Goal: Task Accomplishment & Management: Use online tool/utility

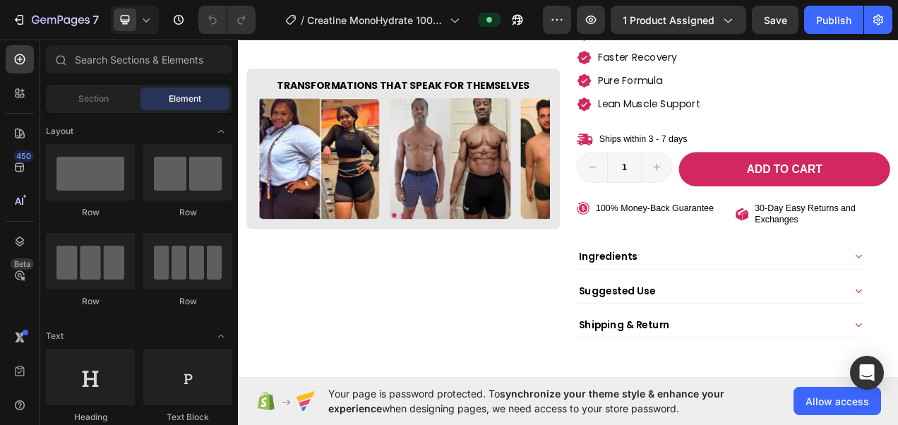
scroll to position [404, 0]
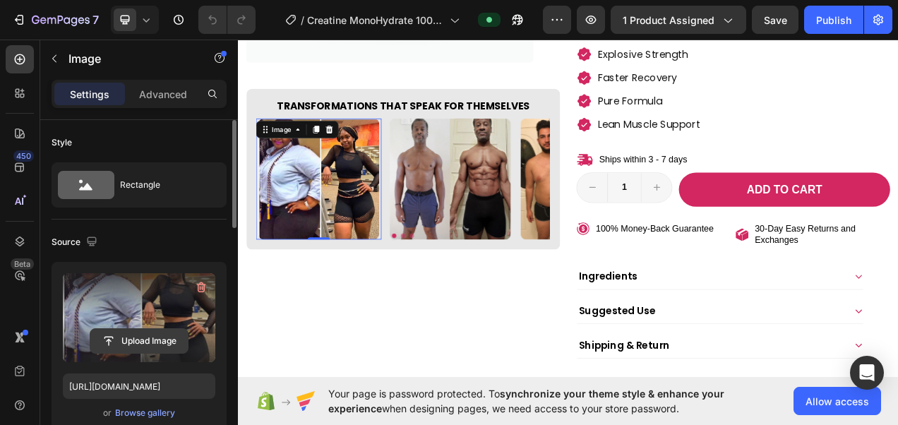
click at [165, 341] on input "file" at bounding box center [138, 341] width 97 height 24
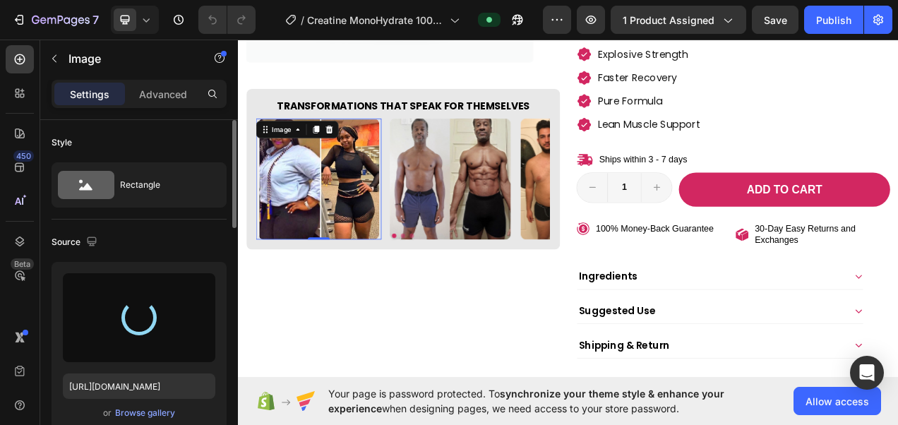
type input "https://cdn.shopify.com/s/files/1/0787/1620/7344/files/gempages_581797582632649…"
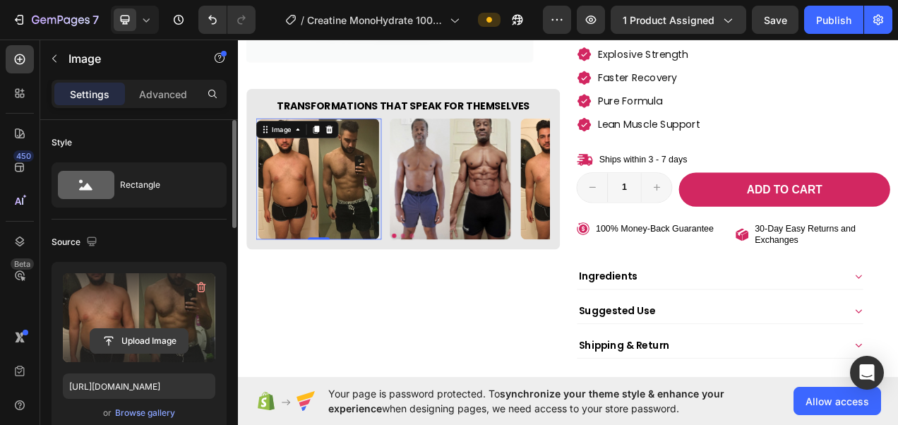
click at [145, 340] on input "file" at bounding box center [138, 341] width 97 height 24
click at [145, 343] on input "file" at bounding box center [138, 341] width 97 height 24
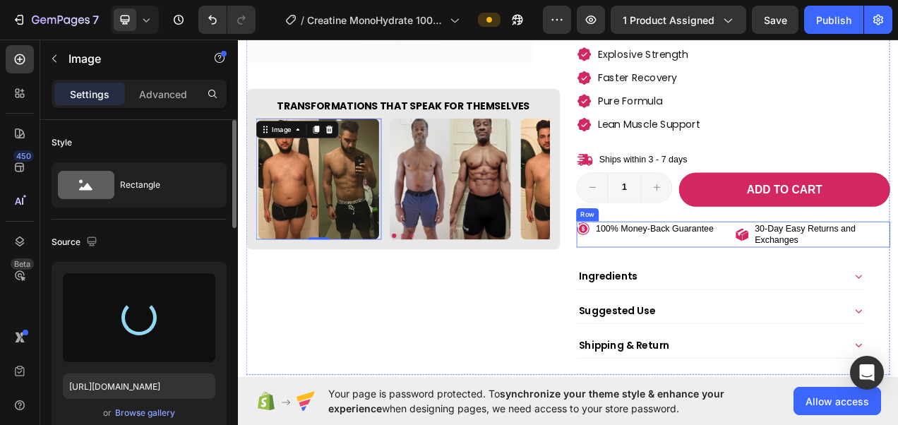
type input "https://cdn.shopify.com/s/files/1/0787/1620/7344/files/gempages_581797582632649…"
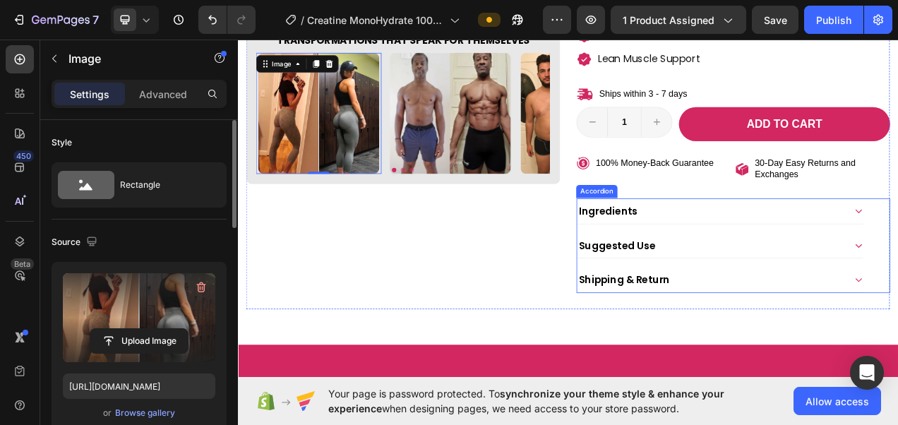
scroll to position [0, 0]
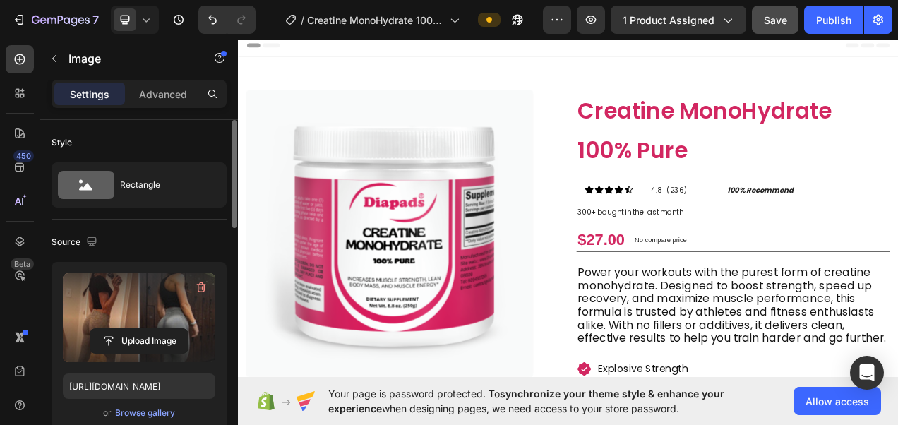
drag, startPoint x: 774, startPoint y: 37, endPoint x: 771, endPoint y: 25, distance: 13.0
click at [771, 25] on div "7 Version history / Creatine MonoHydrate 100% Pure Preview 1 product assigned S…" at bounding box center [449, 20] width 898 height 40
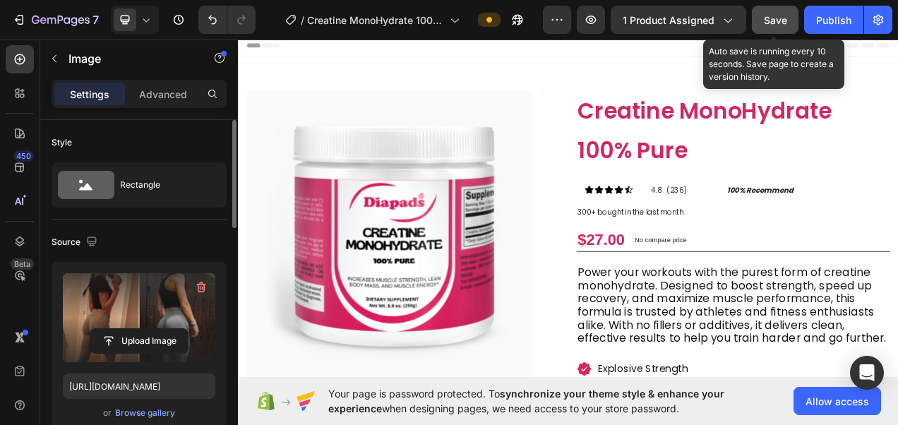
click at [771, 25] on span "Save" at bounding box center [775, 20] width 23 height 12
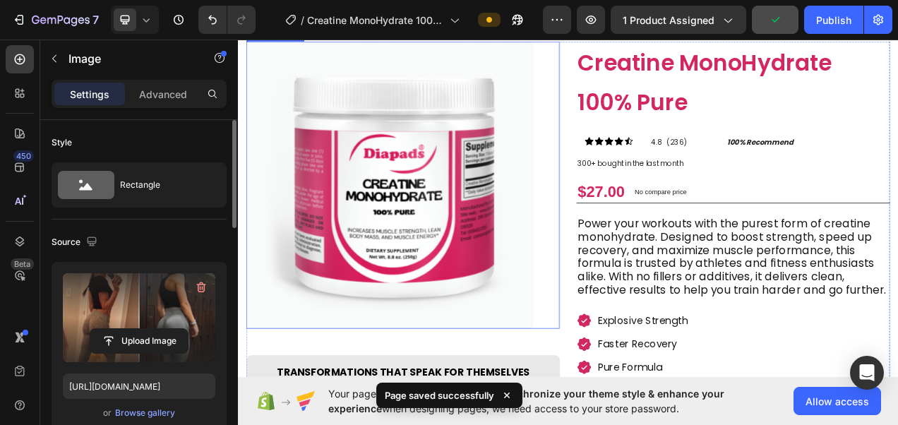
scroll to position [85, 0]
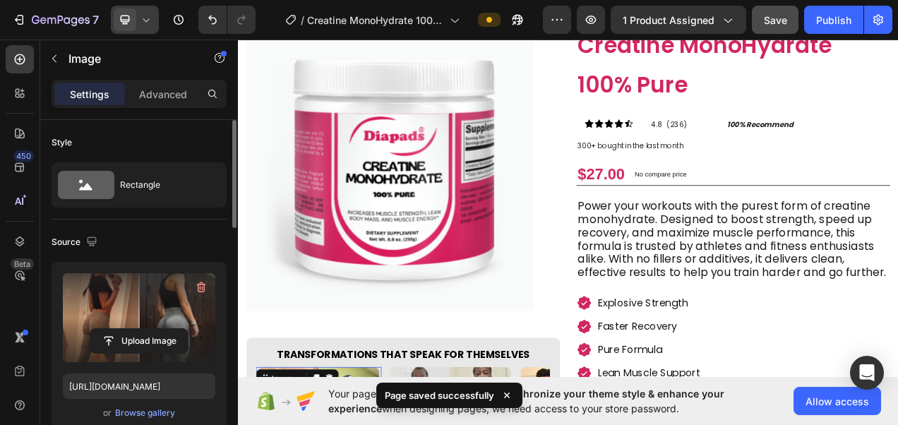
click at [147, 23] on icon at bounding box center [146, 20] width 14 height 14
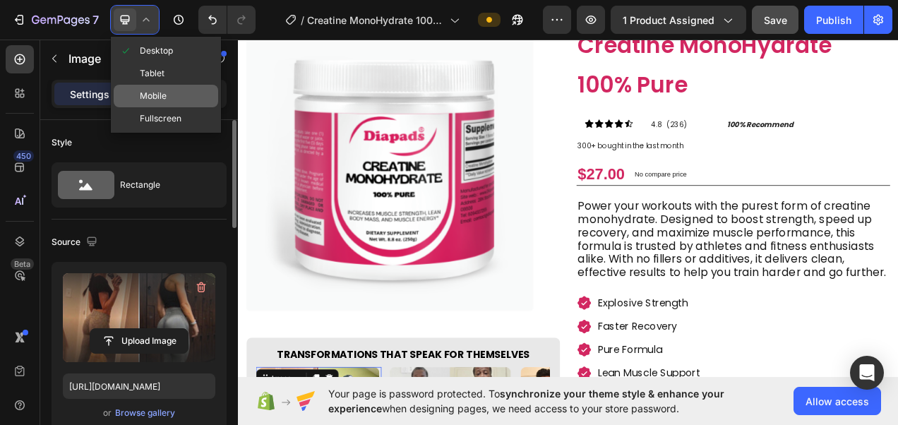
click at [175, 107] on div "Mobile" at bounding box center [166, 118] width 104 height 23
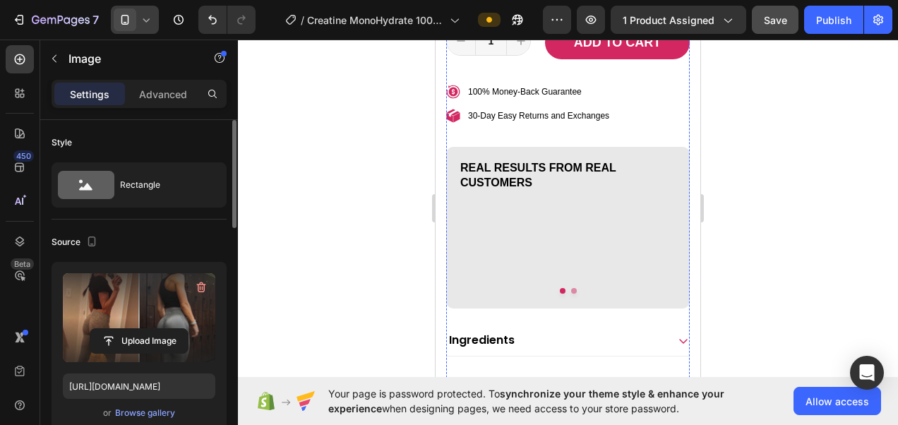
scroll to position [912, 0]
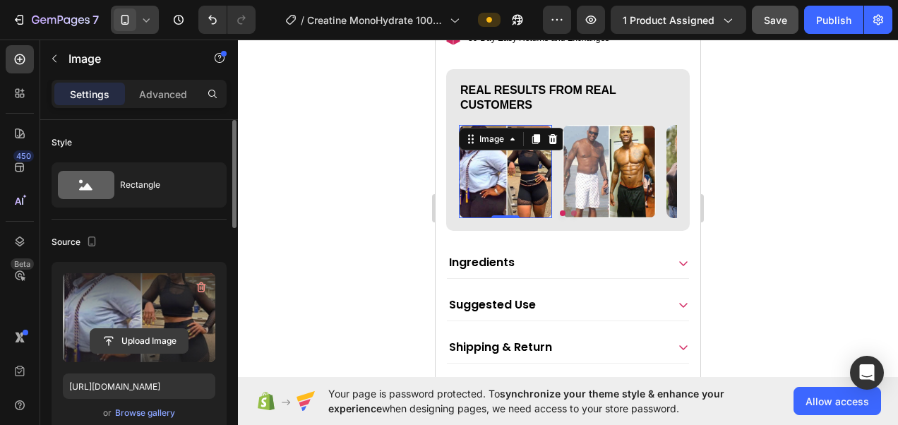
click at [144, 347] on input "file" at bounding box center [138, 341] width 97 height 24
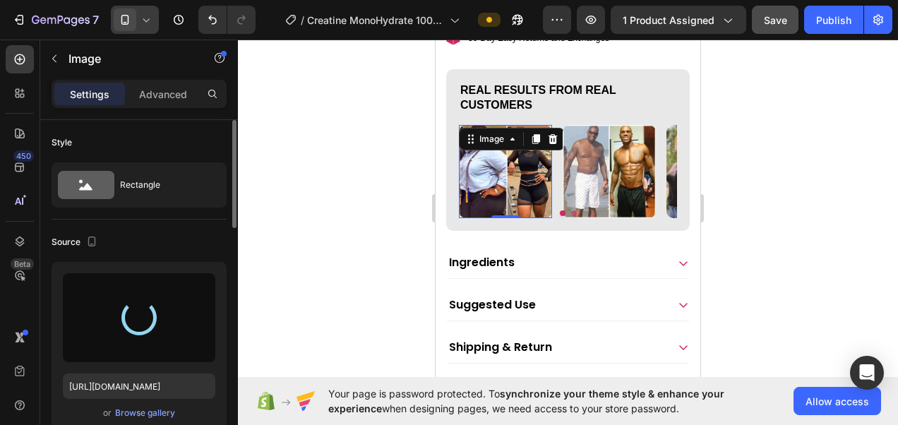
type input "https://cdn.shopify.com/s/files/1/0787/1620/7344/files/gempages_581797582632649…"
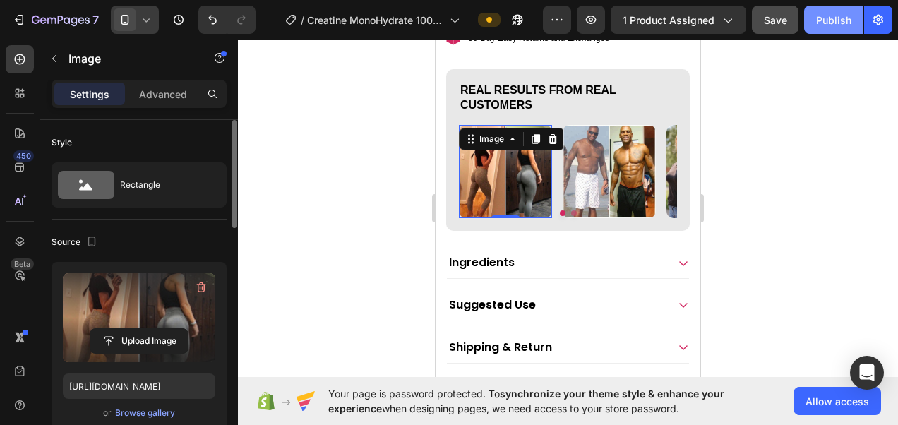
click at [834, 30] on button "Publish" at bounding box center [833, 20] width 59 height 28
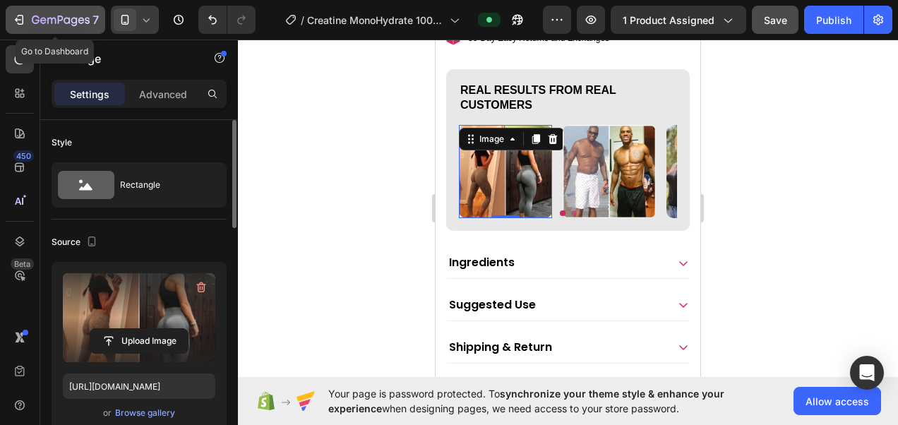
click at [80, 14] on div "7" at bounding box center [65, 19] width 67 height 17
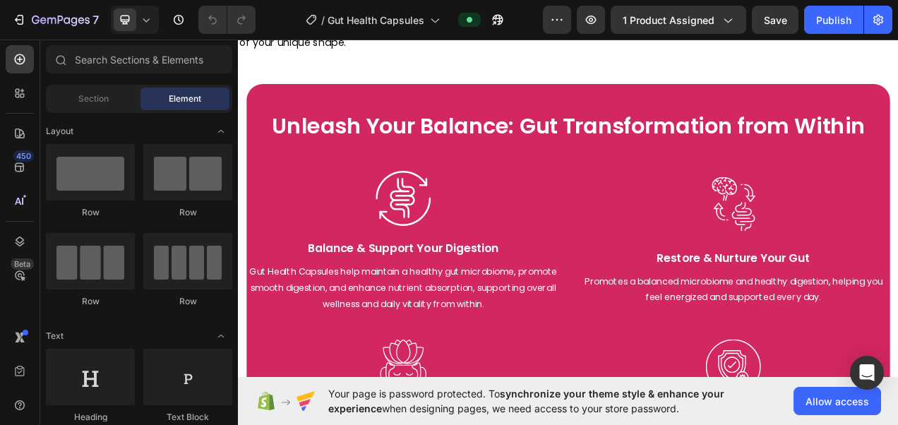
scroll to position [1790, 0]
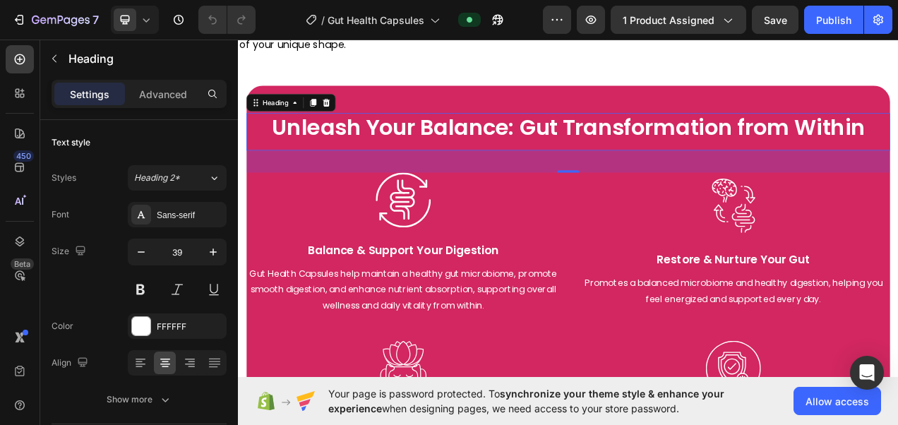
click at [473, 158] on h2 "Unleash Your Balance: Gut Transformation from Within" at bounding box center [661, 159] width 826 height 48
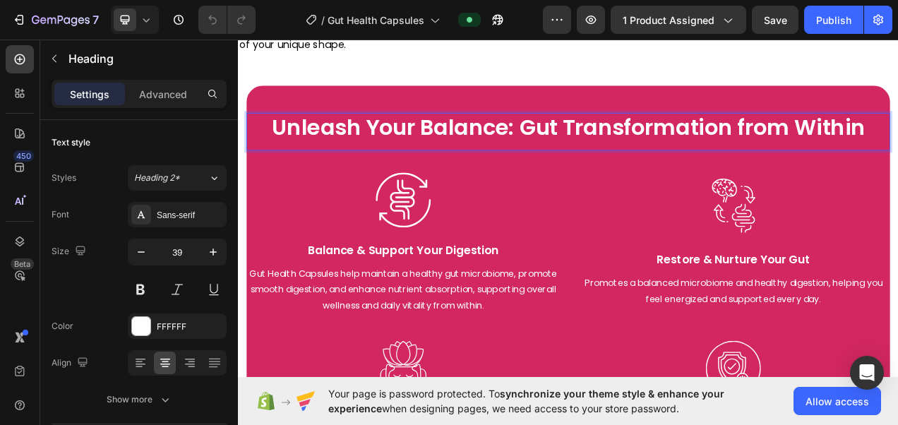
click at [473, 158] on h2 "Unleash Your Balance: Gut Transformation from Within" at bounding box center [661, 159] width 826 height 48
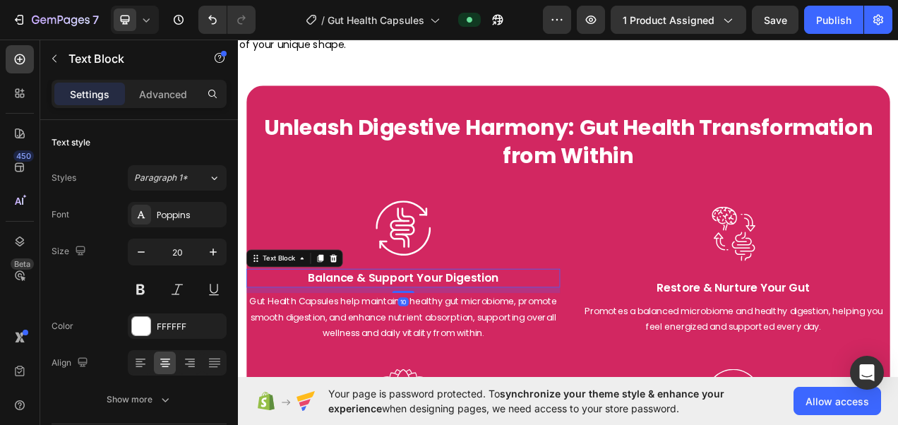
click at [421, 344] on p "Balance & Support Your Digestion" at bounding box center [449, 346] width 399 height 21
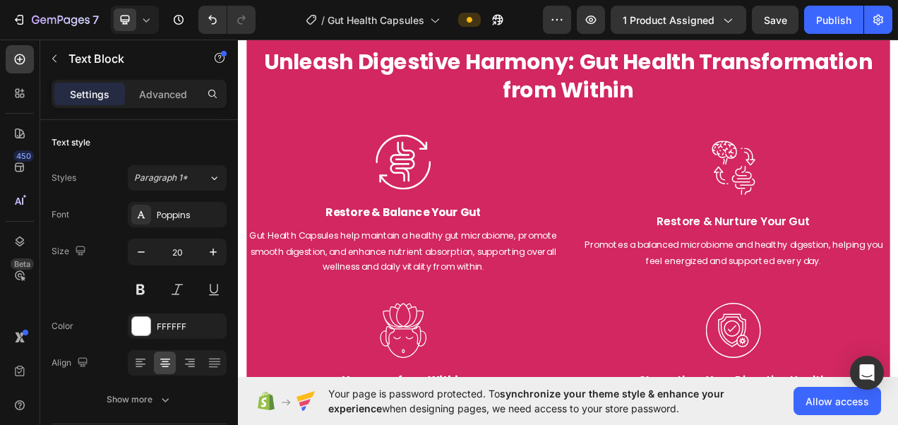
scroll to position [1957, 0]
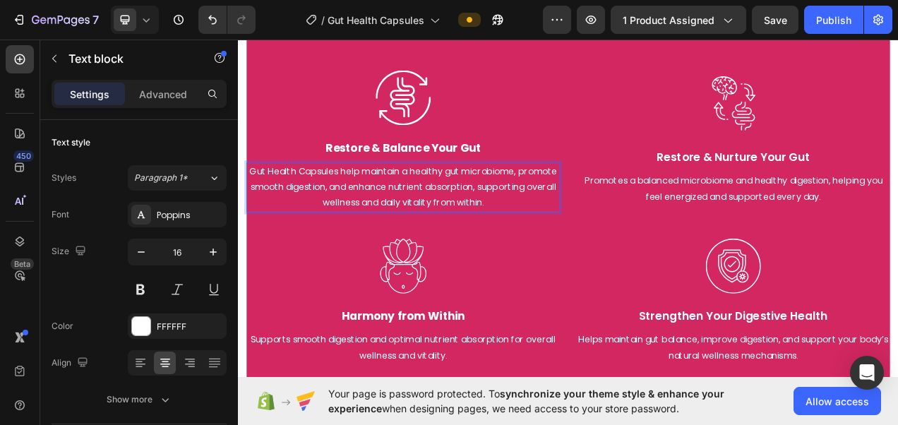
click at [389, 242] on p "Gut Health Capsules help maintain a healthy gut microbiome, promote smooth dige…" at bounding box center [449, 230] width 399 height 61
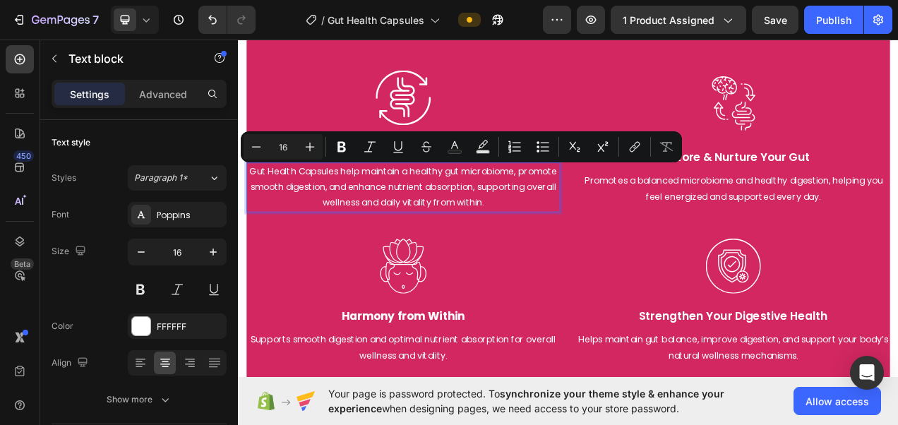
scroll to position [1959, 0]
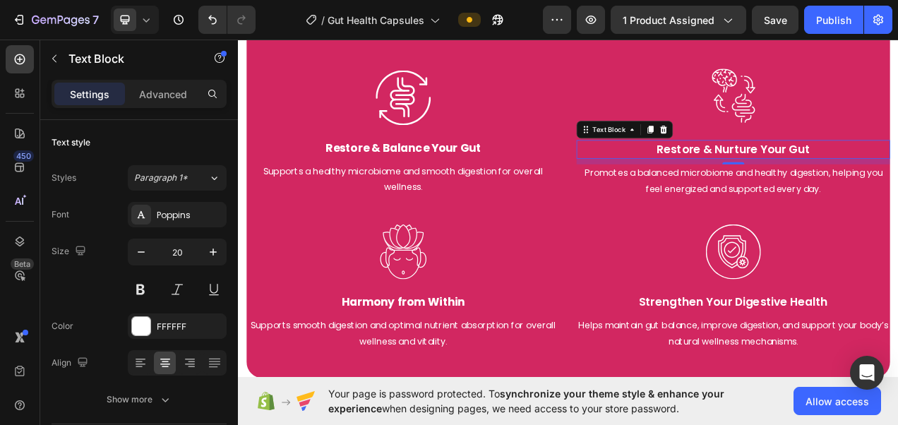
click at [823, 172] on p "Restore & Nurture Your Gut" at bounding box center [872, 181] width 399 height 21
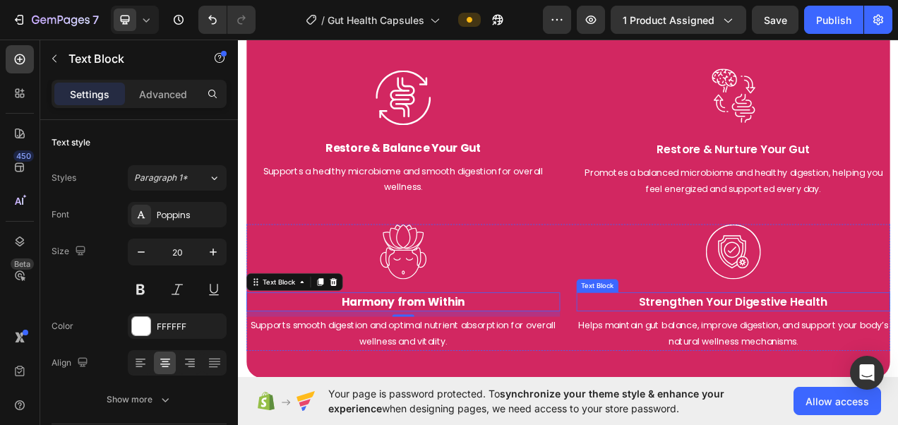
click at [846, 369] on p "Strengthen Your Digestive Health" at bounding box center [872, 376] width 399 height 21
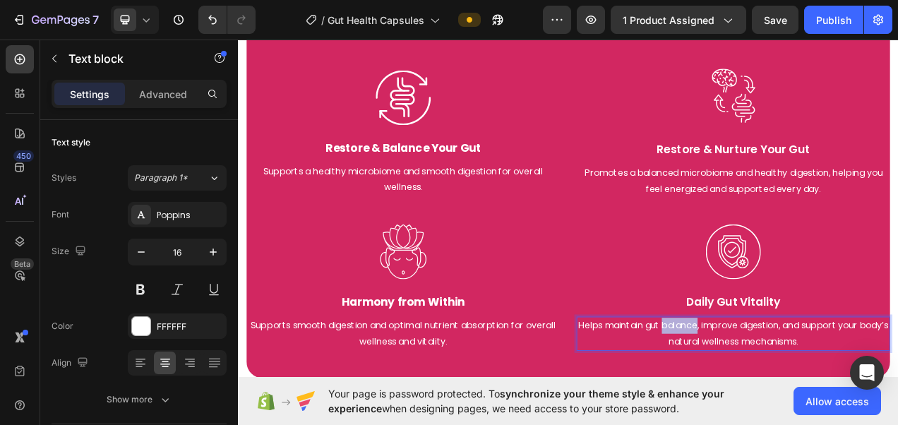
click at [834, 401] on p "Helps maintain gut balance, improve digestion, and support your body’s natural …" at bounding box center [872, 417] width 399 height 41
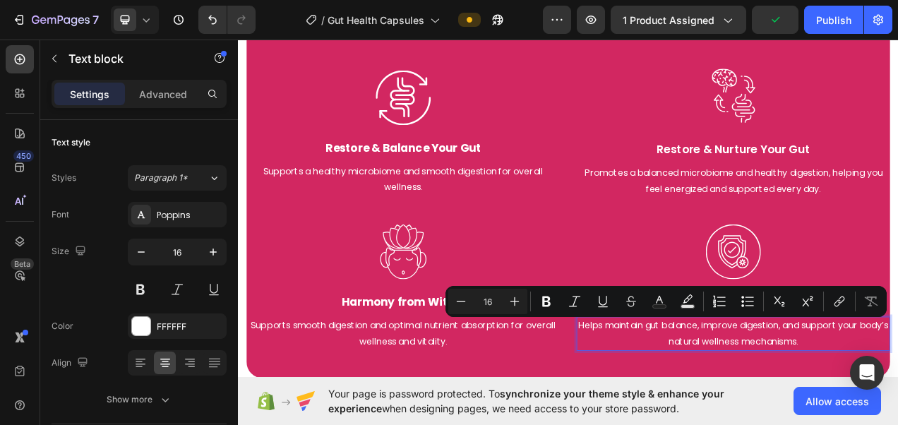
click at [695, 414] on p "Helps maintain gut balance, improve digestion, and support your body’s natural …" at bounding box center [872, 417] width 399 height 41
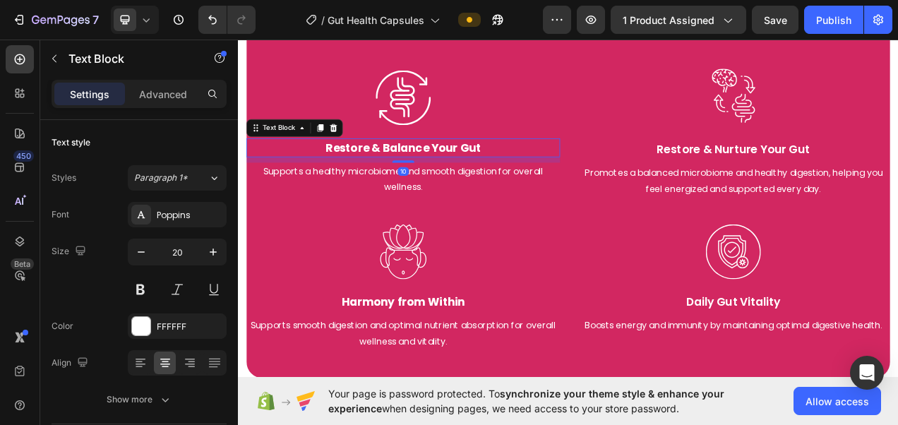
click at [351, 169] on strong "Restore & Balance Your Gut" at bounding box center [449, 179] width 199 height 20
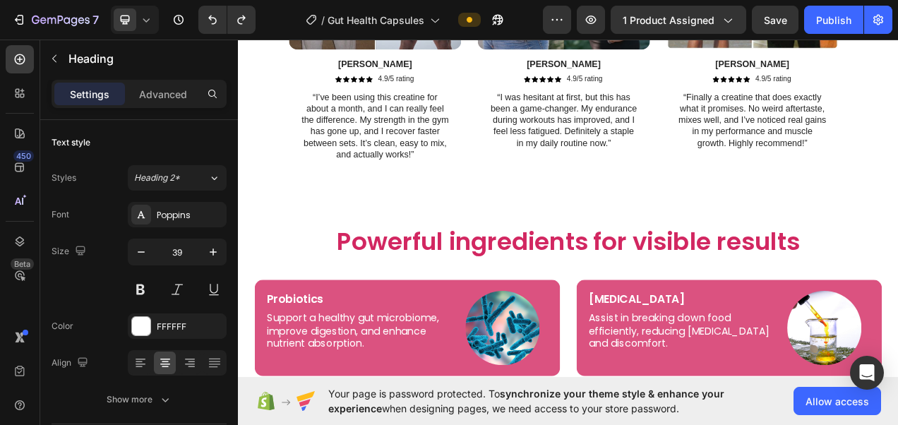
scroll to position [2813, 0]
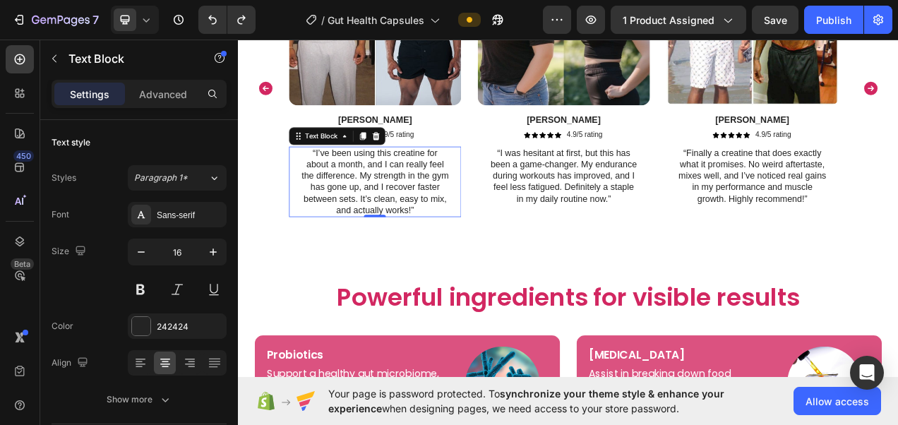
click at [387, 215] on p "“I’ve been using this creatine for about a month, and I can really feel the dif…" at bounding box center [414, 223] width 190 height 88
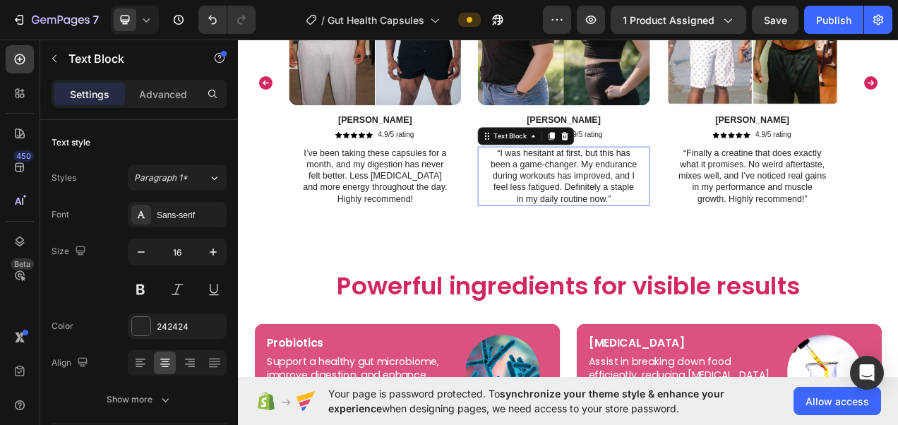
click at [594, 194] on p "“I was hesitant at first, but this has been a game-changer. My endurance during…" at bounding box center [656, 215] width 190 height 73
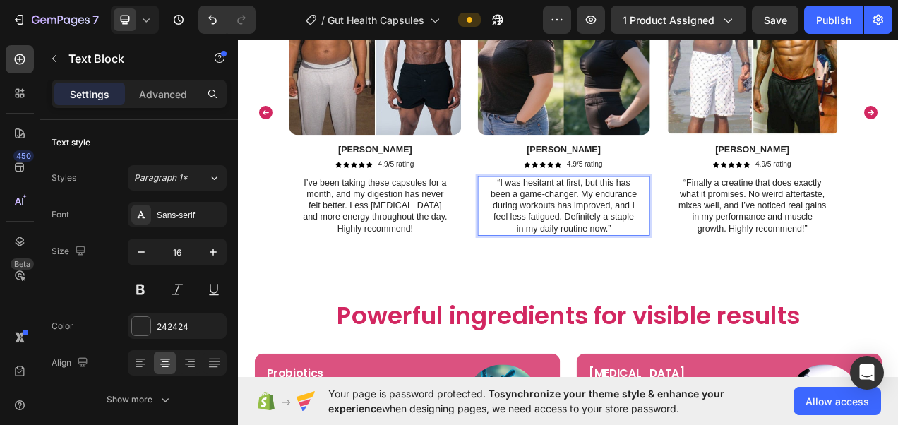
click at [614, 248] on p "“I was hesitant at first, but this has been a game-changer. My endurance during…" at bounding box center [656, 253] width 190 height 73
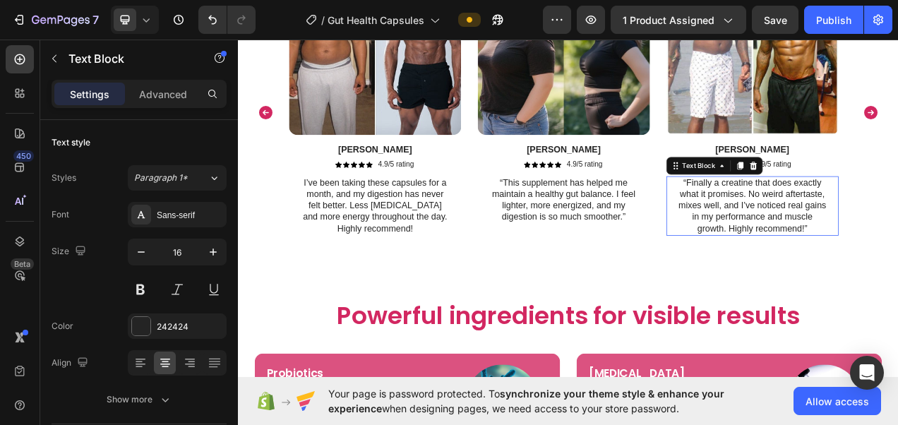
click at [822, 231] on p "“Finally a creatine that does exactly what it promises. No weird aftertaste, mi…" at bounding box center [898, 253] width 190 height 73
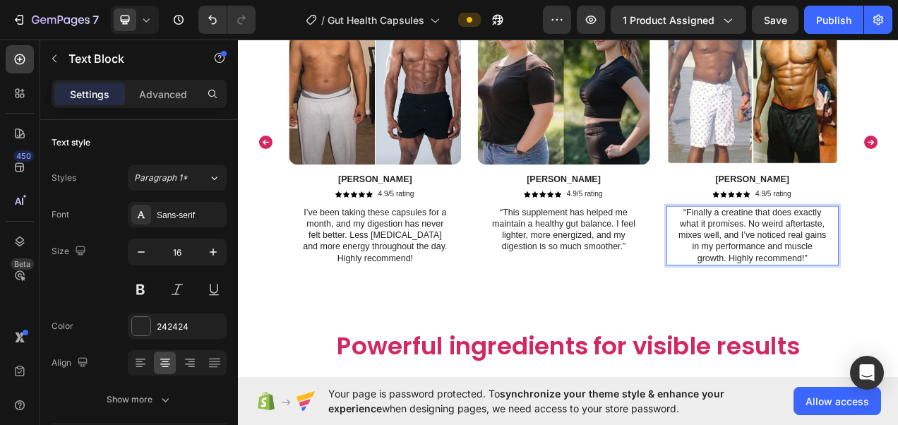
click at [860, 285] on p "“Finally a creatine that does exactly what it promises. No weird aftertaste, mi…" at bounding box center [898, 291] width 190 height 73
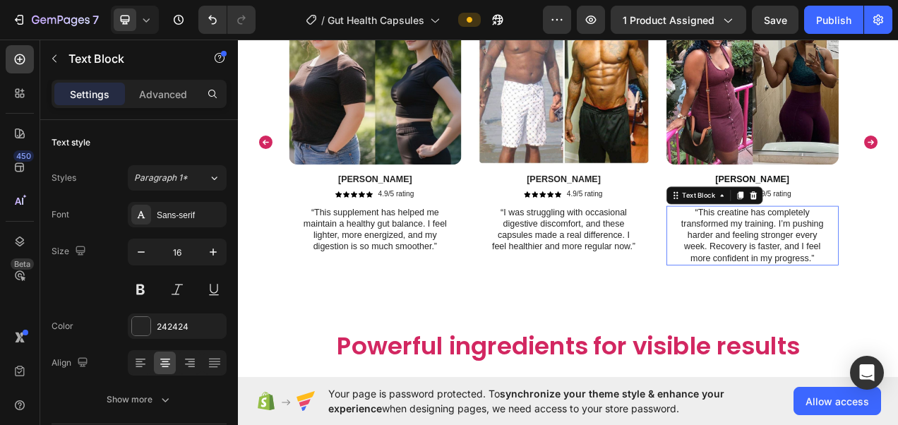
click at [838, 265] on p "“This creatine has completely transformed my training. I’m pushing harder and f…" at bounding box center [898, 291] width 190 height 73
click at [838, 265] on div "Image Myrtha Text Block Icon Icon Icon Icon Icon Icon List 4.9/5 rating Text Bl…" at bounding box center [898, 155] width 221 height 350
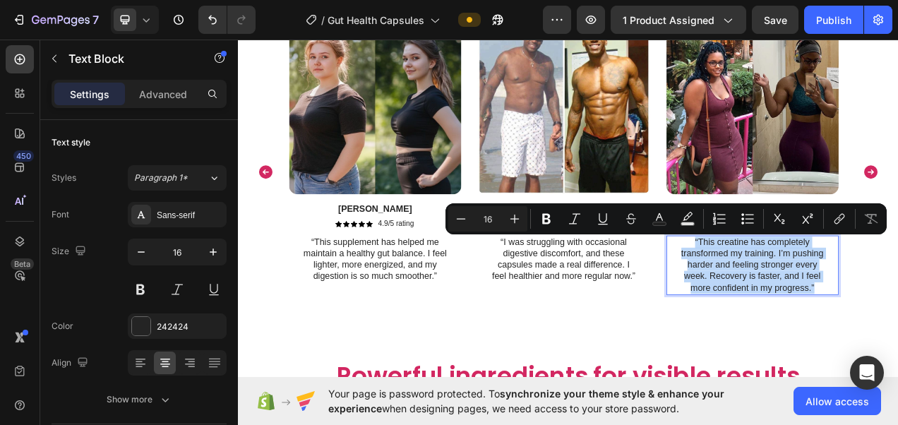
click at [897, 344] on p "“This creatine has completely transformed my training. I’m pushing harder and f…" at bounding box center [898, 330] width 190 height 73
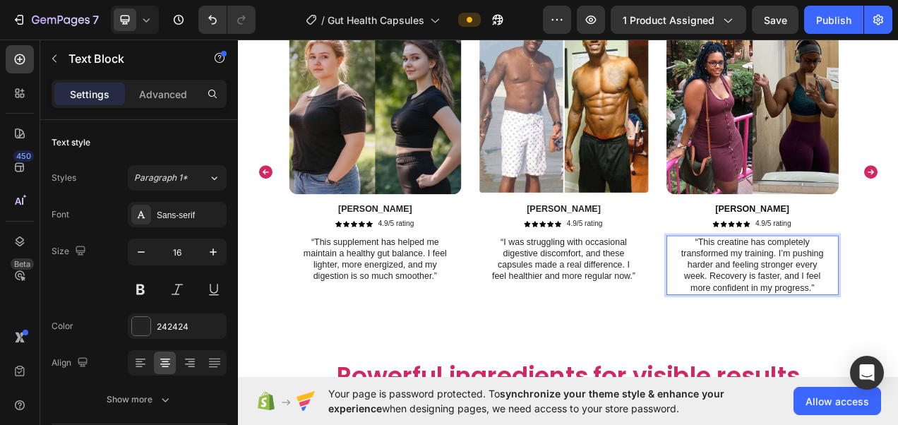
click at [897, 344] on p "“This creatine has completely transformed my training. I’m pushing harder and f…" at bounding box center [898, 330] width 190 height 73
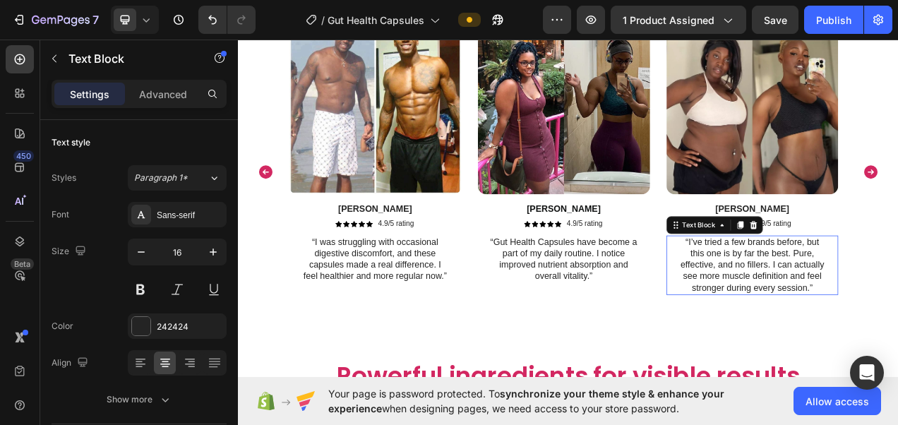
click at [844, 315] on p "“I’ve tried a few brands before, but this one is by far the best. Pure, effecti…" at bounding box center [898, 330] width 190 height 73
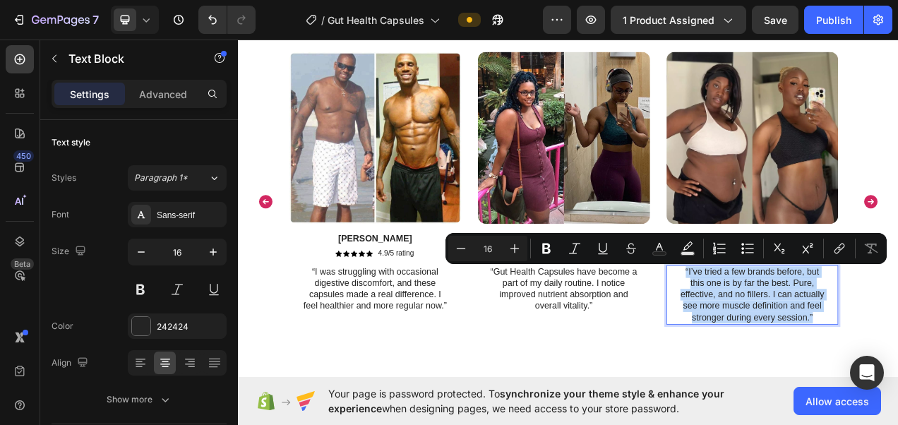
click at [848, 356] on p "“I’ve tried a few brands before, but this one is by far the best. Pure, effecti…" at bounding box center [898, 368] width 190 height 73
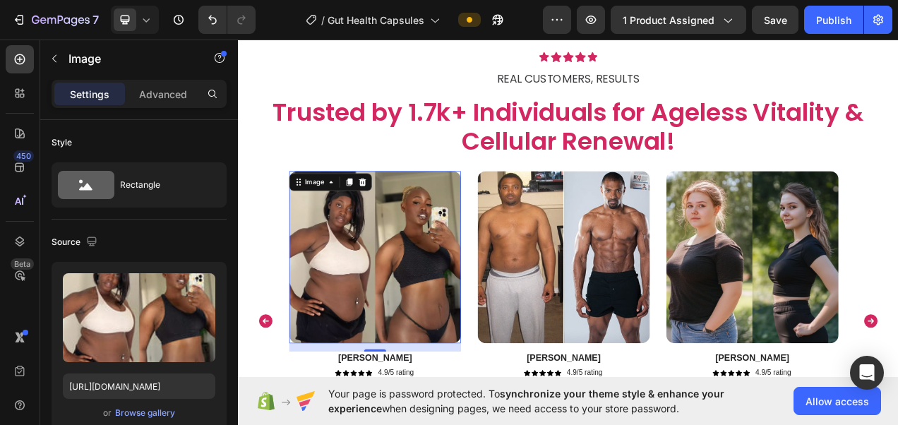
scroll to position [2499, 0]
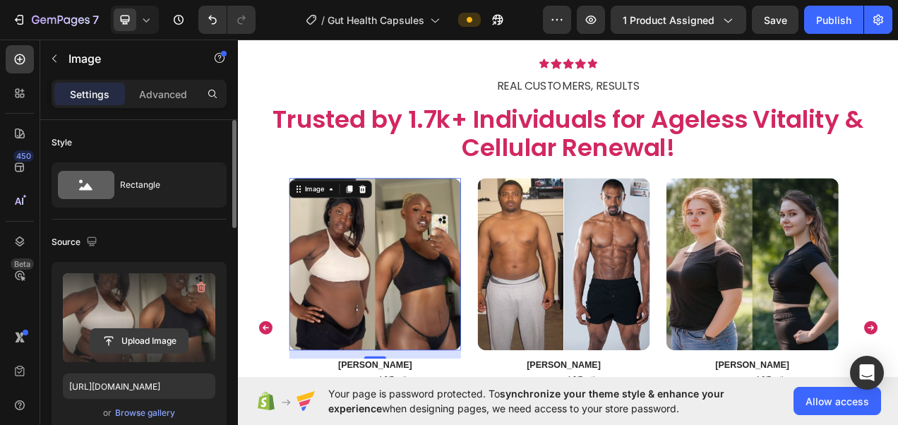
click at [160, 338] on input "file" at bounding box center [138, 341] width 97 height 24
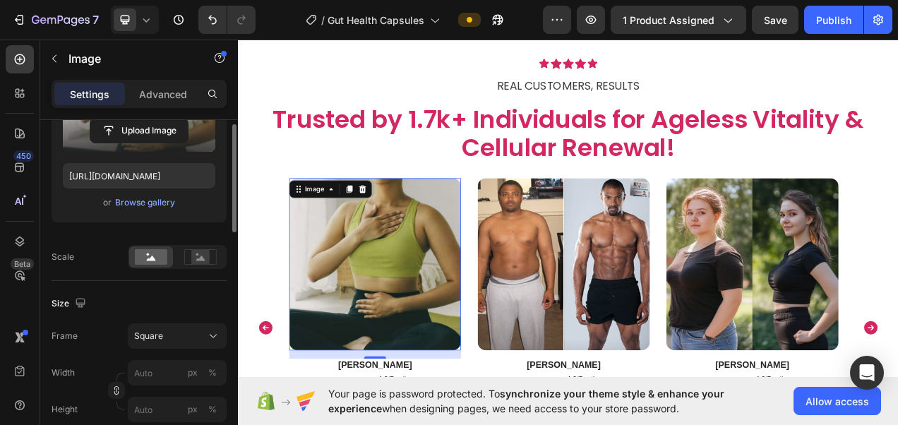
scroll to position [211, 0]
click at [213, 329] on icon at bounding box center [213, 335] width 14 height 14
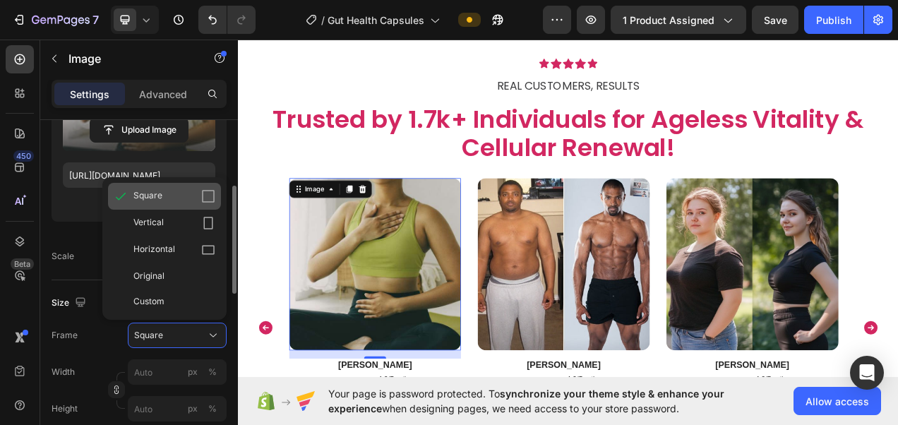
click at [202, 196] on icon at bounding box center [208, 196] width 14 height 14
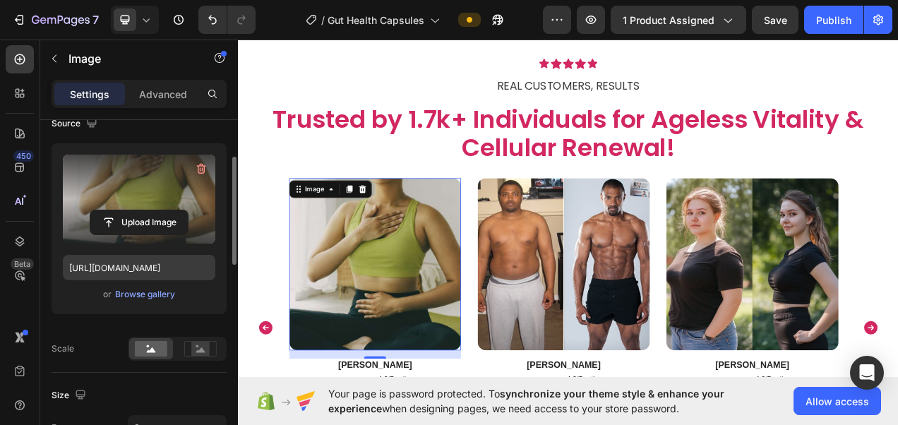
scroll to position [118, 0]
click at [145, 222] on input "file" at bounding box center [138, 223] width 97 height 24
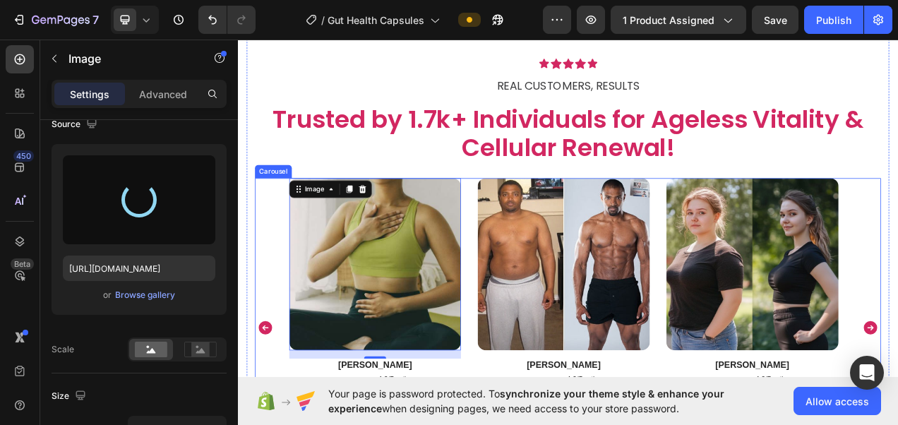
type input "https://cdn.shopify.com/s/files/1/0787/1620/7344/files/gempages_581797582632649…"
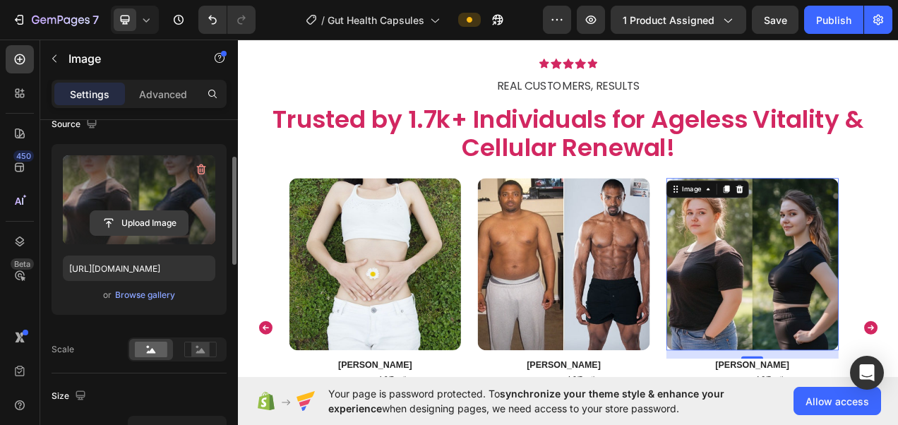
click at [144, 216] on input "file" at bounding box center [138, 223] width 97 height 24
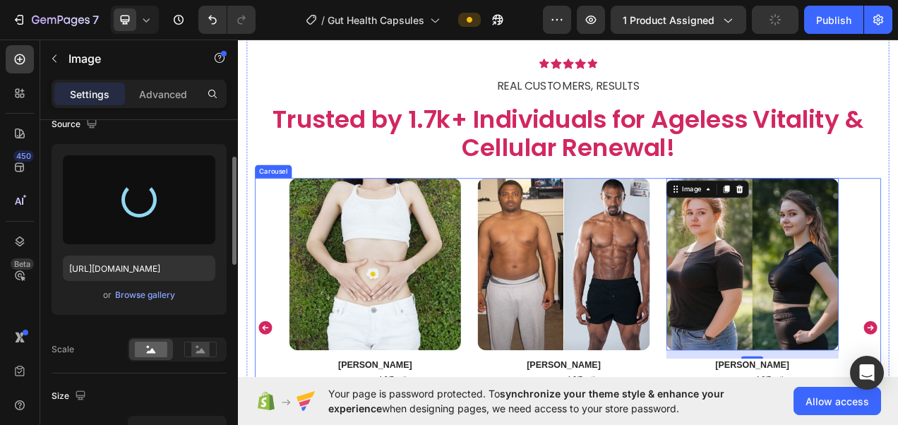
type input "[URL][DOMAIN_NAME]"
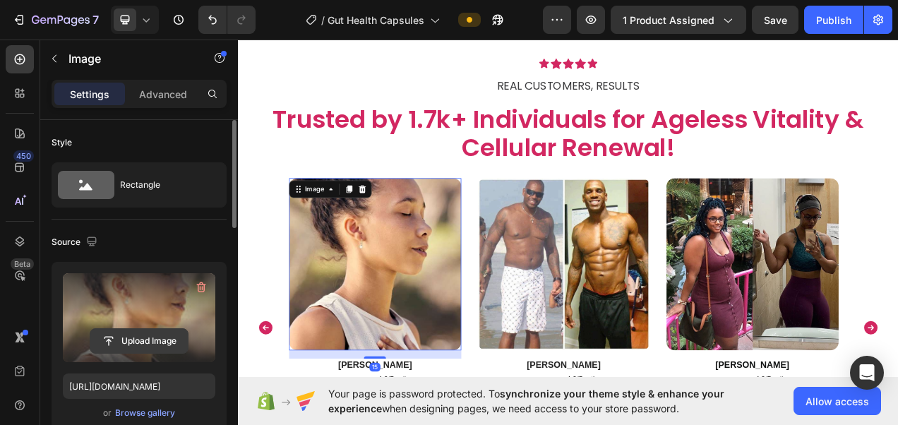
click at [145, 339] on input "file" at bounding box center [138, 341] width 97 height 24
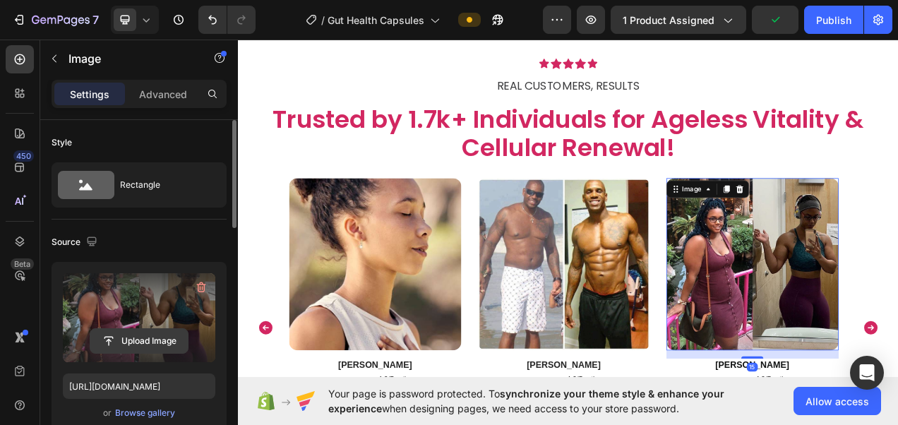
click at [145, 346] on input "file" at bounding box center [138, 341] width 97 height 24
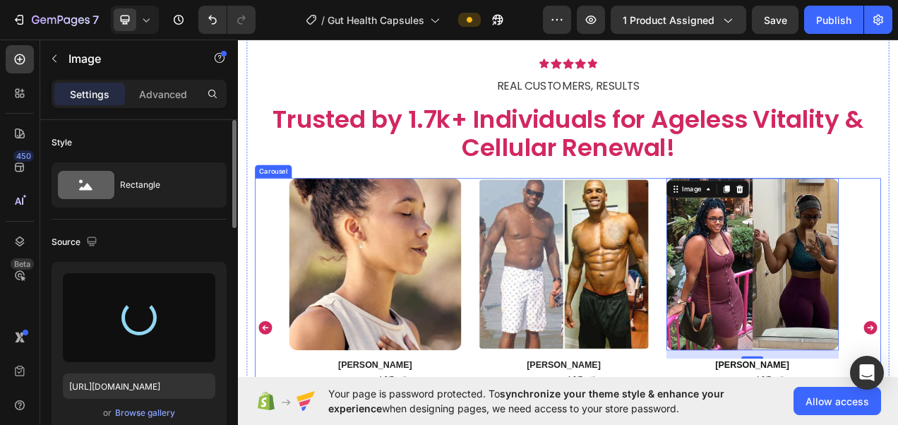
type input "https://cdn.shopify.com/s/files/1/0787/1620/7344/files/gempages_581797582632649…"
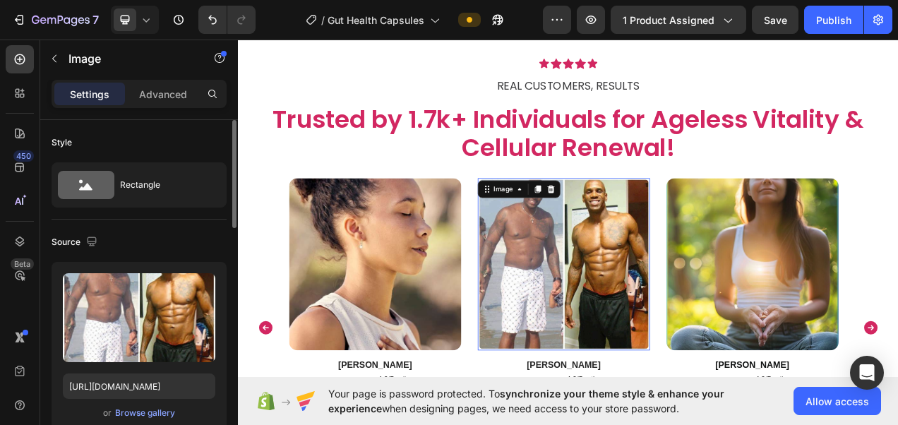
click at [663, 374] on img at bounding box center [656, 328] width 221 height 221
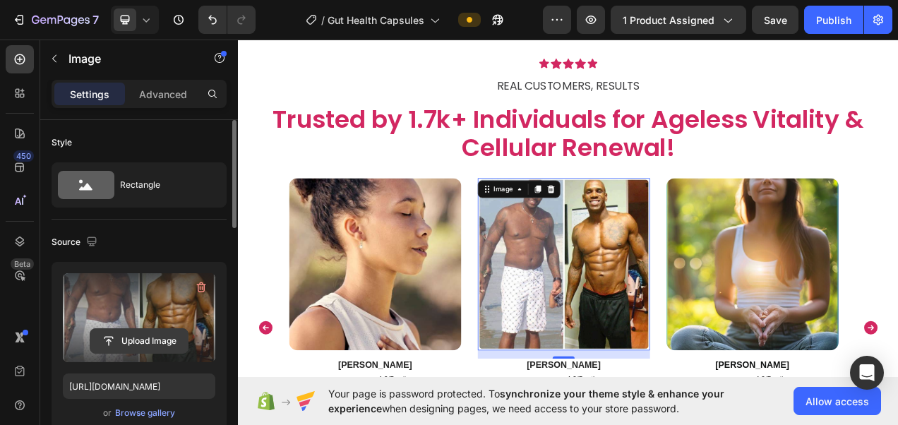
click at [149, 330] on input "file" at bounding box center [138, 341] width 97 height 24
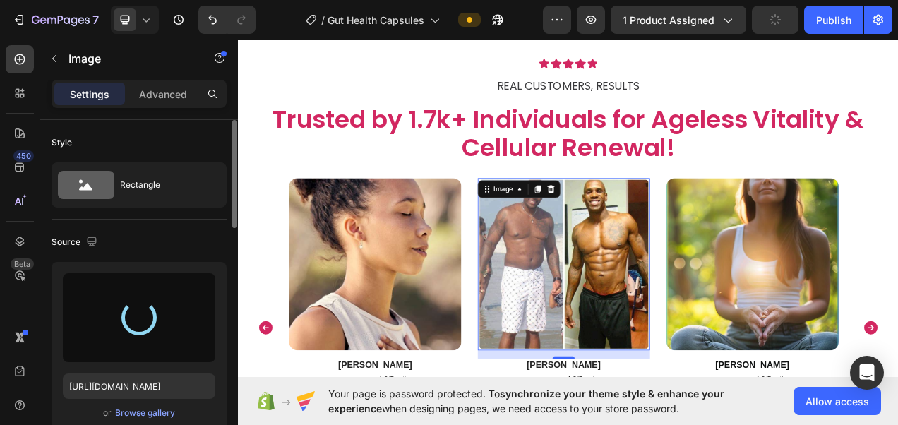
type input "[URL][DOMAIN_NAME]"
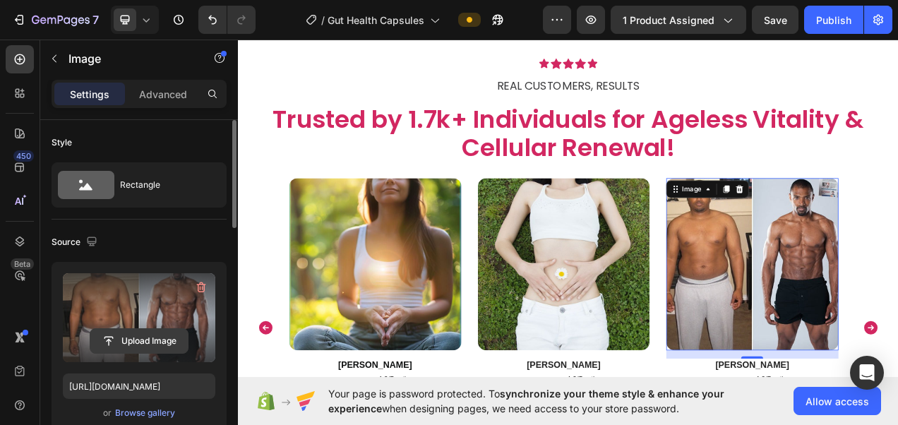
click at [166, 330] on input "file" at bounding box center [138, 341] width 97 height 24
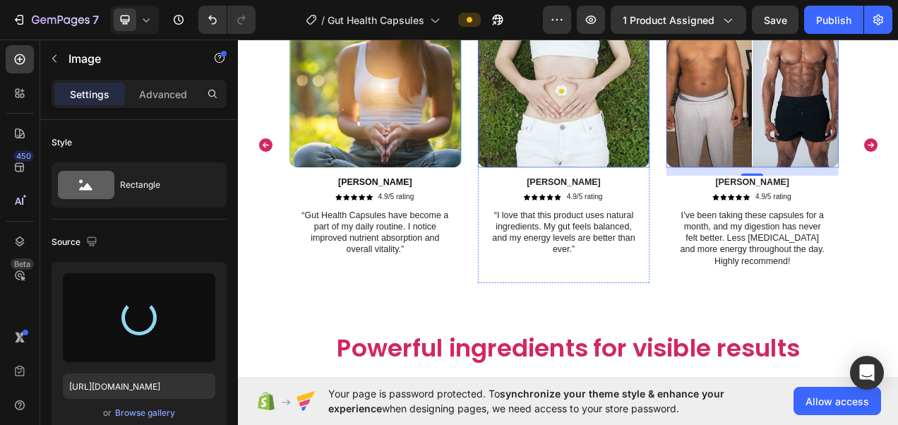
scroll to position [2799, 0]
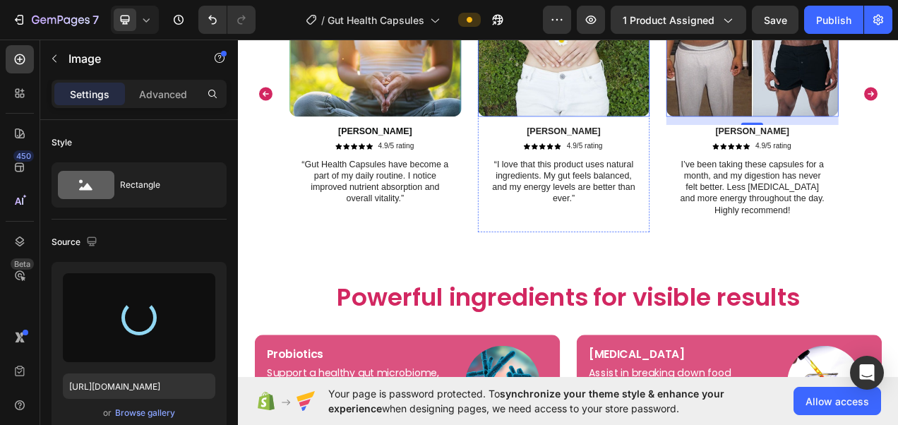
type input "https://cdn.shopify.com/s/files/1/0787/1620/7344/files/gempages_581797582632649…"
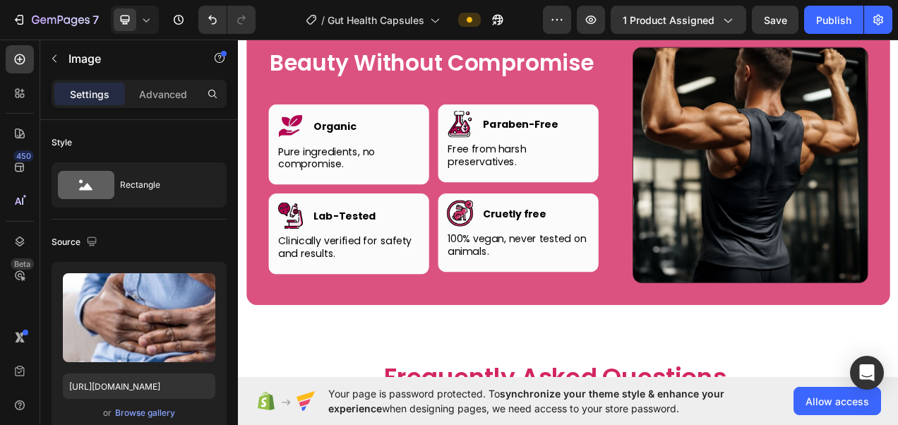
scroll to position [4100, 0]
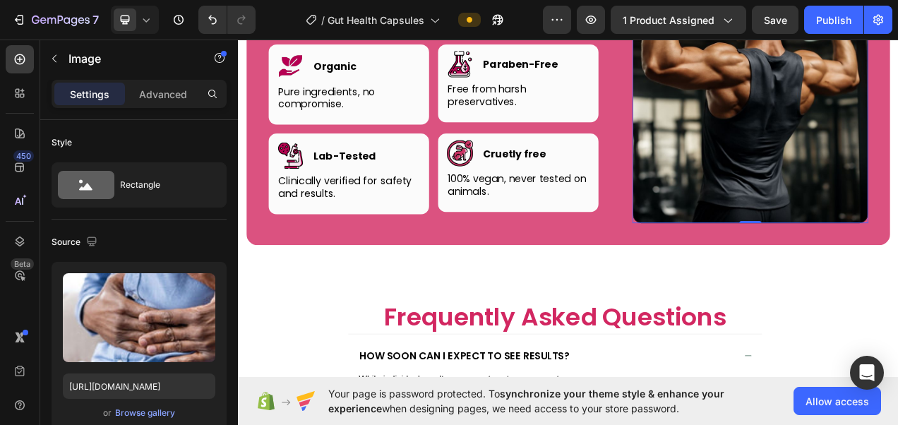
click at [792, 230] on img at bounding box center [895, 124] width 302 height 302
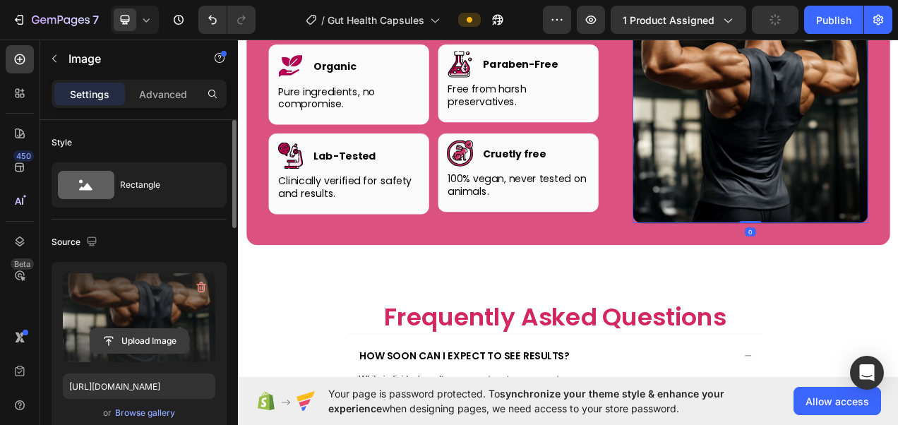
click at [132, 347] on input "file" at bounding box center [138, 341] width 97 height 24
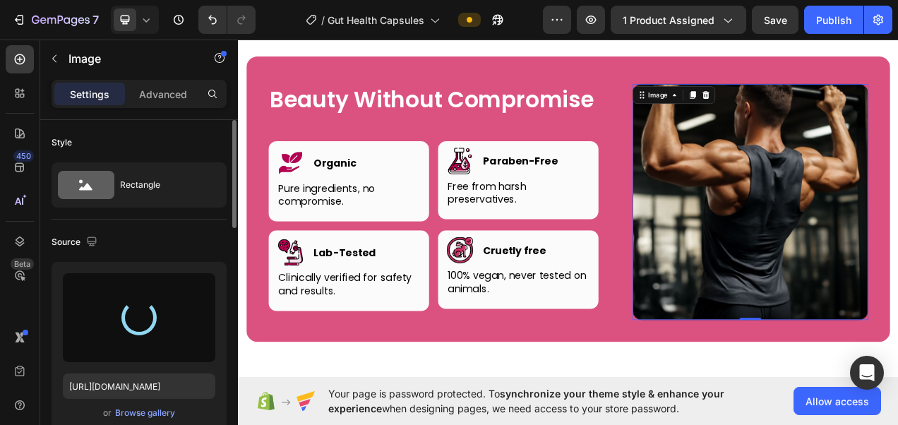
scroll to position [3878, 0]
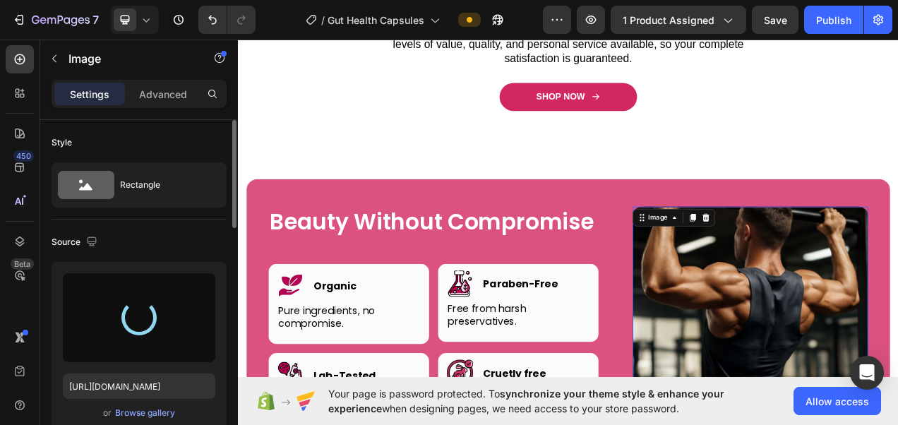
type input "https://cdn.shopify.com/s/files/1/0787/1620/7344/files/gempages_581797582632649…"
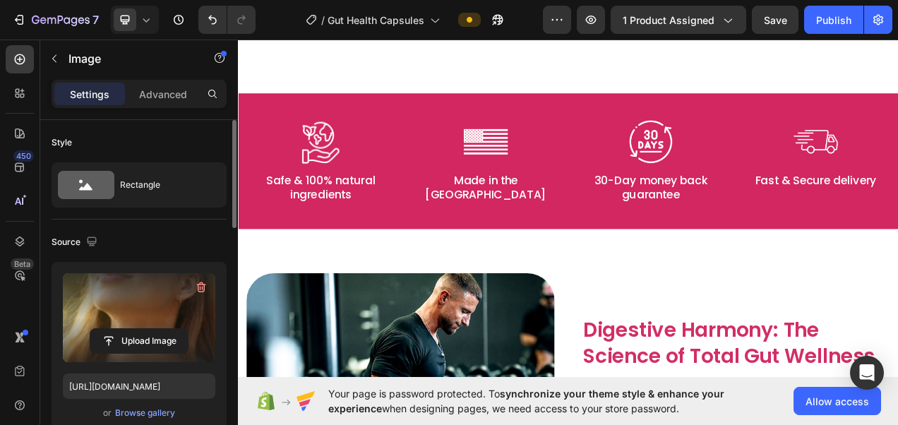
scroll to position [1021, 0]
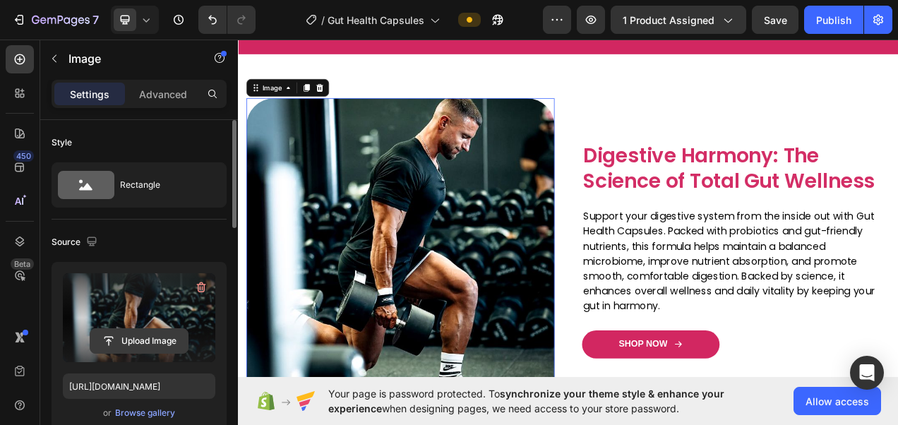
click at [147, 341] on input "file" at bounding box center [138, 341] width 97 height 24
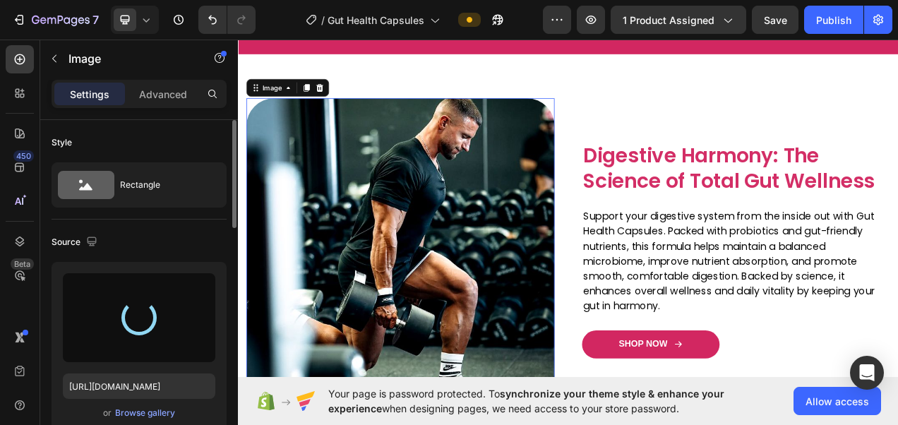
type input "https://cdn.shopify.com/s/files/1/0787/1620/7344/files/gempages_581797582632649…"
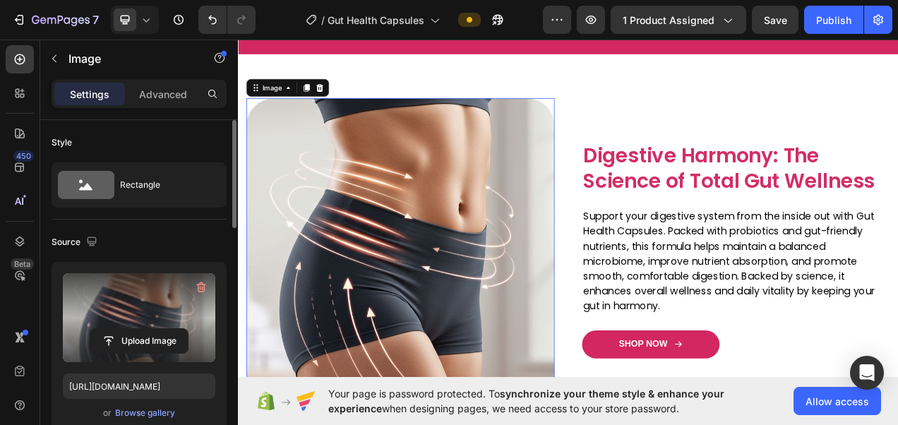
click at [582, 272] on img at bounding box center [445, 313] width 395 height 395
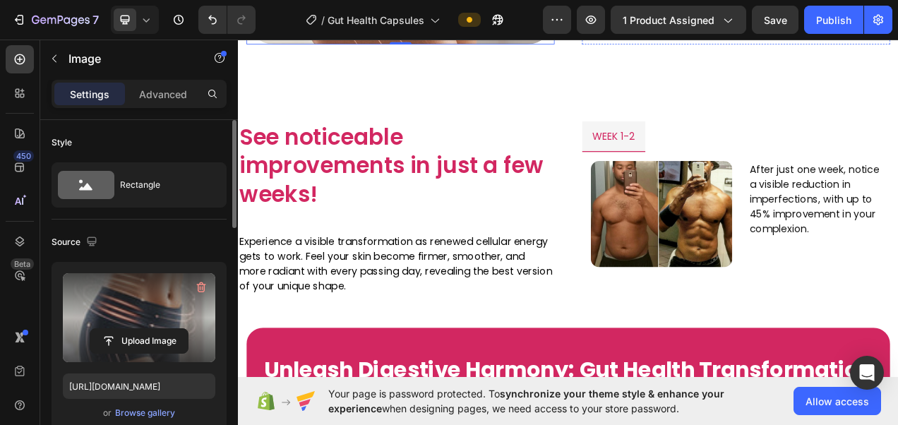
scroll to position [1461, 0]
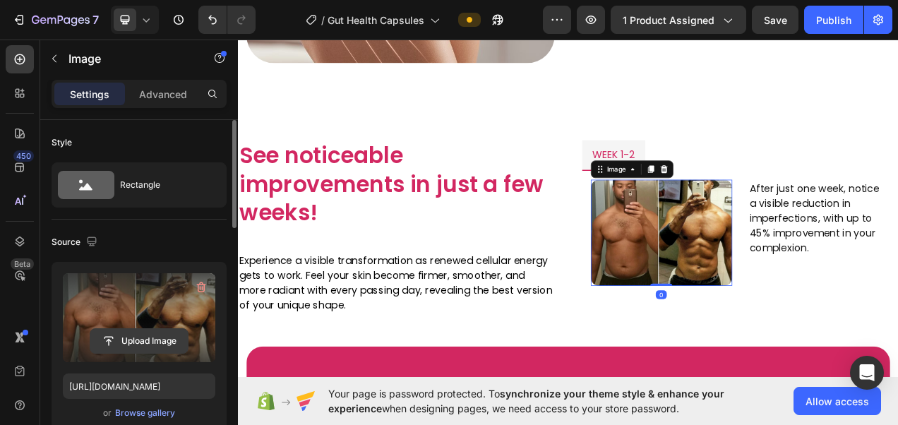
click at [157, 335] on input "file" at bounding box center [138, 341] width 97 height 24
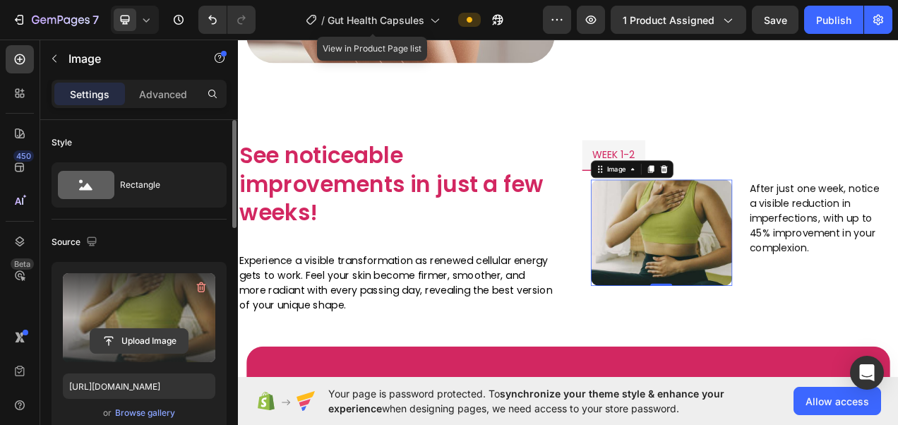
click at [136, 341] on input "file" at bounding box center [138, 341] width 97 height 24
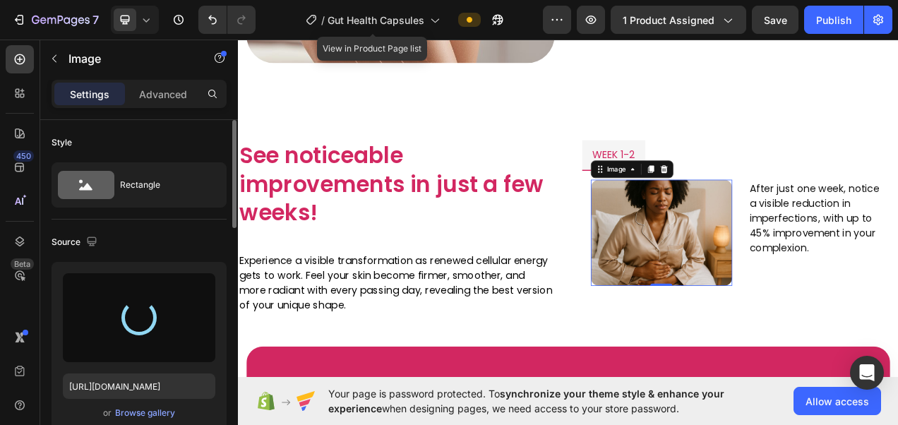
type input "https://cdn.shopify.com/s/files/1/0787/1620/7344/files/gempages_581797582632649…"
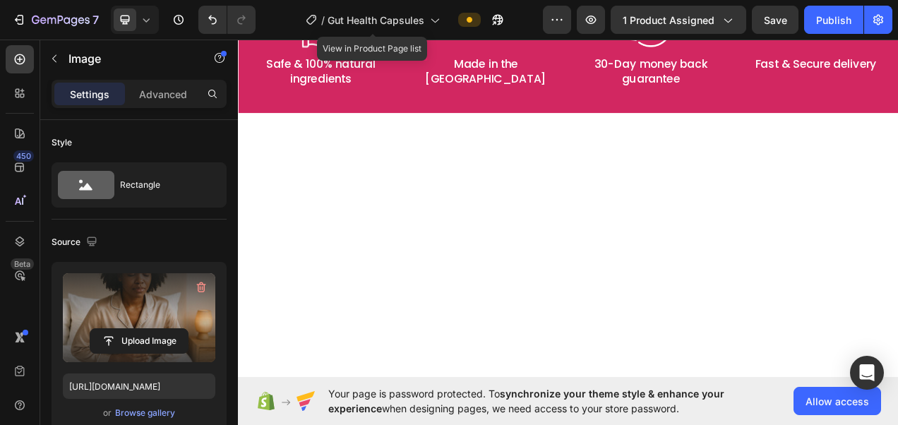
scroll to position [0, 0]
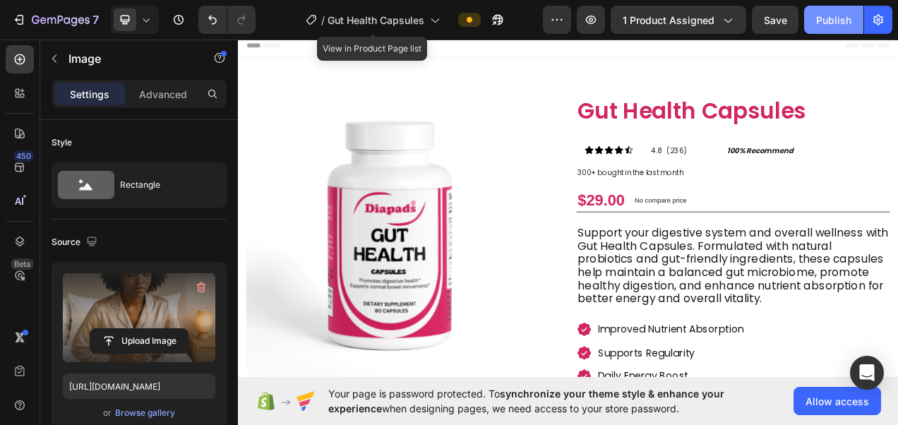
click at [819, 27] on button "Publish" at bounding box center [833, 20] width 59 height 28
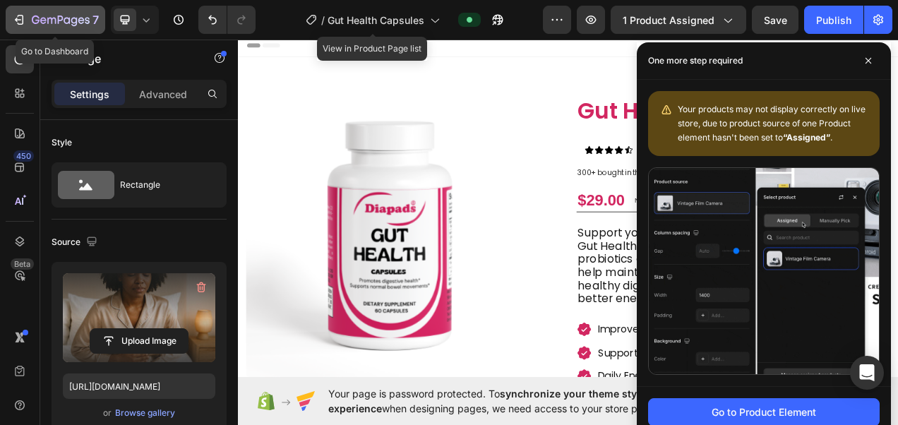
click at [92, 28] on button "7" at bounding box center [56, 20] width 100 height 28
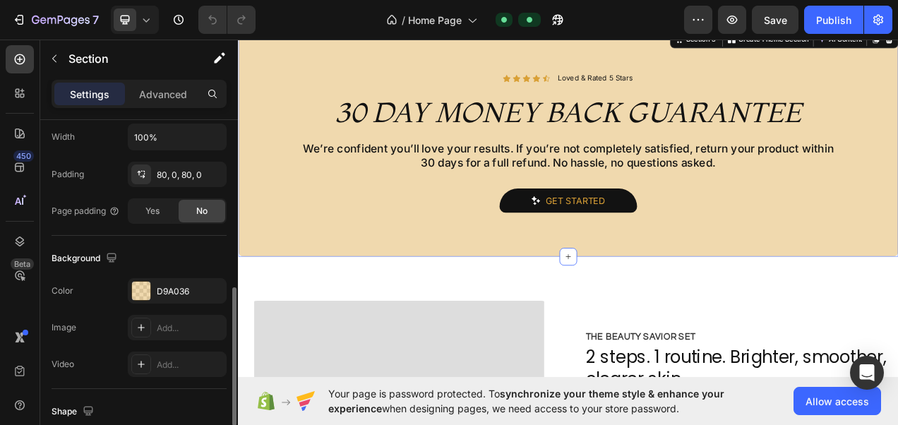
scroll to position [373, 0]
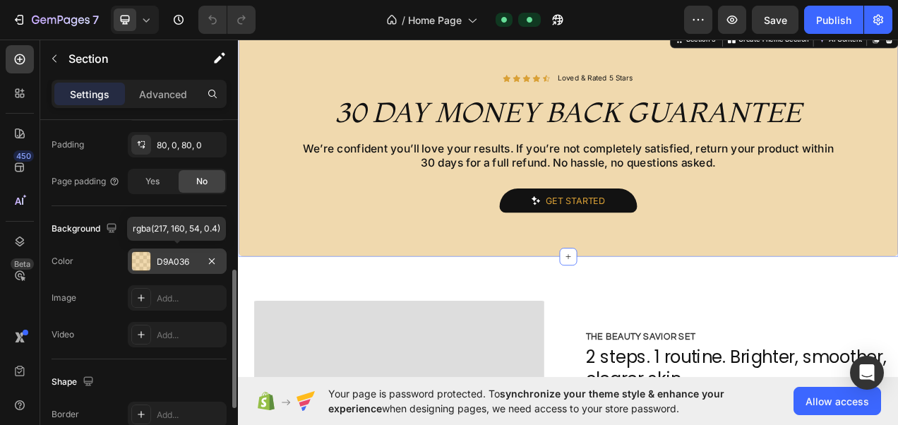
click at [164, 257] on div "D9A036" at bounding box center [177, 261] width 41 height 13
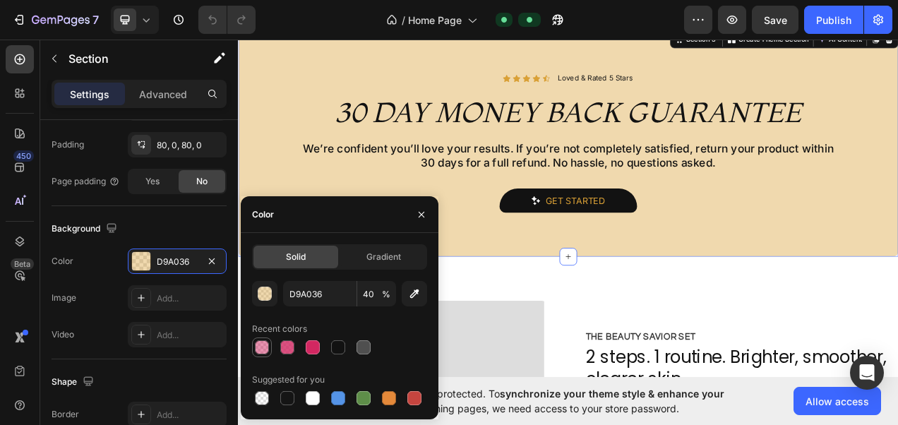
click at [259, 349] on div at bounding box center [262, 347] width 14 height 14
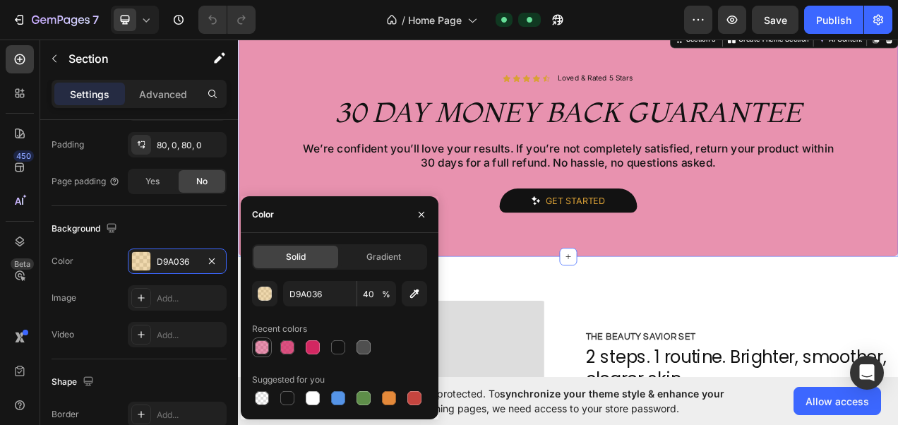
type input "D22761"
type input "50"
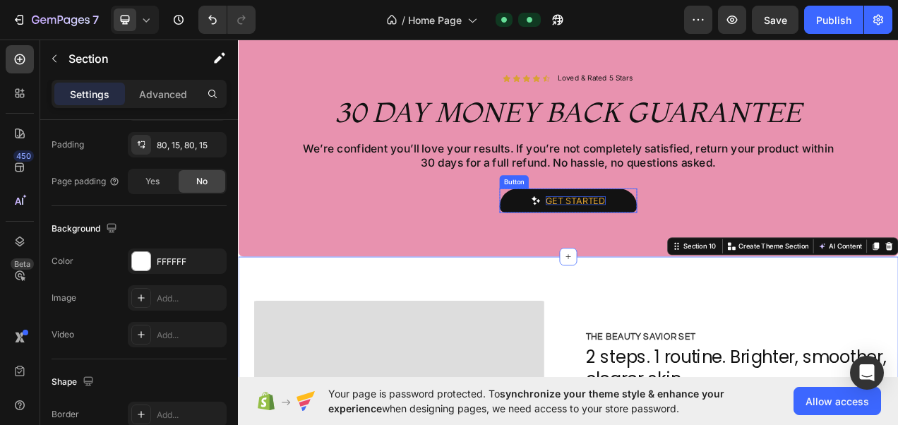
click at [685, 242] on div "Get started" at bounding box center [670, 246] width 77 height 11
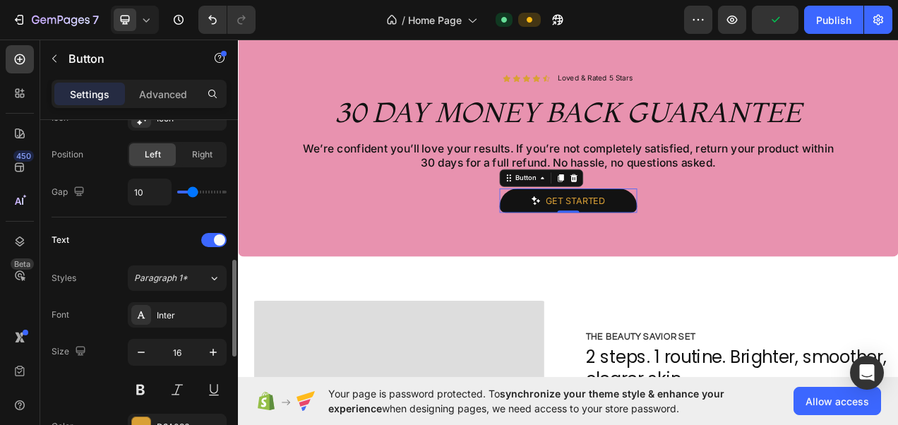
scroll to position [625, 0]
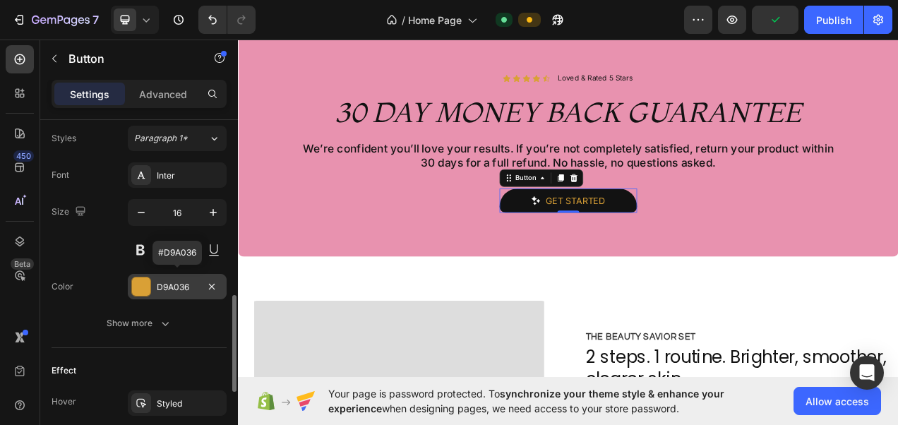
click at [173, 289] on div "D9A036" at bounding box center [177, 287] width 41 height 13
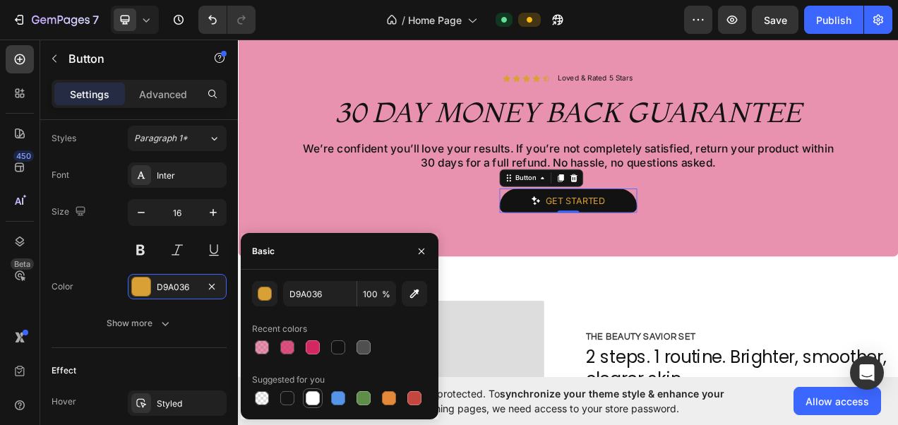
click at [310, 394] on div at bounding box center [313, 398] width 14 height 14
type input "FFFFFF"
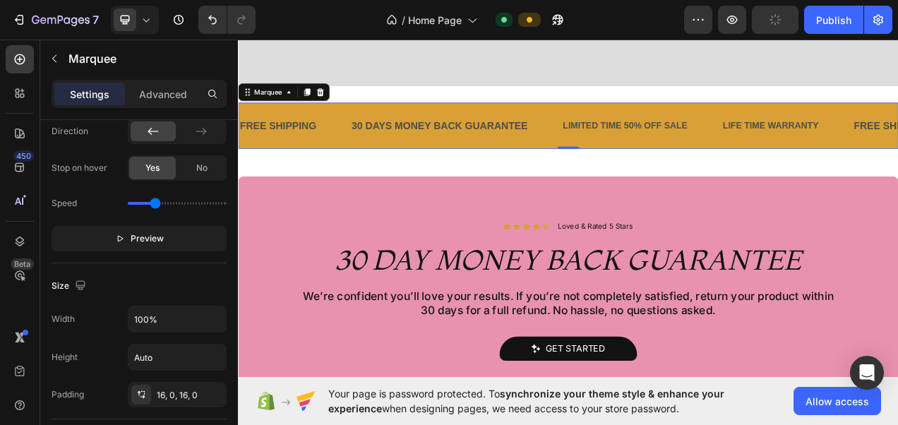
scroll to position [0, 0]
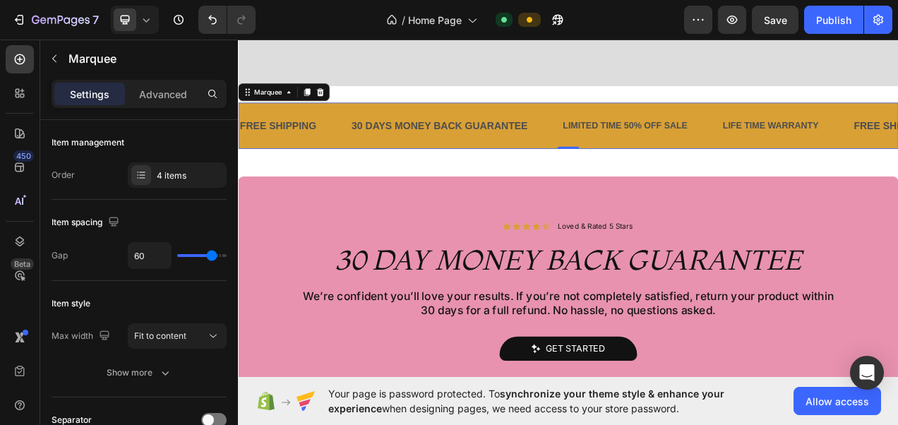
click at [327, 172] on div "FREE SHIPPING Text Block 30 DAYS MONEY BACK GUARANTEE Text Block LIMITED TIME 5…" at bounding box center [661, 150] width 847 height 59
click at [371, 124] on div "FREE SHIPPING Text Block 30 DAYS MONEY BACK GUARANTEE Text Block LIMITED TIME 5…" at bounding box center [661, 150] width 847 height 59
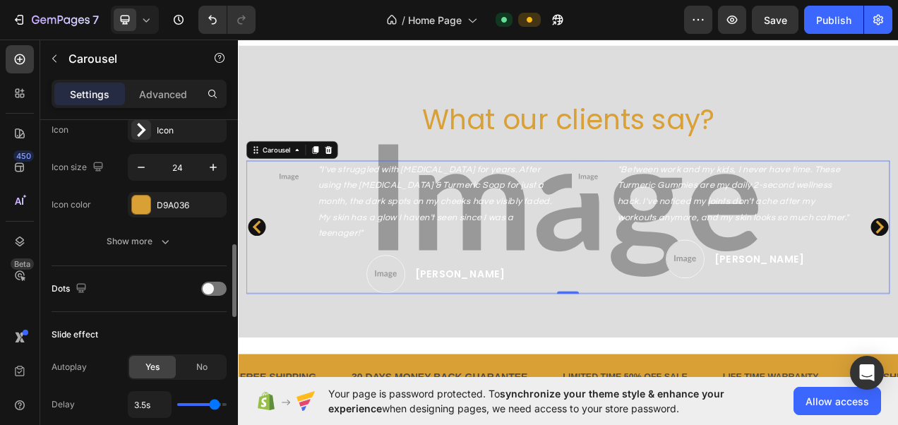
scroll to position [579, 0]
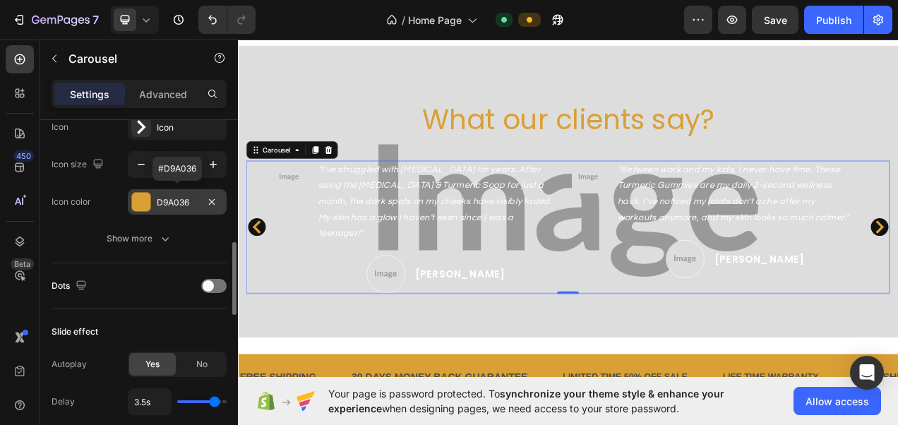
click at [172, 203] on div "D9A036" at bounding box center [177, 202] width 41 height 13
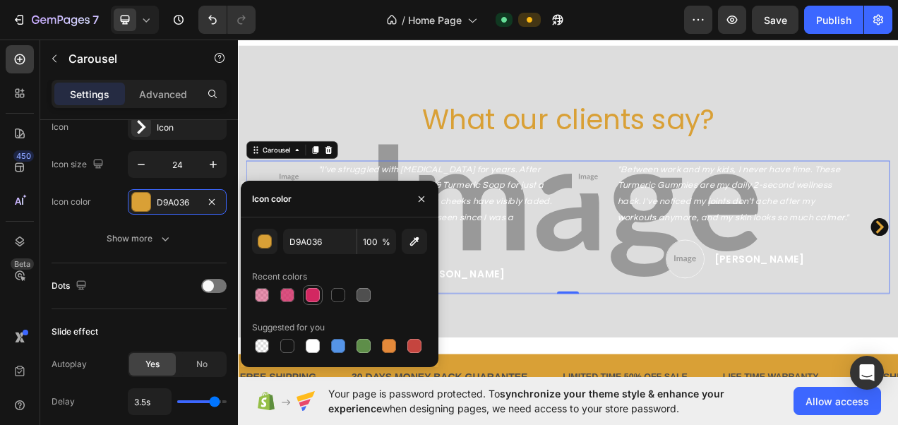
click at [311, 294] on div at bounding box center [313, 295] width 14 height 14
type input "D22761"
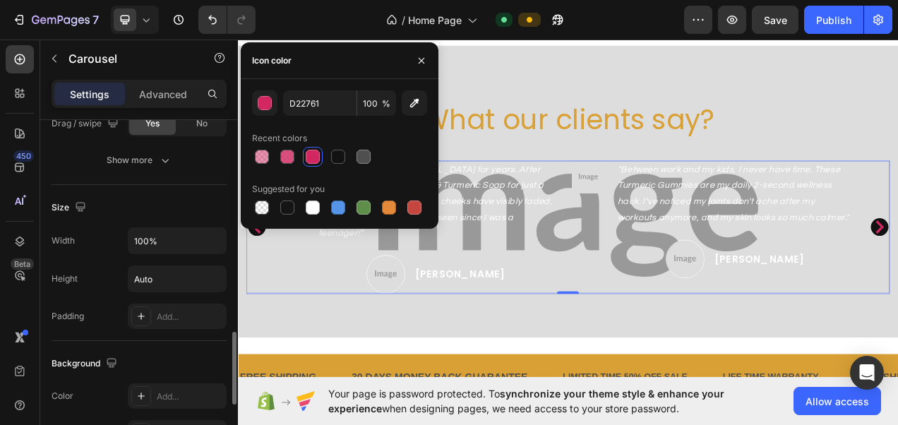
scroll to position [1036, 0]
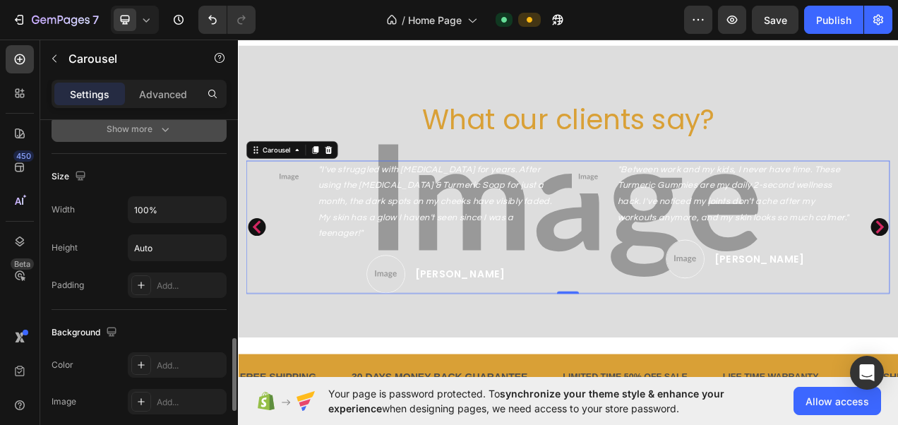
click at [165, 128] on icon "button" at bounding box center [165, 129] width 14 height 14
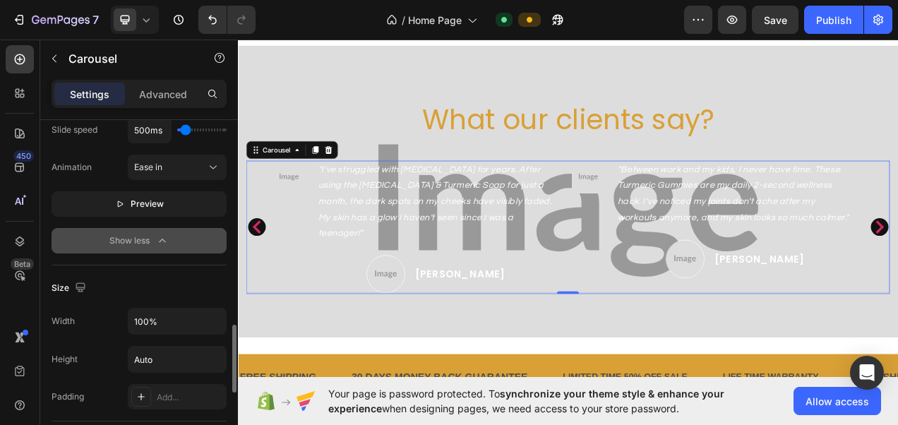
click at [169, 236] on icon "button" at bounding box center [162, 241] width 14 height 14
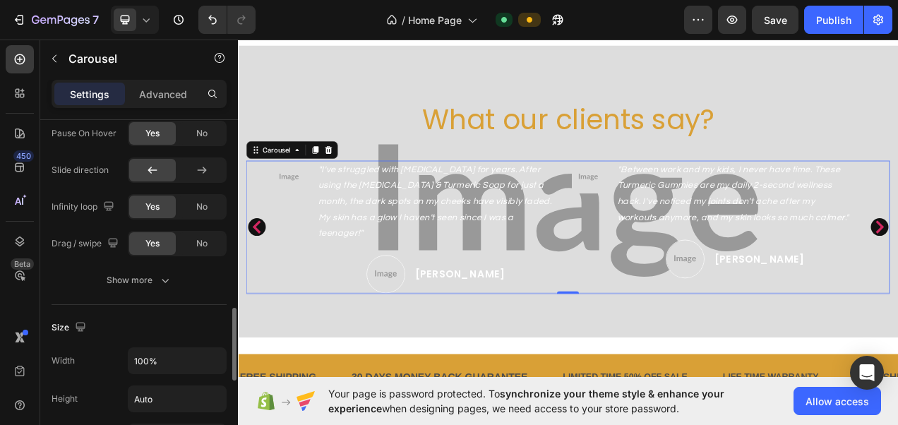
scroll to position [886, 0]
click at [186, 281] on button "Show more" at bounding box center [139, 279] width 175 height 25
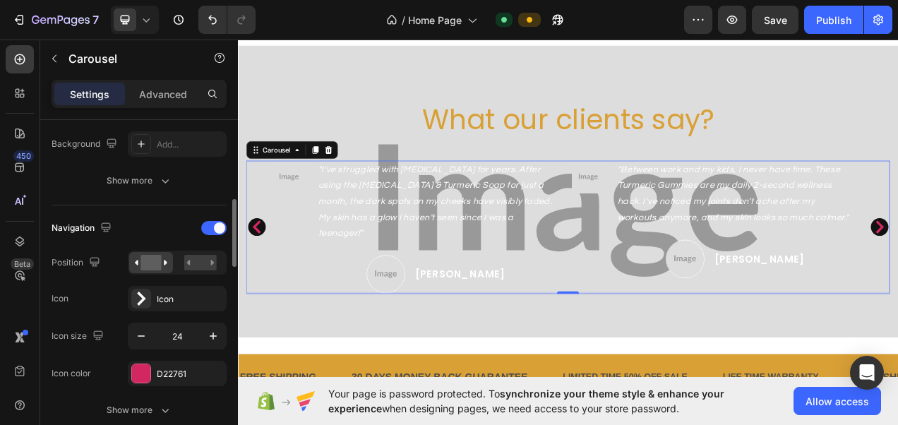
scroll to position [407, 0]
click at [147, 296] on icon at bounding box center [141, 300] width 14 height 14
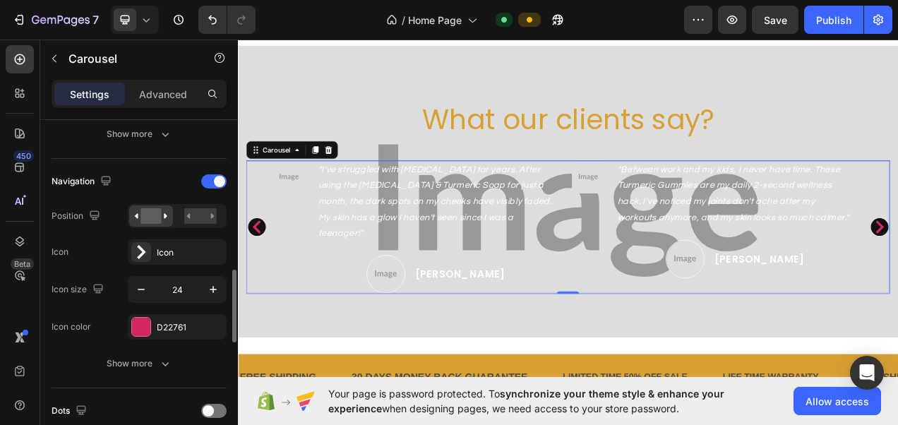
scroll to position [503, 0]
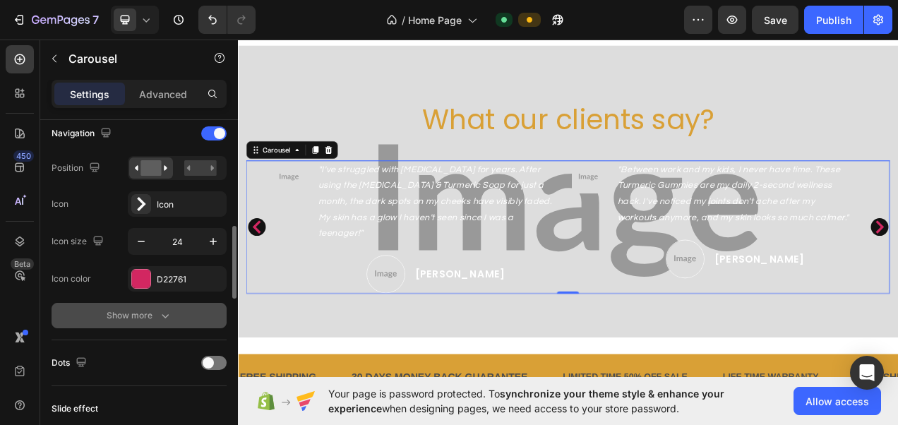
click at [167, 303] on button "Show more" at bounding box center [139, 315] width 175 height 25
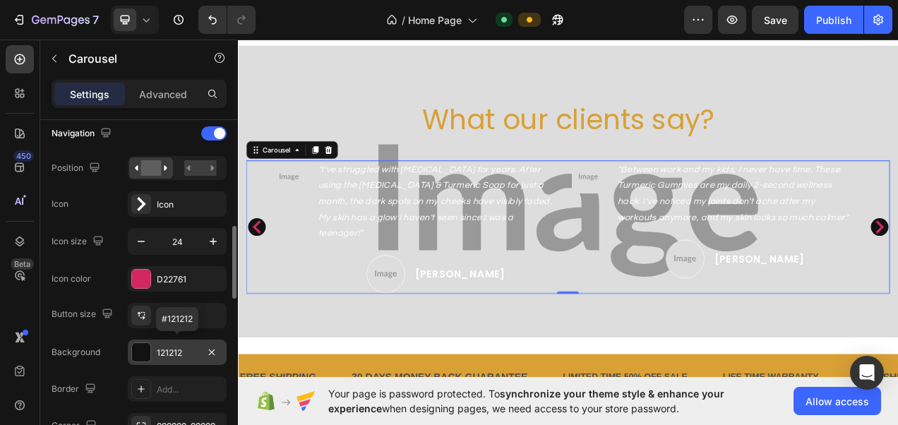
click at [194, 360] on div "121212" at bounding box center [177, 351] width 99 height 25
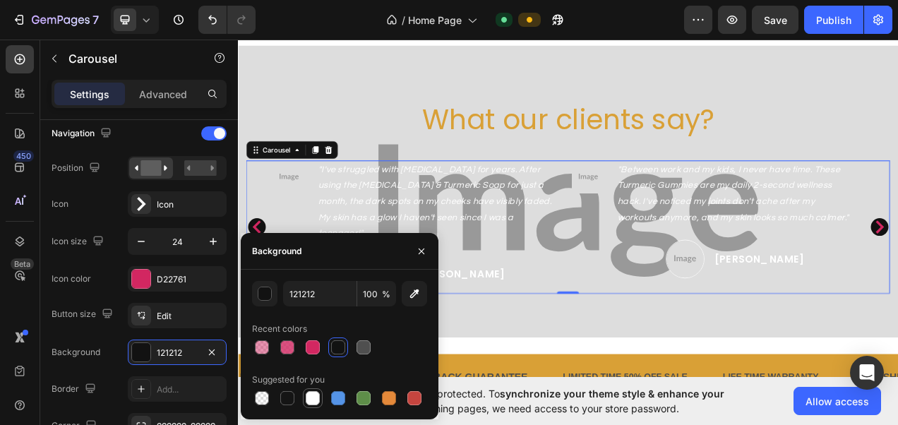
click at [311, 402] on div at bounding box center [313, 398] width 14 height 14
type input "FFFFFF"
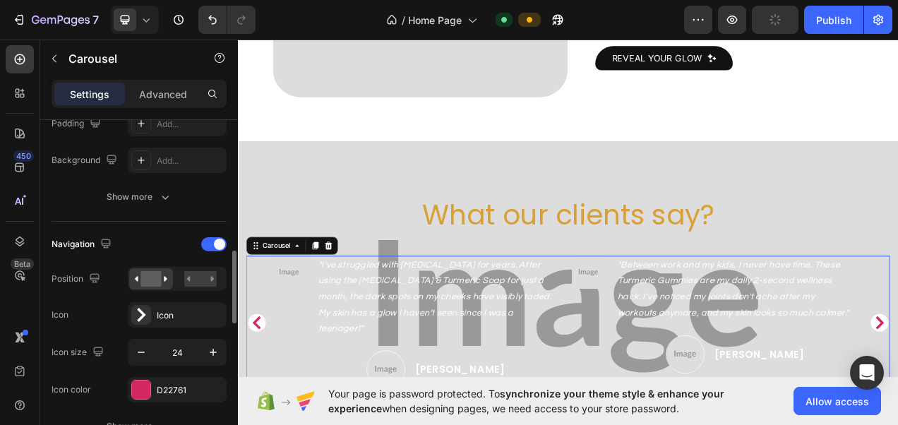
scroll to position [431, 0]
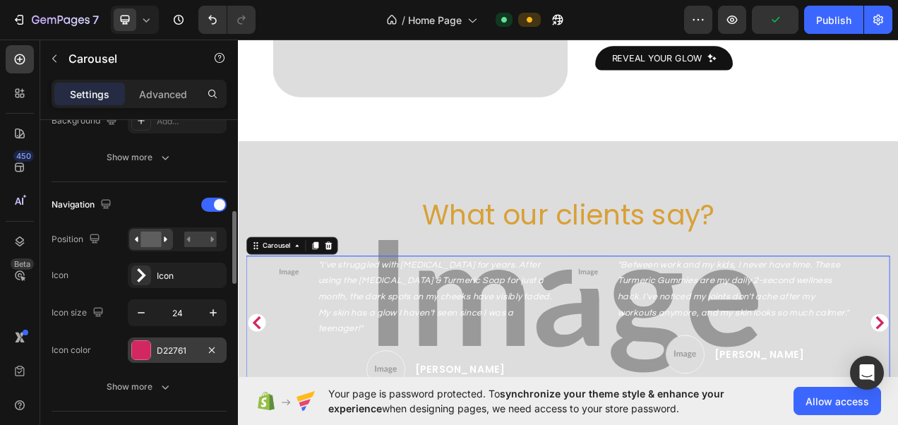
click at [169, 337] on div "D22761" at bounding box center [177, 349] width 99 height 25
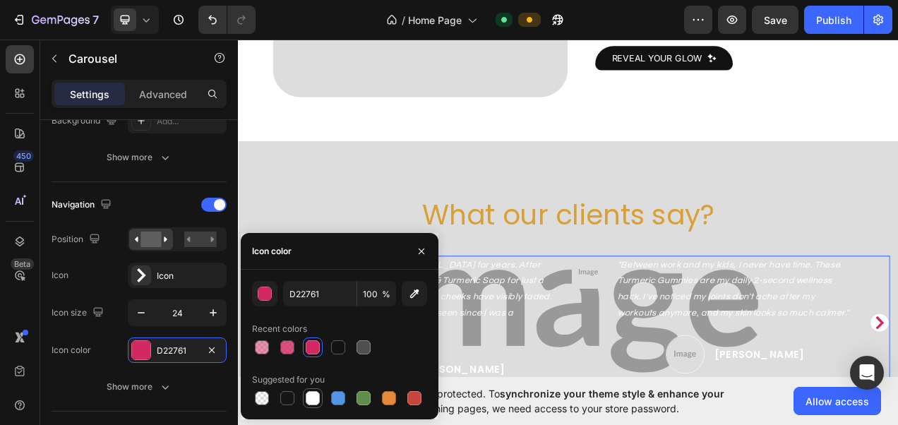
click at [315, 394] on div at bounding box center [313, 398] width 14 height 14
type input "FFFFFF"
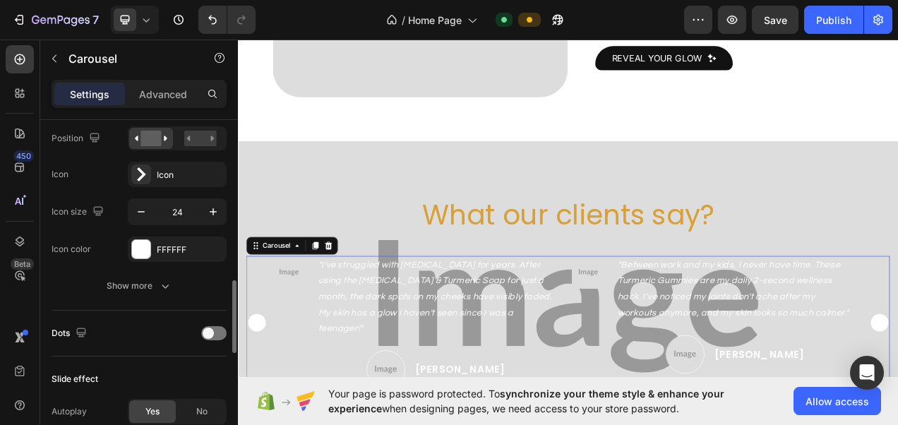
scroll to position [580, 0]
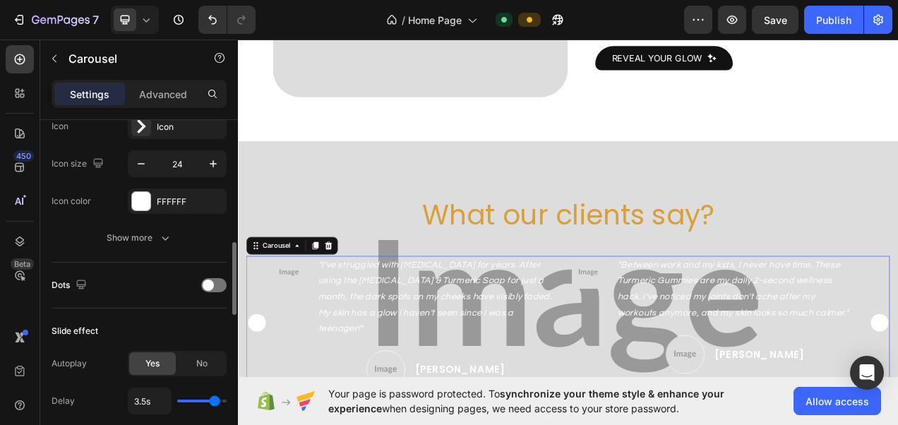
click at [165, 248] on div "Navigation Position Icon Icon Icon size 24 Icon color FFFFFF Show more" at bounding box center [139, 147] width 175 height 229
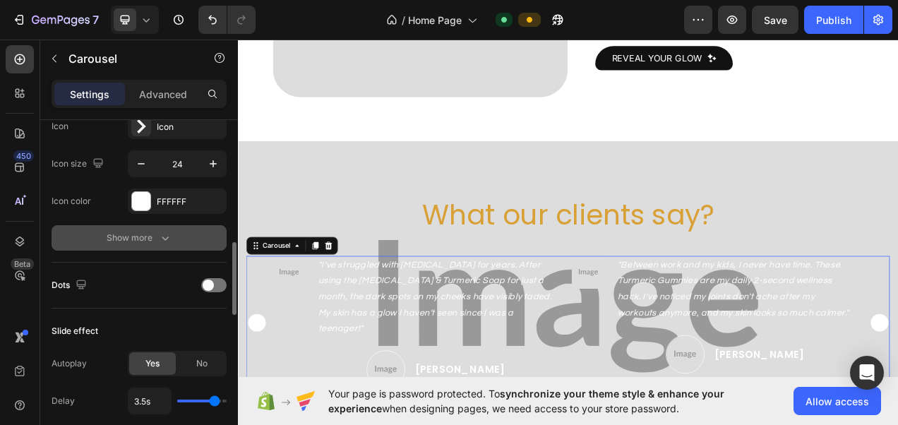
click at [160, 231] on icon "button" at bounding box center [165, 238] width 14 height 14
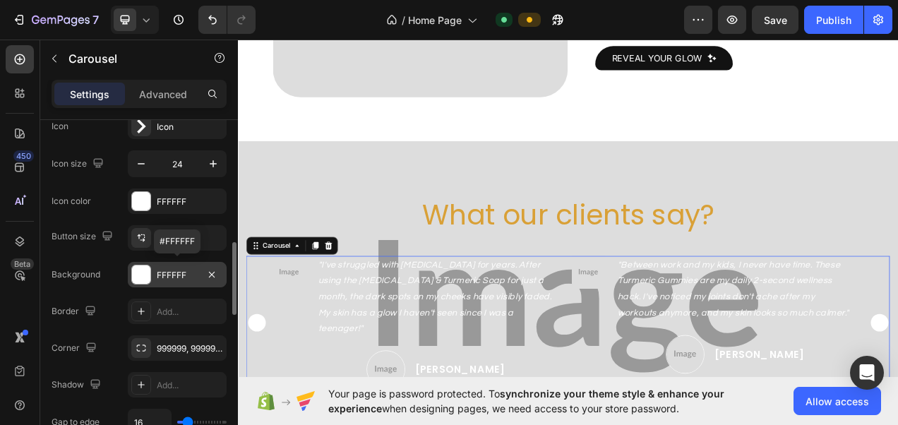
click at [179, 269] on div "FFFFFF" at bounding box center [177, 275] width 41 height 13
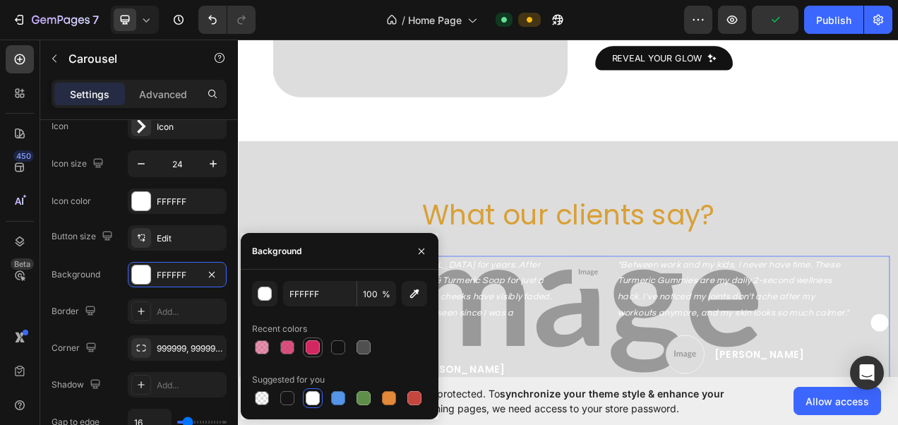
click at [311, 344] on div at bounding box center [313, 347] width 14 height 14
type input "D22761"
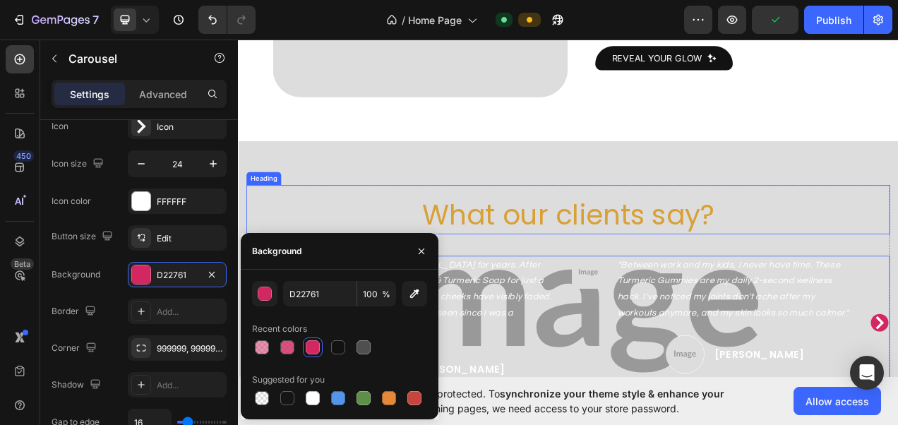
scroll to position [0, 0]
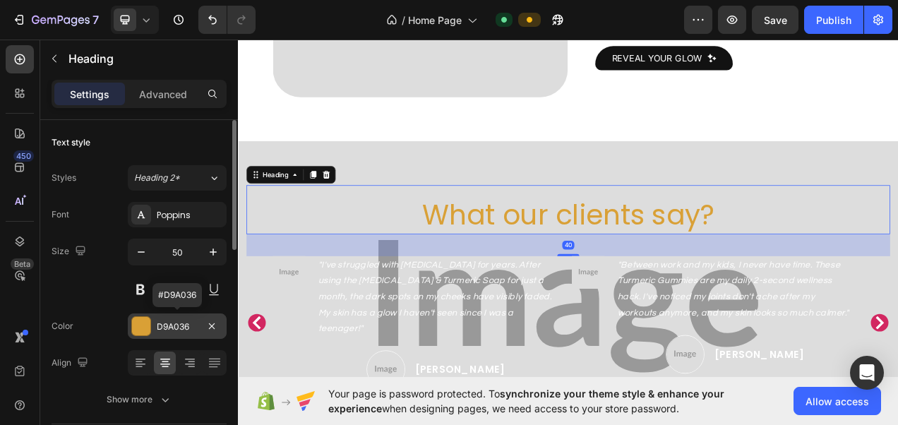
click at [174, 322] on div "D9A036" at bounding box center [177, 326] width 41 height 13
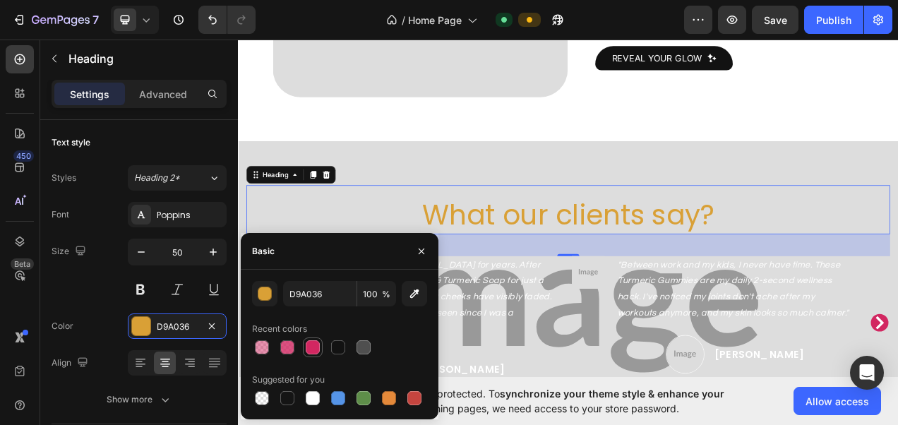
click at [312, 340] on div at bounding box center [313, 347] width 14 height 14
type input "D22761"
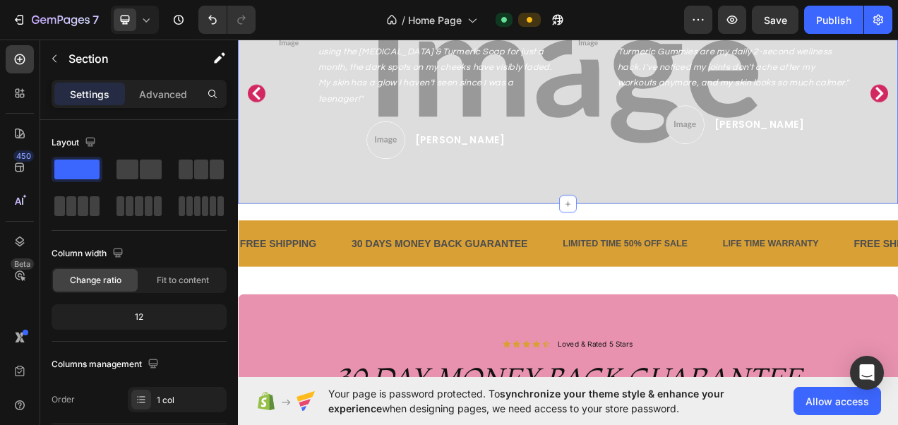
scroll to position [1799, 0]
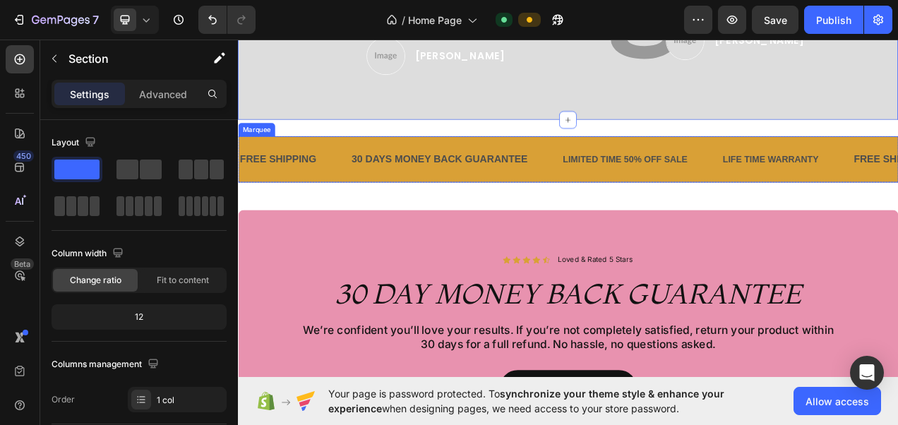
click at [648, 203] on div "30 DAYS MONEY BACK GUARANTEE Text Block" at bounding box center [517, 194] width 271 height 37
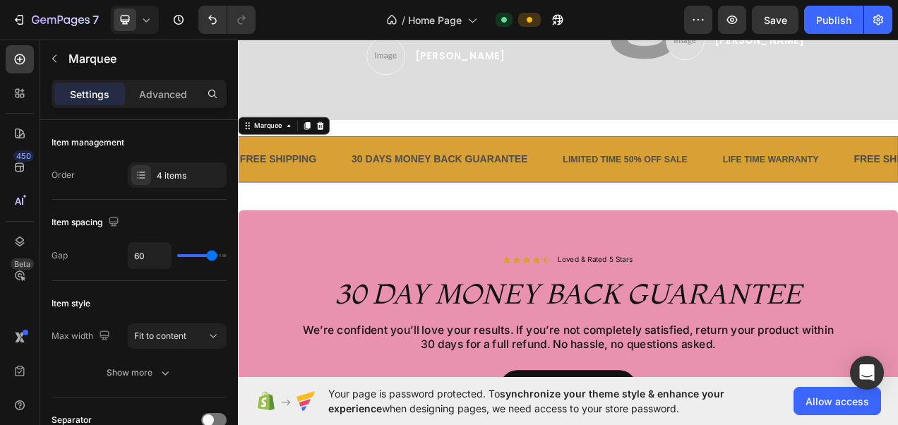
click at [648, 203] on div "30 DAYS MONEY BACK GUARANTEE Text Block" at bounding box center [517, 194] width 271 height 37
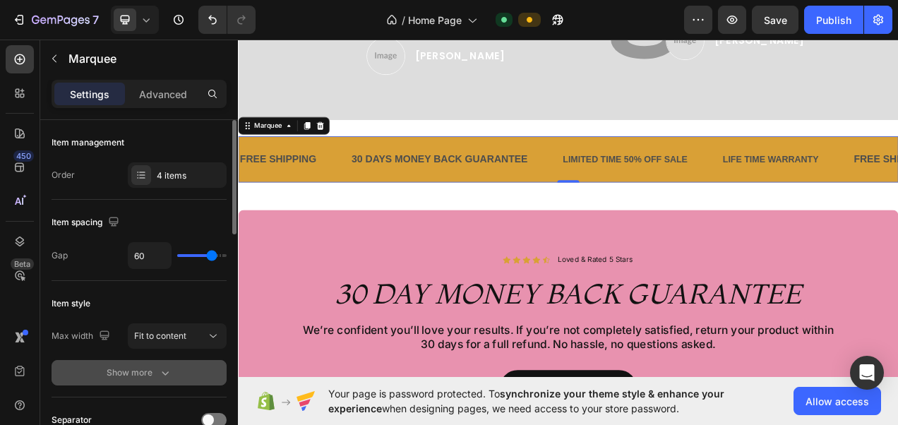
click at [175, 360] on button "Show more" at bounding box center [139, 372] width 175 height 25
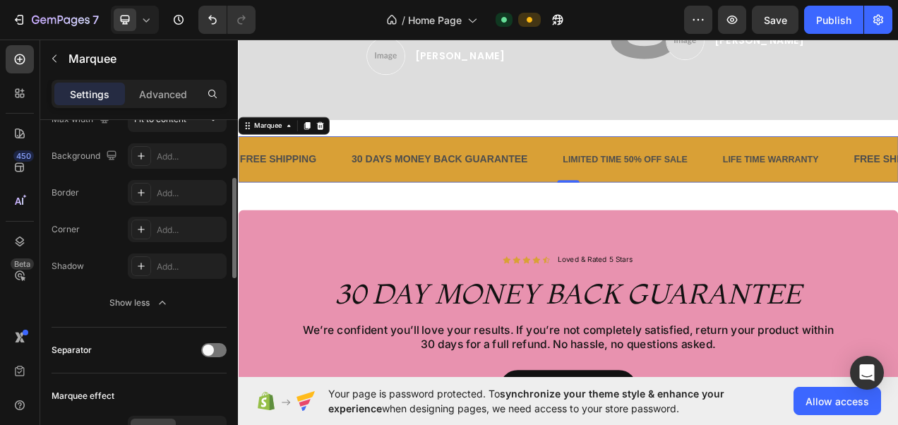
scroll to position [213, 0]
click at [157, 306] on icon "button" at bounding box center [162, 306] width 14 height 14
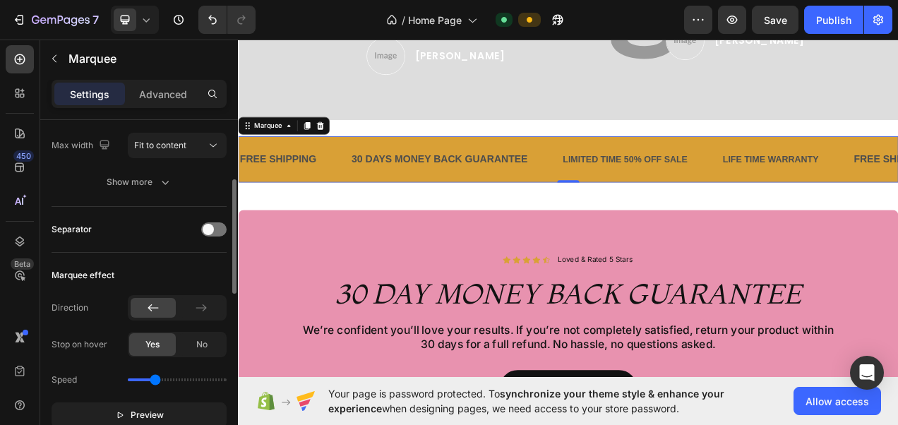
scroll to position [188, 0]
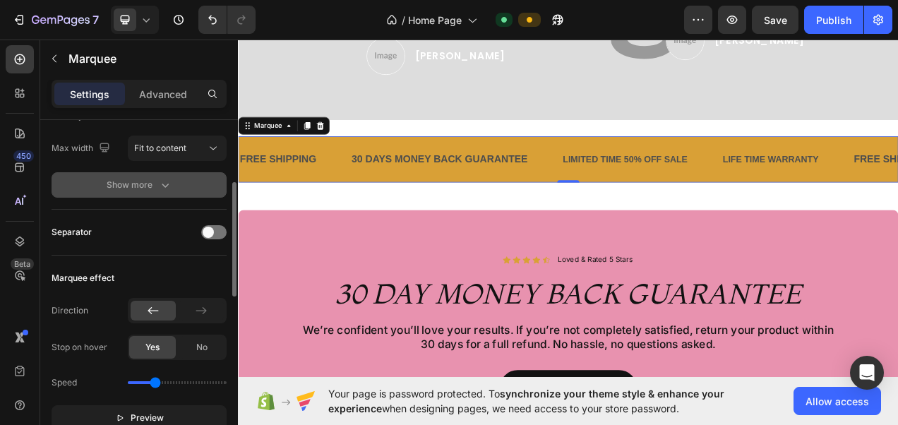
click at [168, 179] on icon "button" at bounding box center [165, 185] width 14 height 14
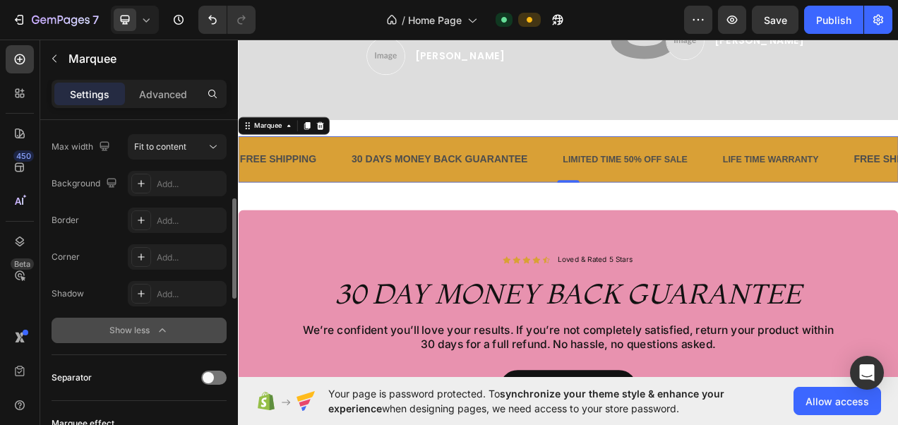
scroll to position [0, 0]
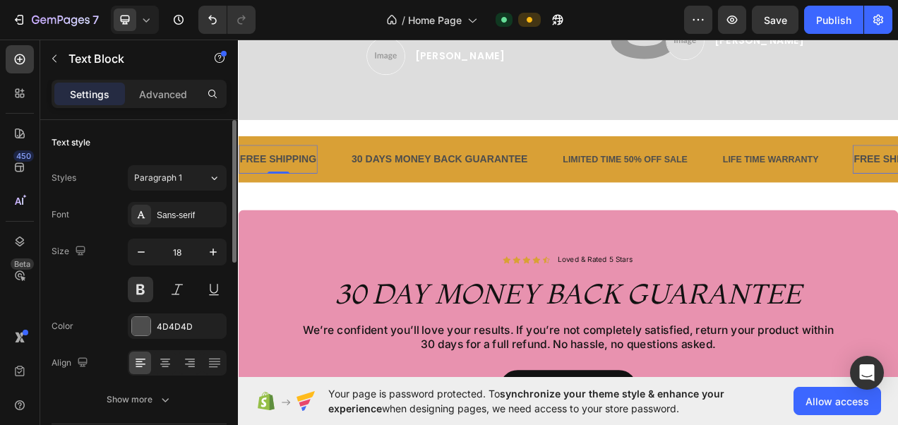
click at [337, 207] on div "FREE SHIPPING Text Block 0" at bounding box center [289, 194] width 101 height 37
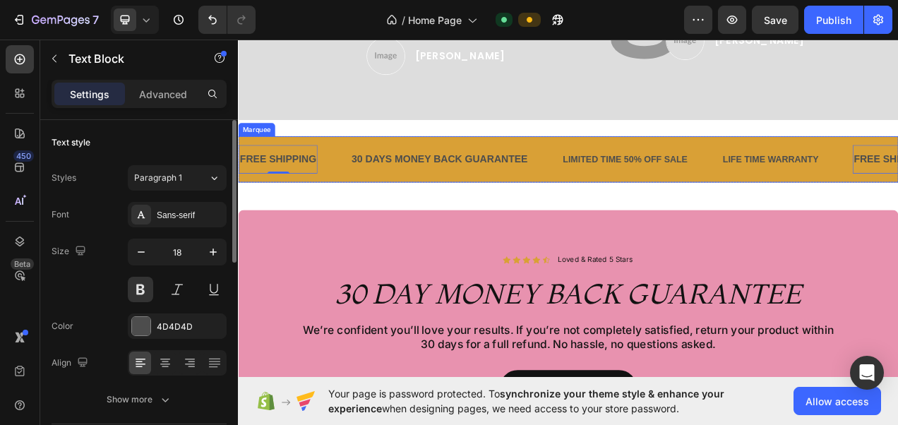
click at [354, 210] on div "FREE SHIPPING Text Block 0" at bounding box center [310, 194] width 143 height 37
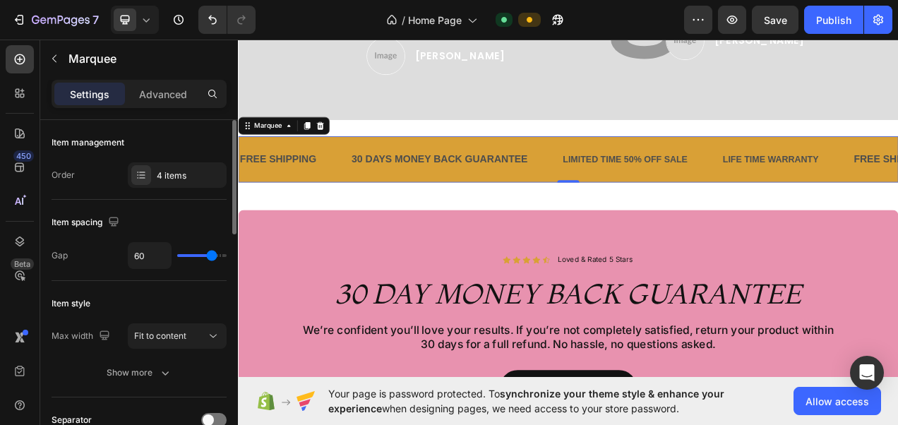
click at [354, 210] on div "FREE SHIPPING Text Block" at bounding box center [310, 194] width 143 height 37
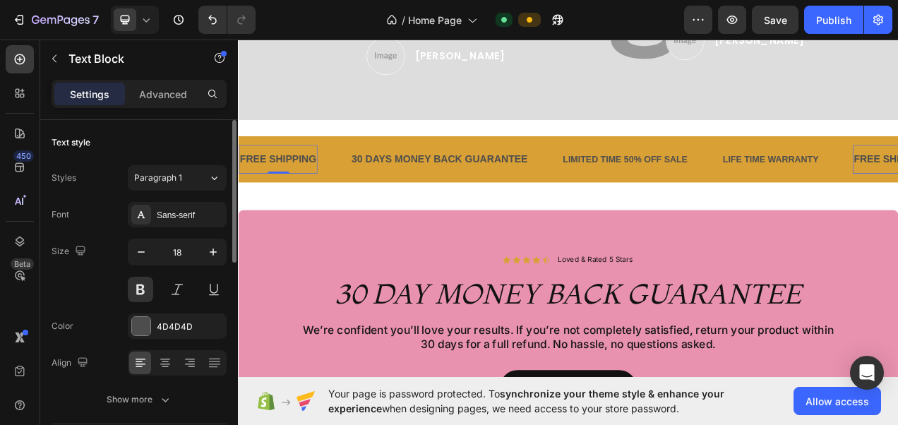
click at [327, 200] on div "FREE SHIPPING" at bounding box center [289, 193] width 101 height 25
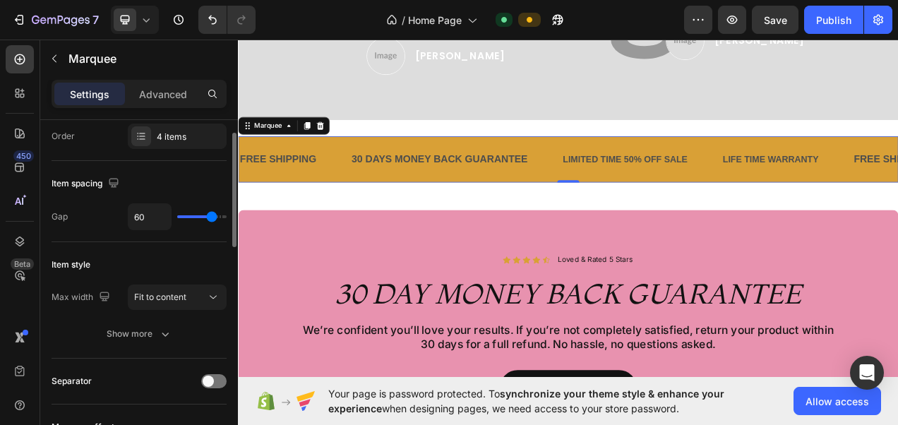
scroll to position [40, 0]
click at [213, 296] on icon at bounding box center [213, 296] width 14 height 14
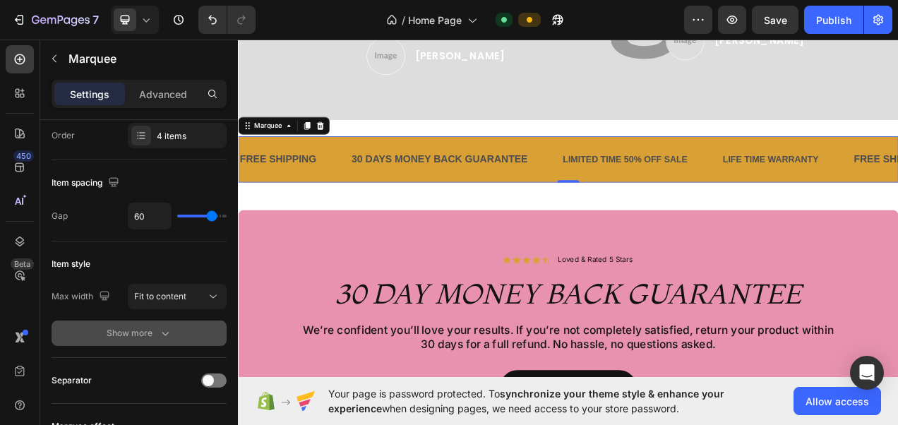
click at [181, 339] on button "Show more" at bounding box center [139, 332] width 175 height 25
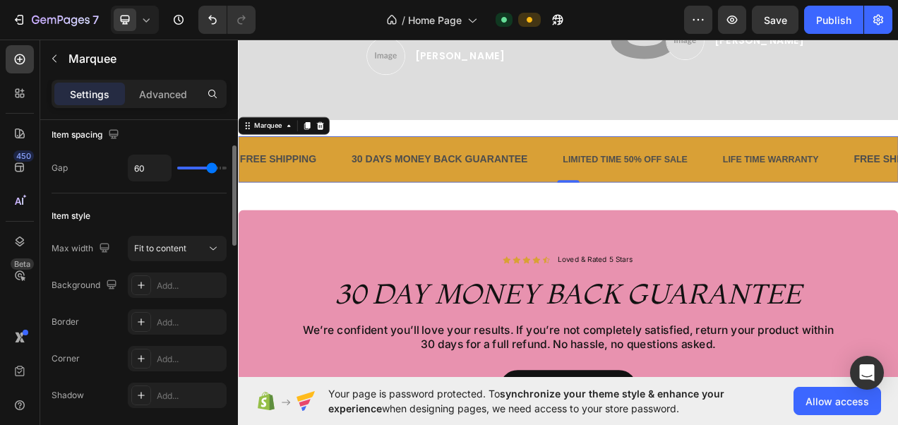
scroll to position [88, 0]
click at [205, 256] on button "Fit to content" at bounding box center [177, 248] width 99 height 25
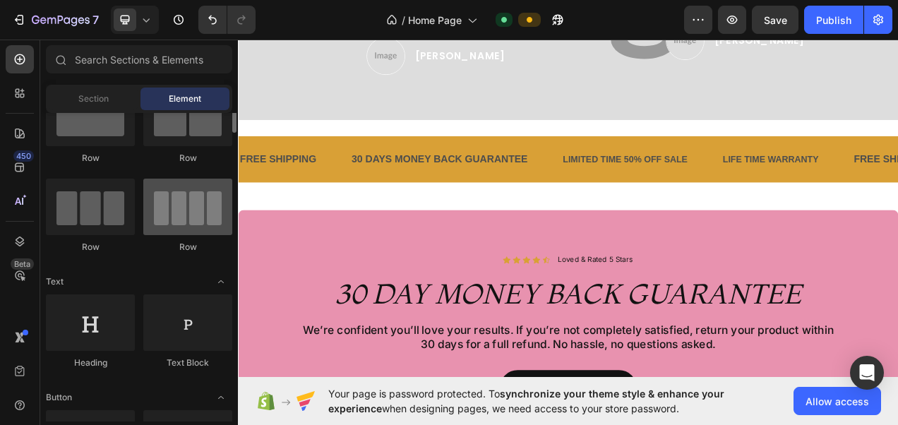
scroll to position [0, 0]
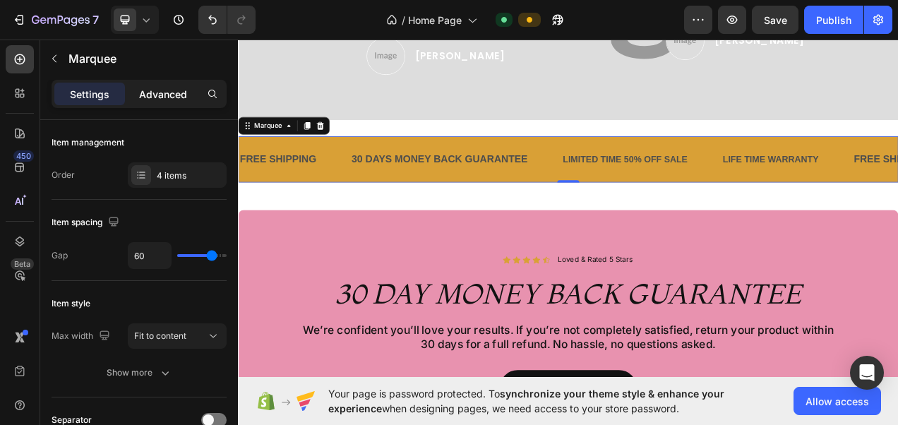
click at [157, 92] on p "Advanced" at bounding box center [163, 94] width 48 height 15
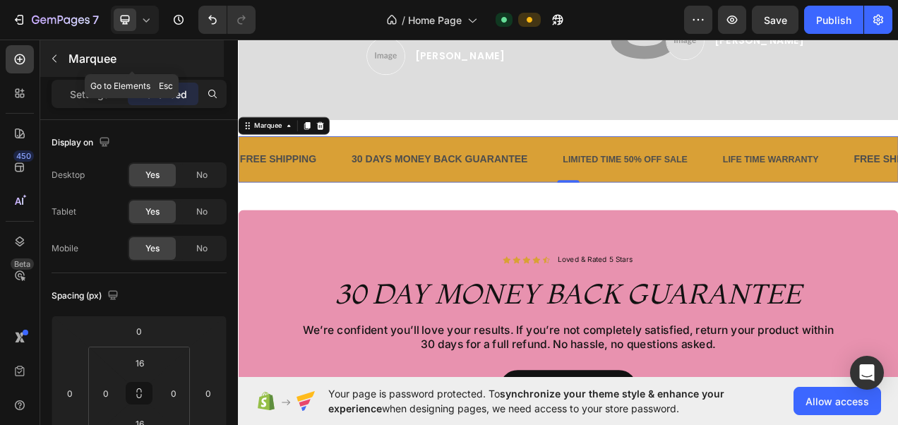
click at [55, 62] on icon "button" at bounding box center [54, 58] width 11 height 11
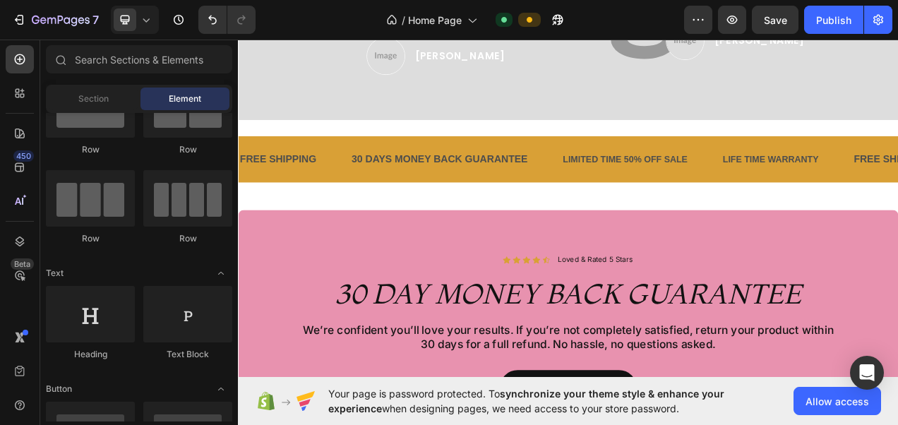
scroll to position [83, 0]
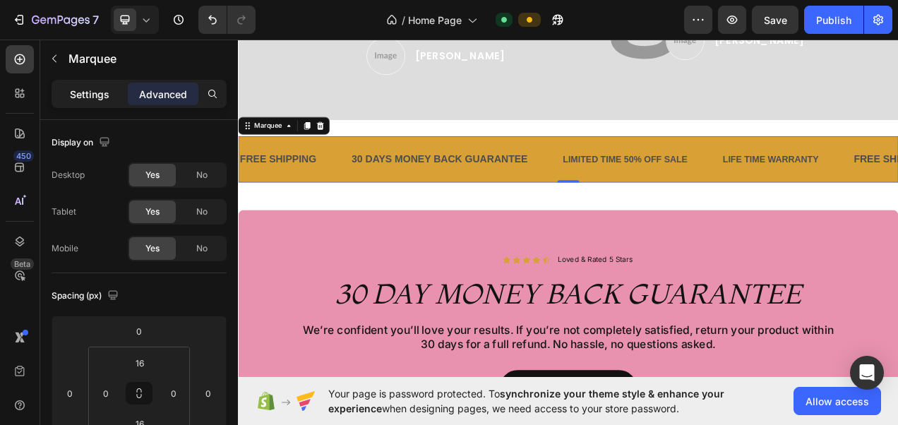
click at [86, 93] on p "Settings" at bounding box center [90, 94] width 40 height 15
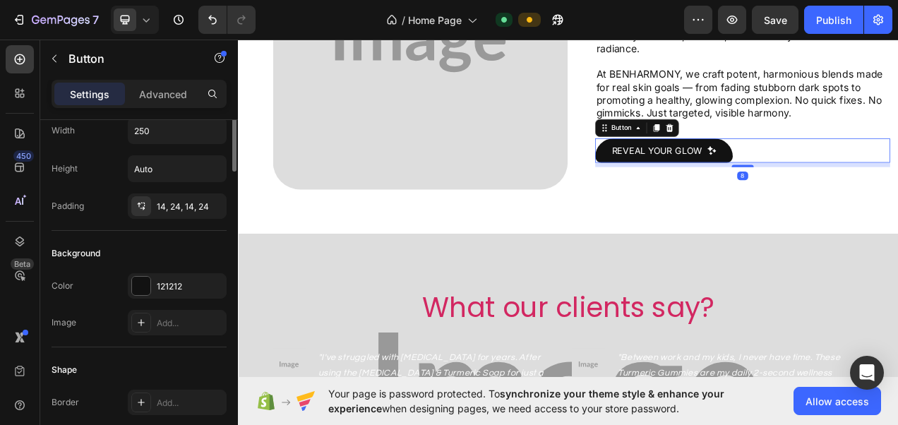
scroll to position [0, 0]
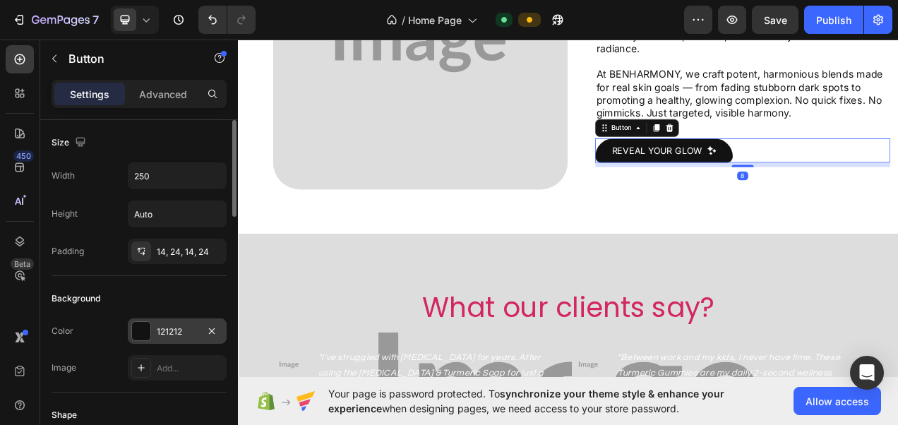
click at [169, 329] on div "121212" at bounding box center [177, 331] width 41 height 13
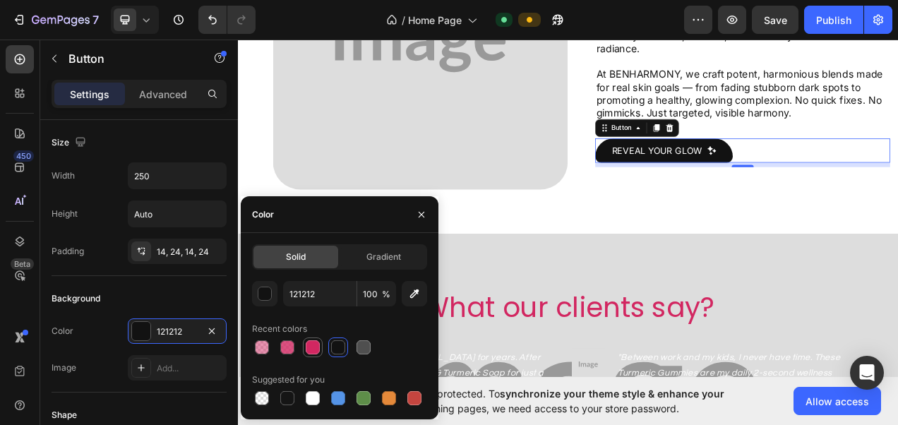
click at [307, 344] on div at bounding box center [313, 347] width 14 height 14
type input "D22761"
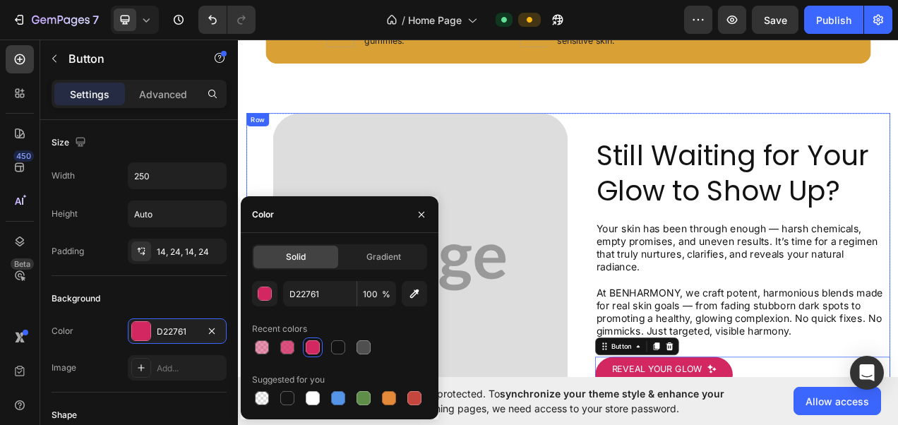
scroll to position [1002, 0]
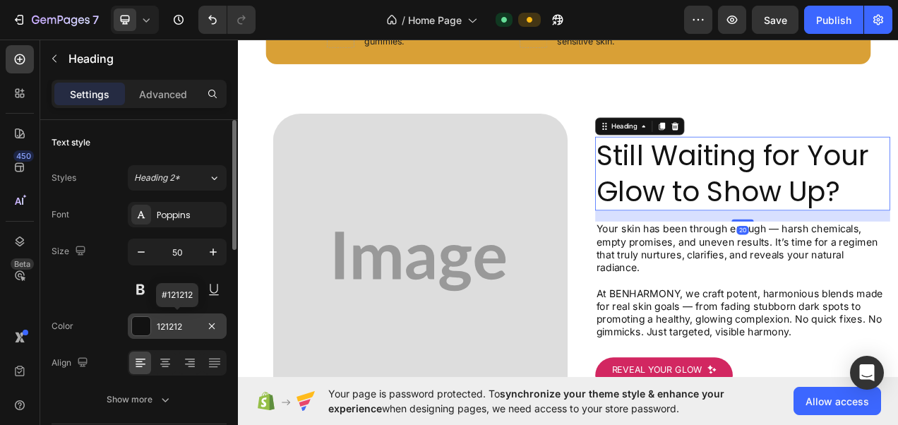
click at [175, 325] on div "121212" at bounding box center [177, 326] width 41 height 13
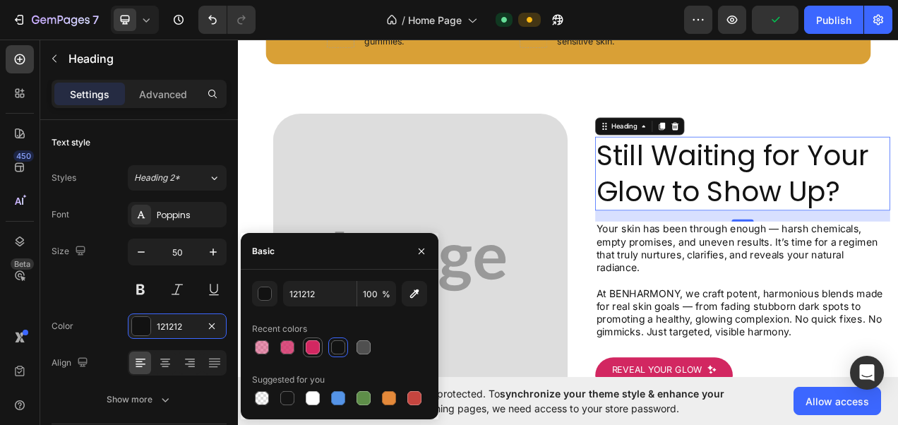
click at [312, 347] on div at bounding box center [313, 347] width 14 height 14
type input "D22761"
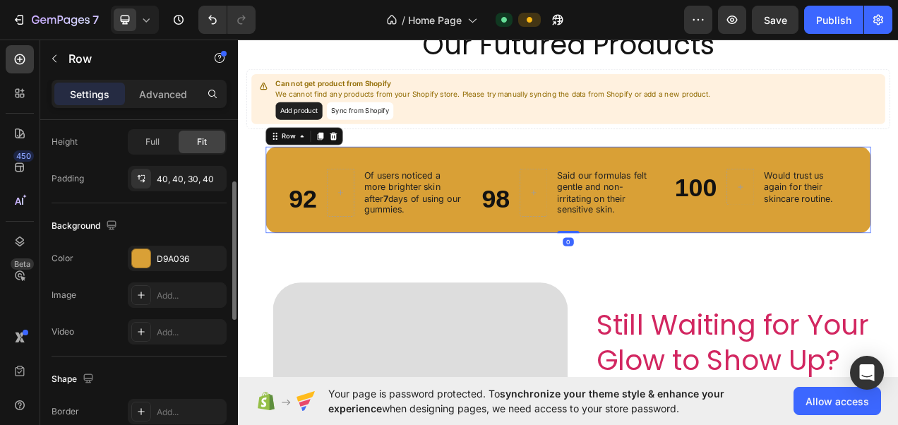
scroll to position [385, 0]
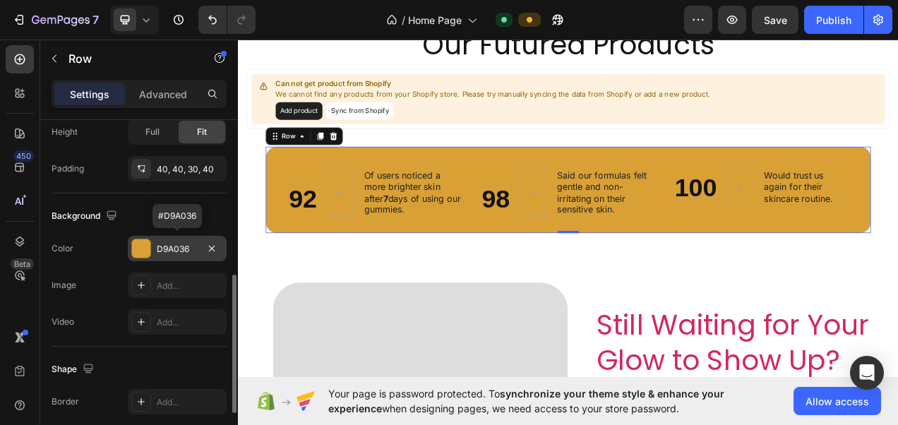
click at [173, 245] on div "D9A036" at bounding box center [177, 249] width 41 height 13
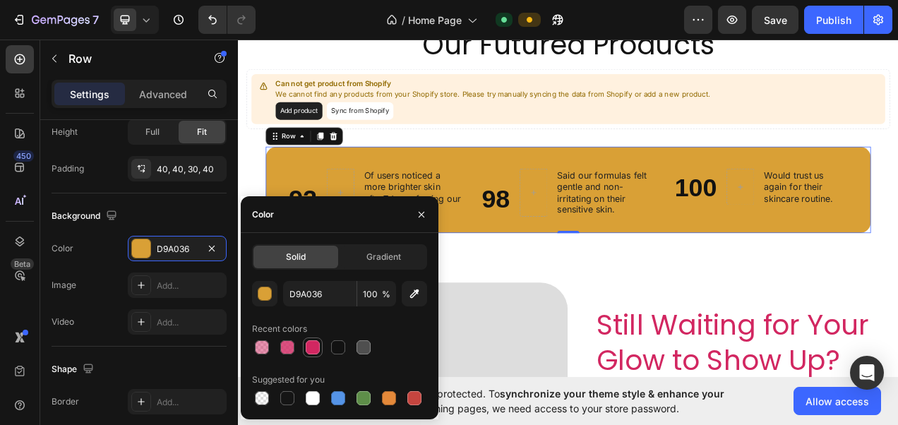
click at [310, 344] on div at bounding box center [313, 347] width 14 height 14
type input "D22761"
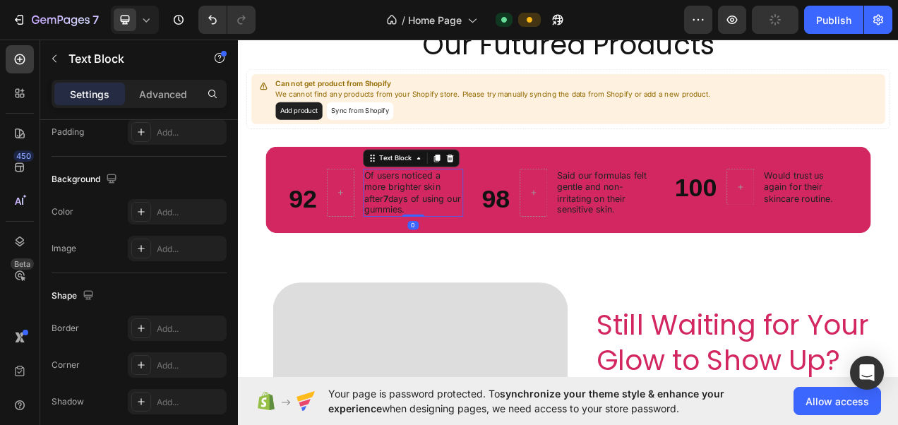
scroll to position [0, 0]
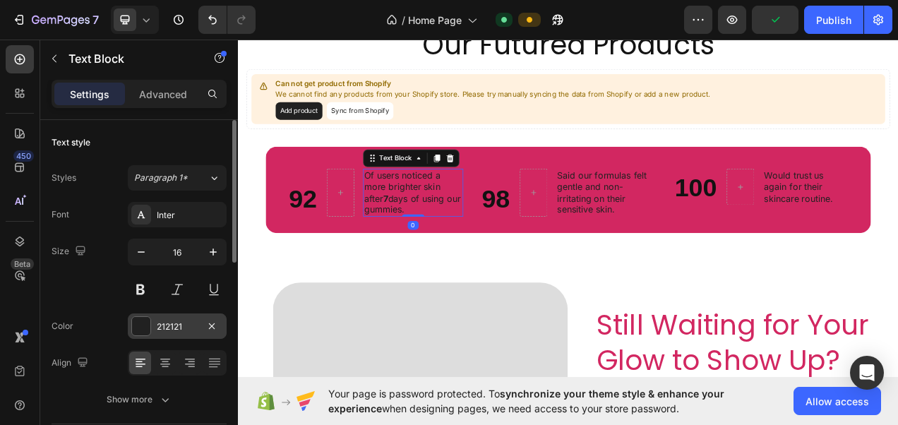
click at [165, 327] on div "212121" at bounding box center [177, 326] width 41 height 13
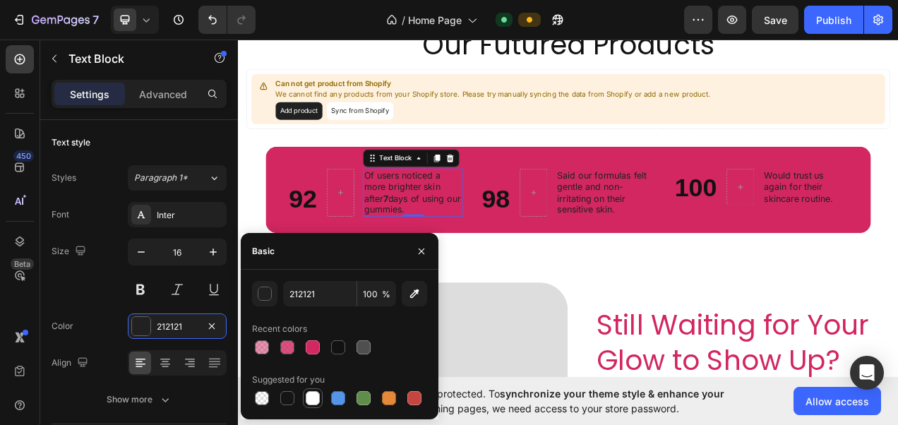
click at [315, 397] on div at bounding box center [313, 398] width 14 height 14
type input "FFFFFF"
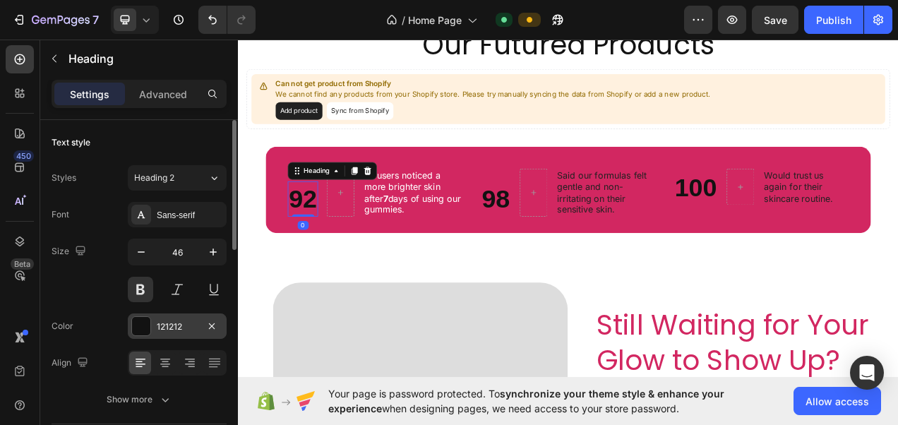
click at [174, 320] on div "121212" at bounding box center [177, 326] width 41 height 13
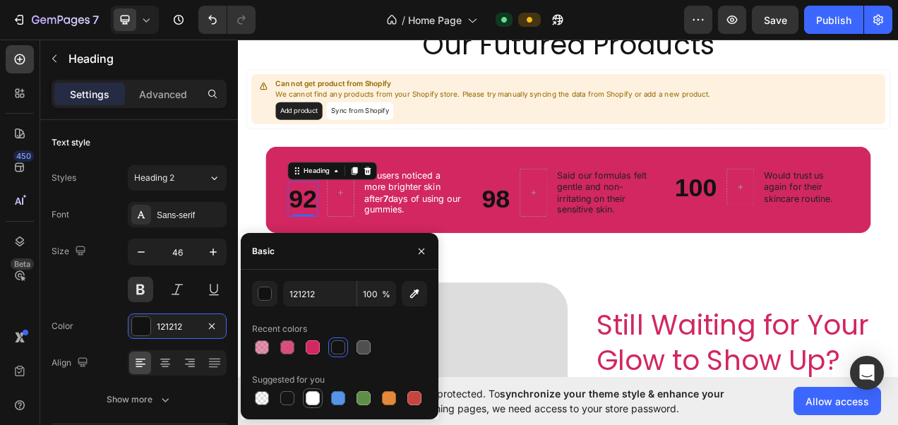
click at [311, 402] on div at bounding box center [313, 398] width 14 height 14
type input "FFFFFF"
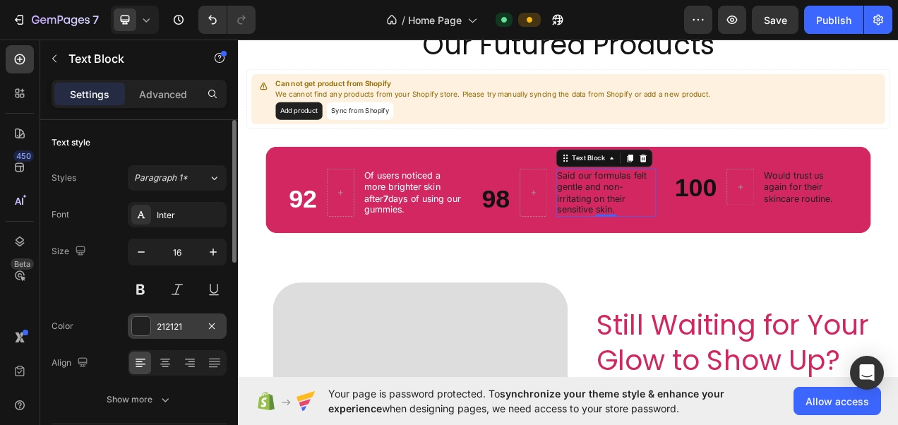
click at [160, 332] on div "212121" at bounding box center [177, 325] width 99 height 25
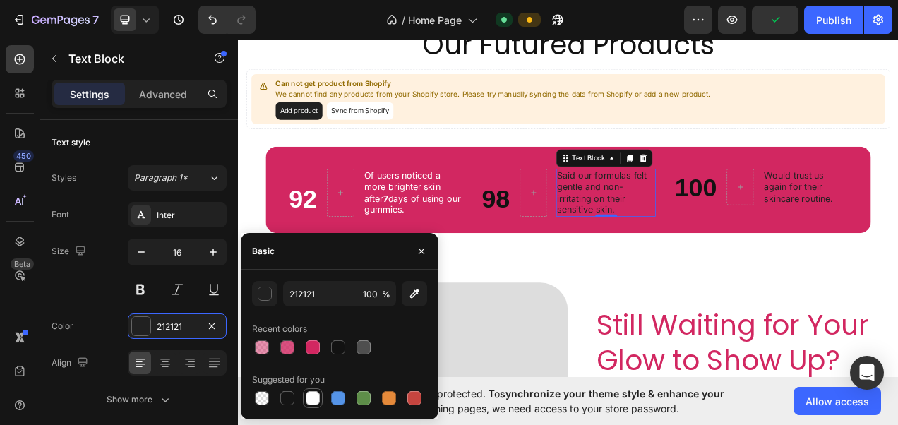
click at [311, 394] on div at bounding box center [313, 398] width 14 height 14
type input "FFFFFF"
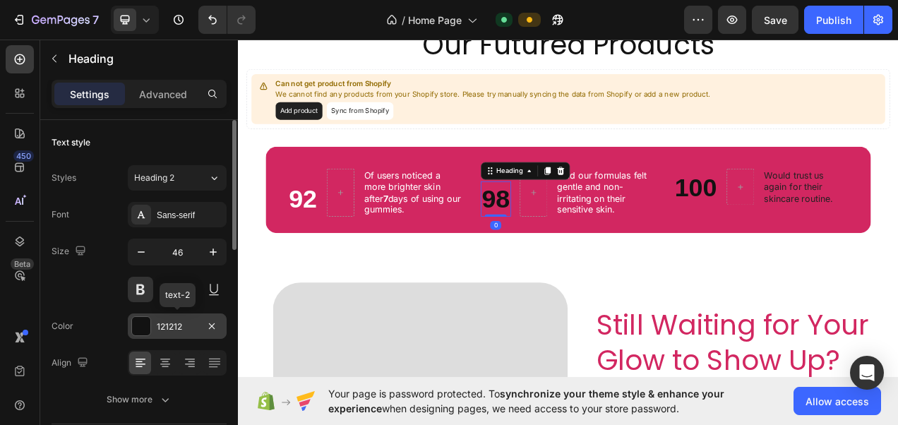
click at [158, 334] on div "121212" at bounding box center [177, 325] width 99 height 25
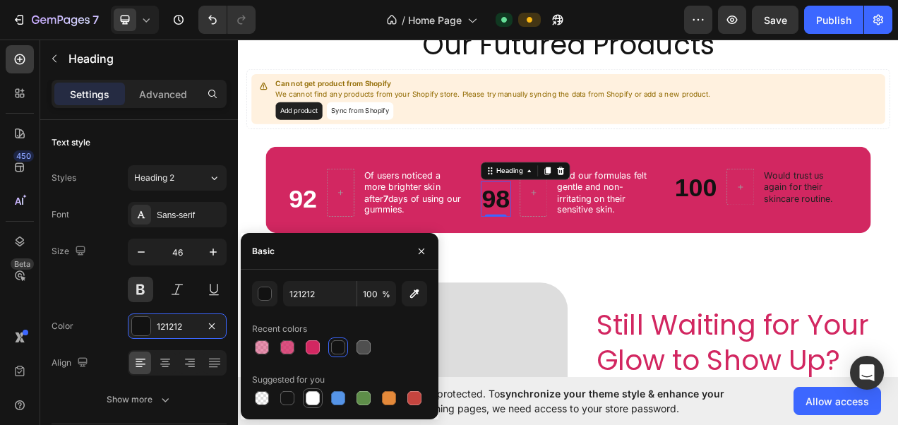
click at [311, 401] on div at bounding box center [313, 398] width 14 height 14
type input "FFFFFF"
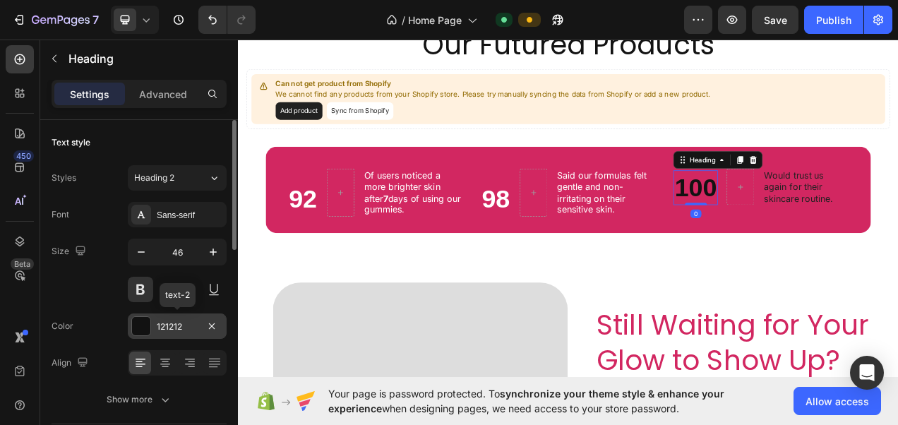
click at [165, 324] on div "121212" at bounding box center [177, 326] width 41 height 13
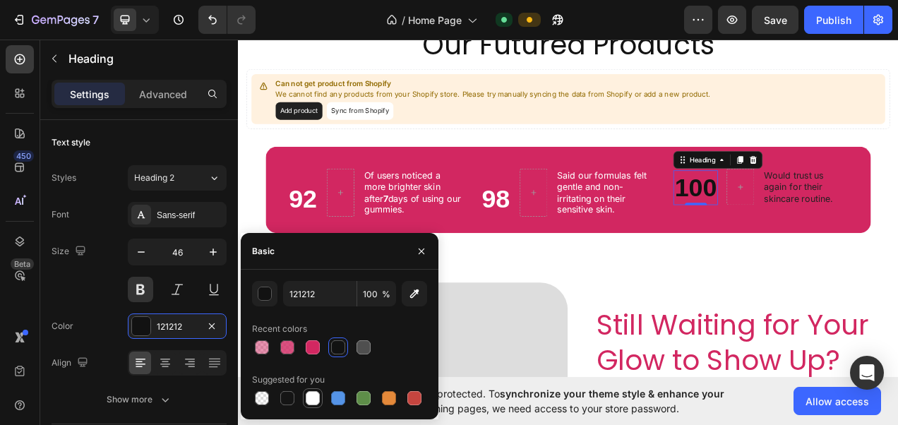
click at [317, 395] on div at bounding box center [313, 398] width 14 height 14
type input "FFFFFF"
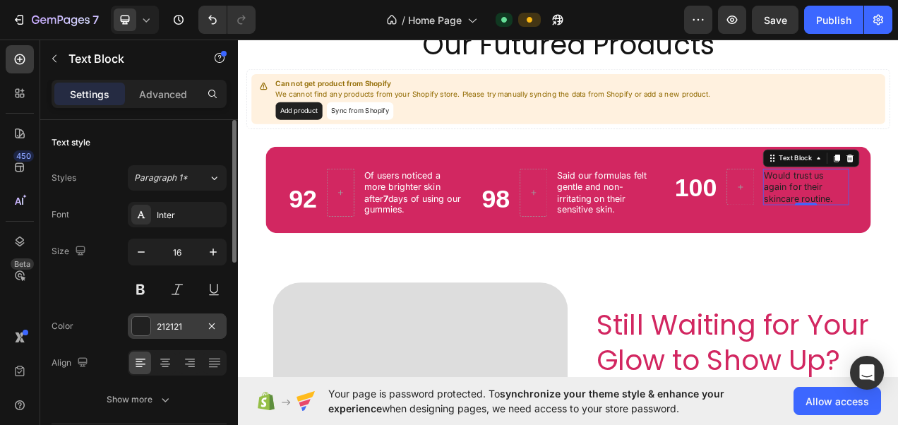
drag, startPoint x: 192, startPoint y: 320, endPoint x: 174, endPoint y: 326, distance: 19.4
click at [174, 326] on div "212121" at bounding box center [177, 326] width 41 height 13
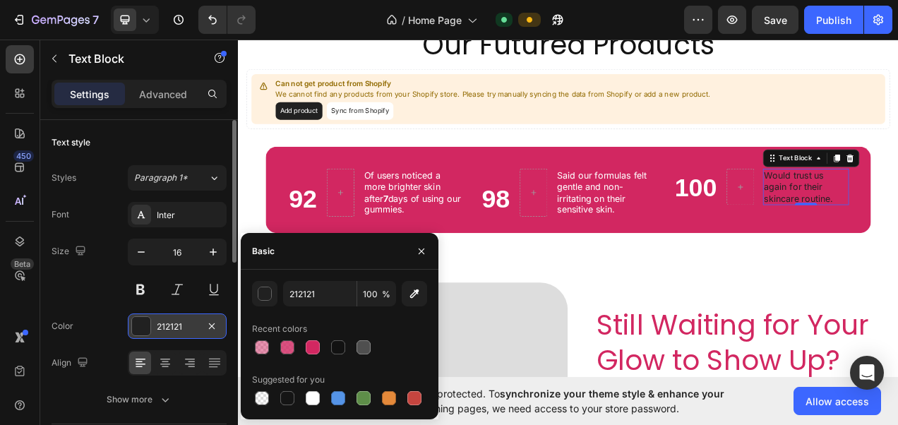
click at [174, 326] on div "212121" at bounding box center [177, 326] width 41 height 13
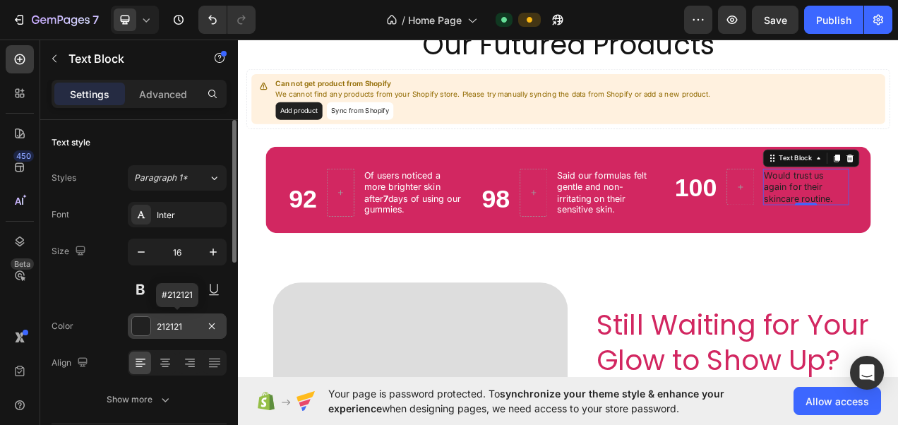
click at [174, 326] on div "212121" at bounding box center [177, 326] width 41 height 13
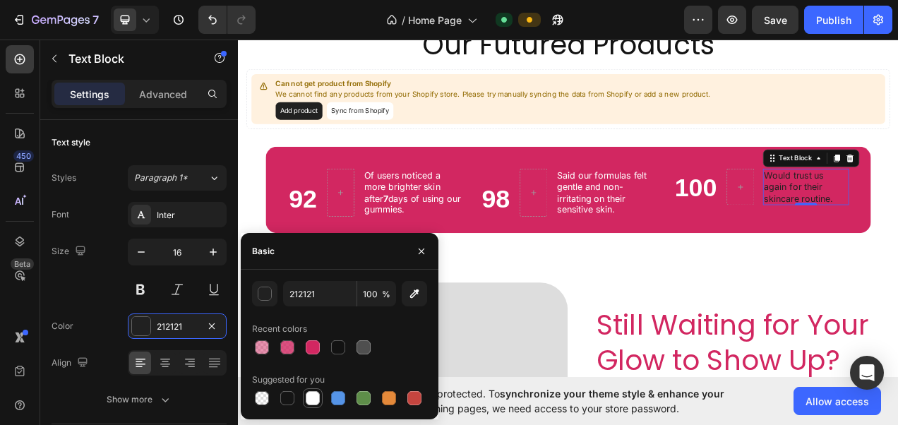
click at [312, 398] on div at bounding box center [313, 398] width 14 height 14
type input "FFFFFF"
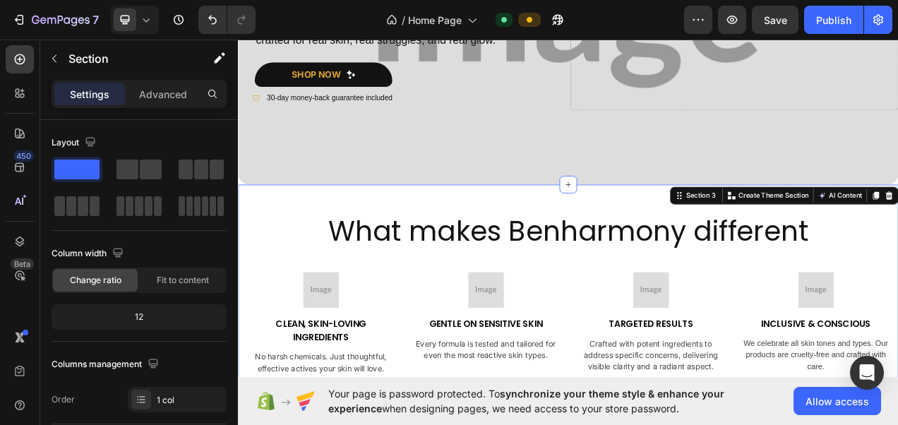
scroll to position [274, 0]
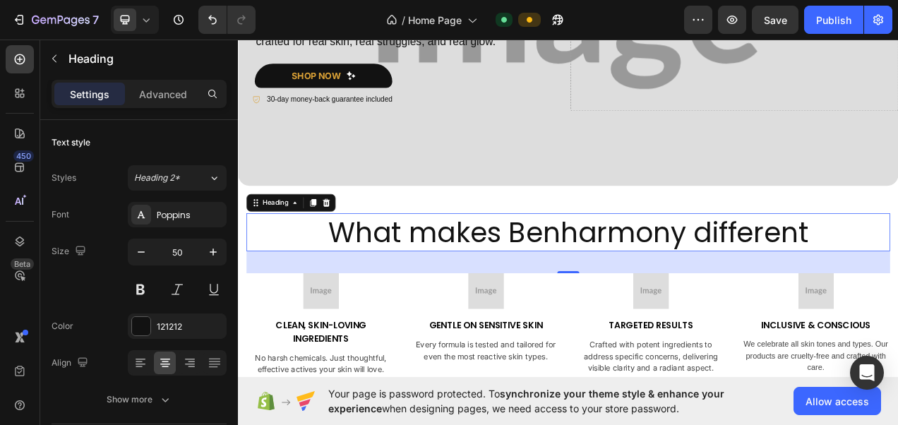
click at [814, 286] on p "What makes Benharmony different" at bounding box center [661, 288] width 823 height 46
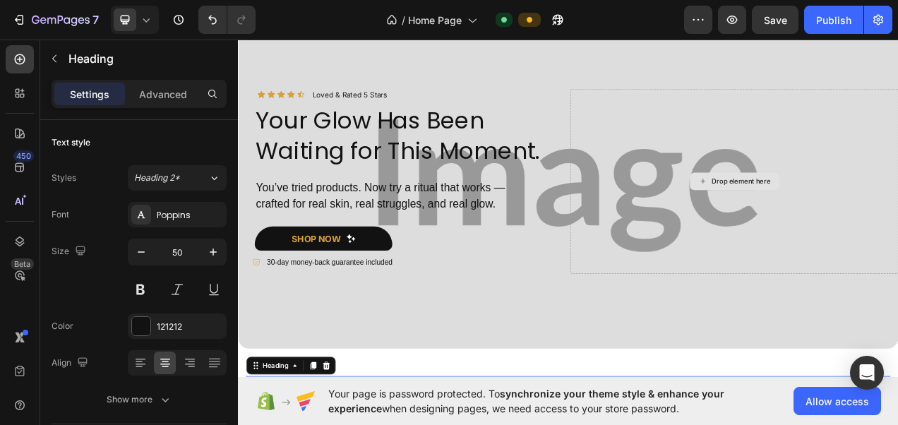
scroll to position [49, 0]
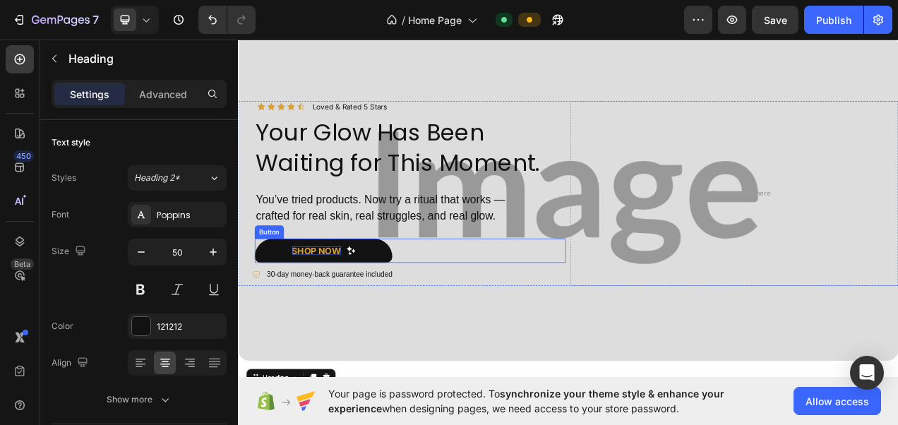
click at [343, 307] on strong "shop now" at bounding box center [338, 311] width 63 height 14
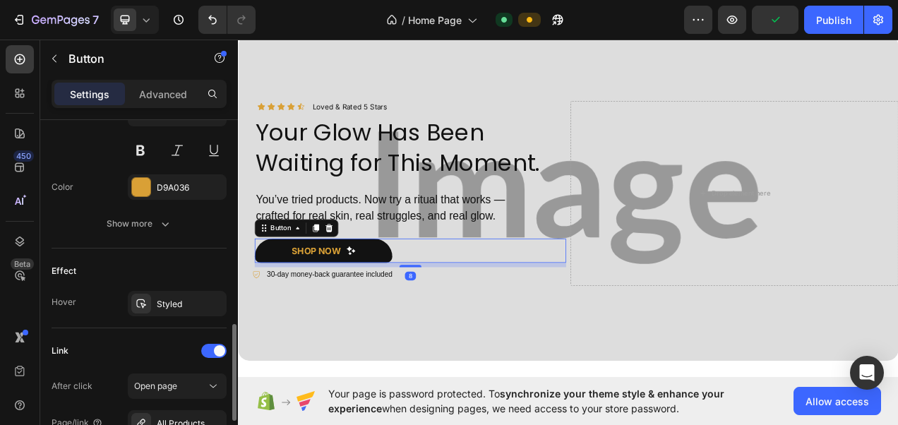
scroll to position [726, 0]
click at [160, 182] on div "D9A036" at bounding box center [177, 187] width 41 height 13
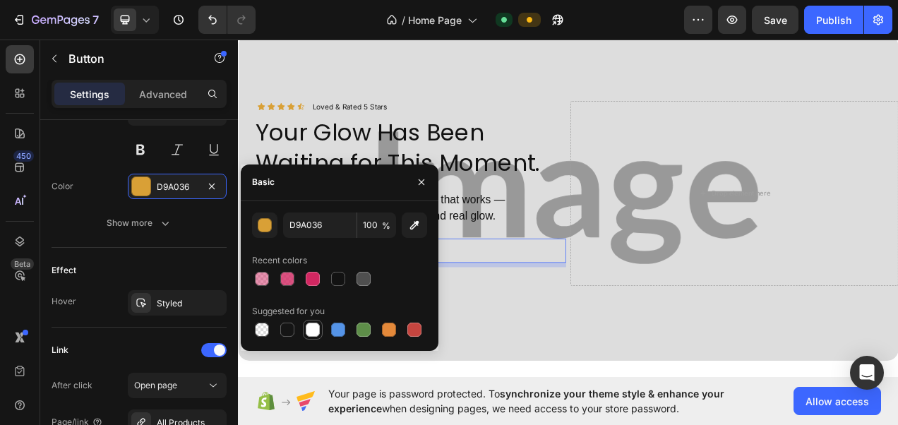
click at [312, 330] on div at bounding box center [313, 330] width 14 height 14
type input "FFFFFF"
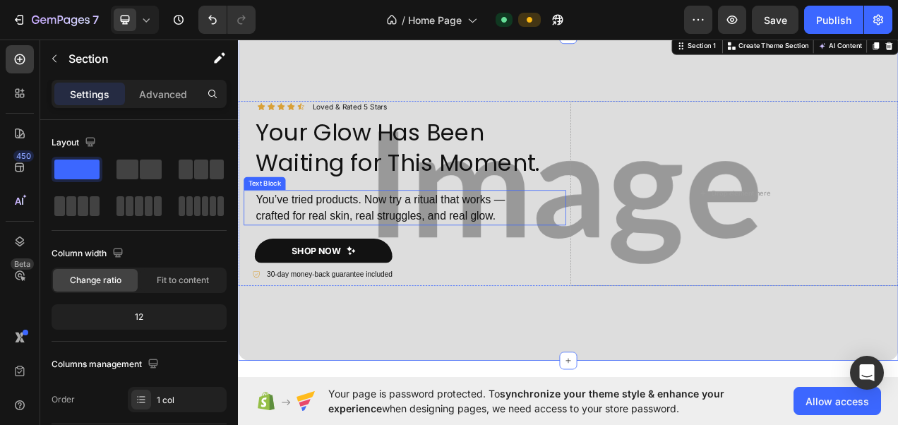
scroll to position [0, 0]
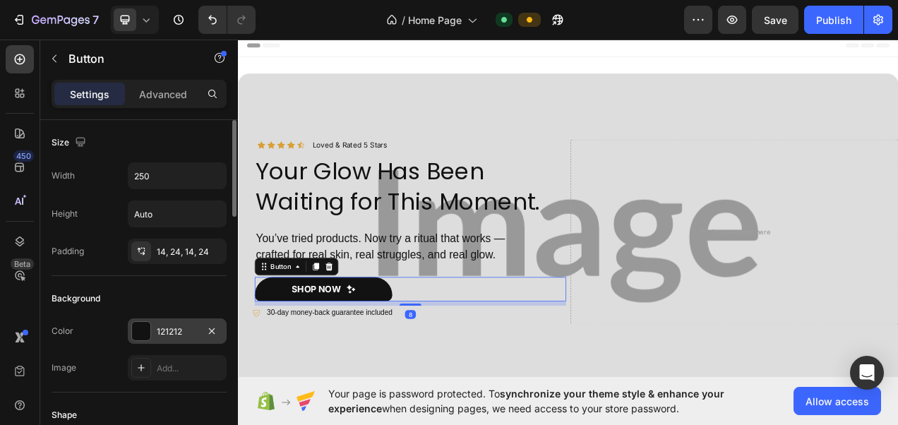
click at [169, 329] on div "121212" at bounding box center [177, 331] width 41 height 13
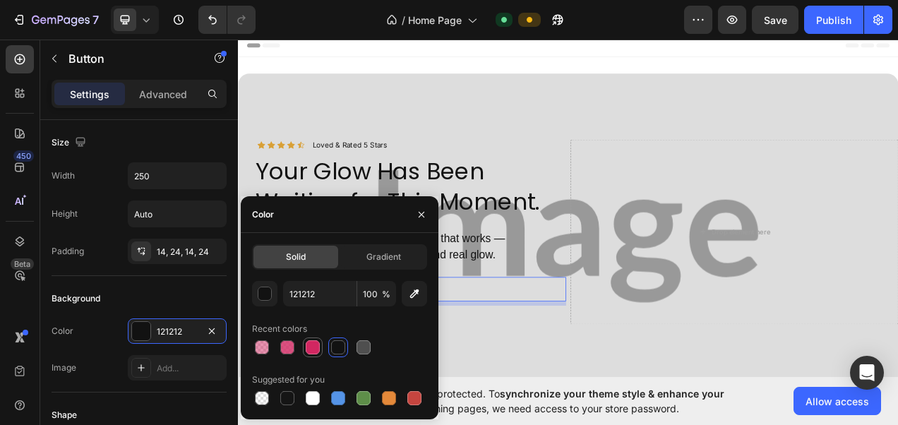
click at [313, 345] on div at bounding box center [313, 347] width 14 height 14
type input "D22761"
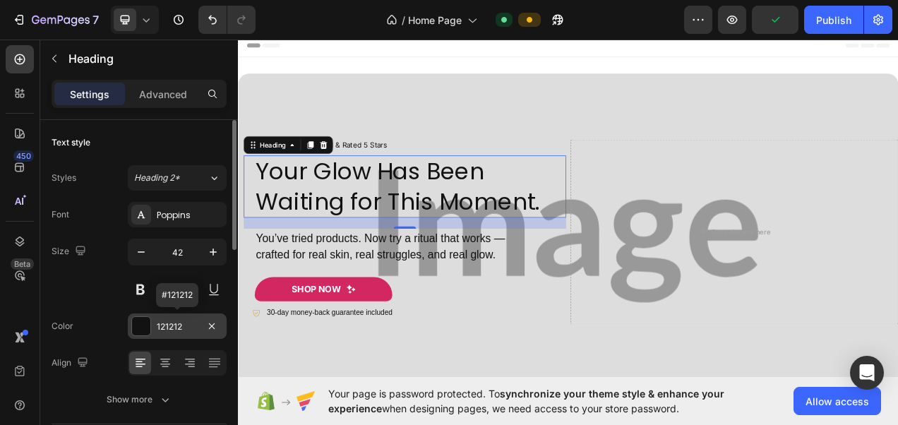
click at [185, 325] on div "121212" at bounding box center [177, 326] width 41 height 13
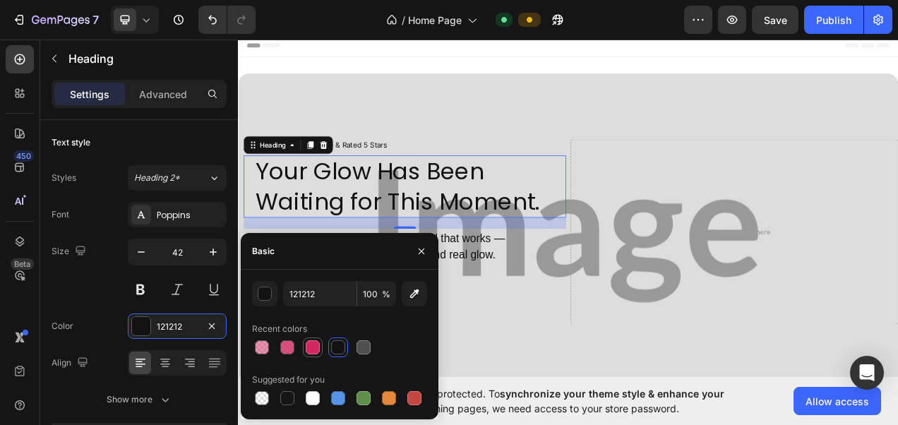
click at [308, 344] on div at bounding box center [313, 347] width 14 height 14
type input "D22761"
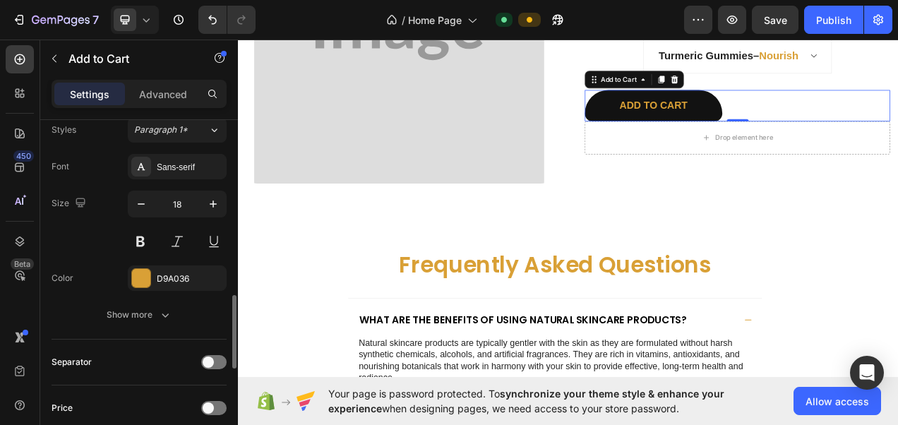
scroll to position [820, 0]
click at [176, 275] on div "D9A036" at bounding box center [177, 277] width 41 height 13
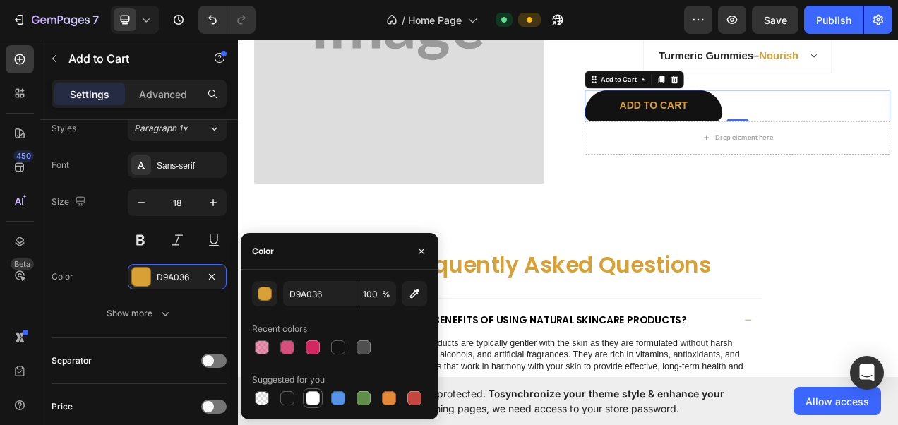
click at [311, 402] on div at bounding box center [313, 398] width 14 height 14
type input "FFFFFF"
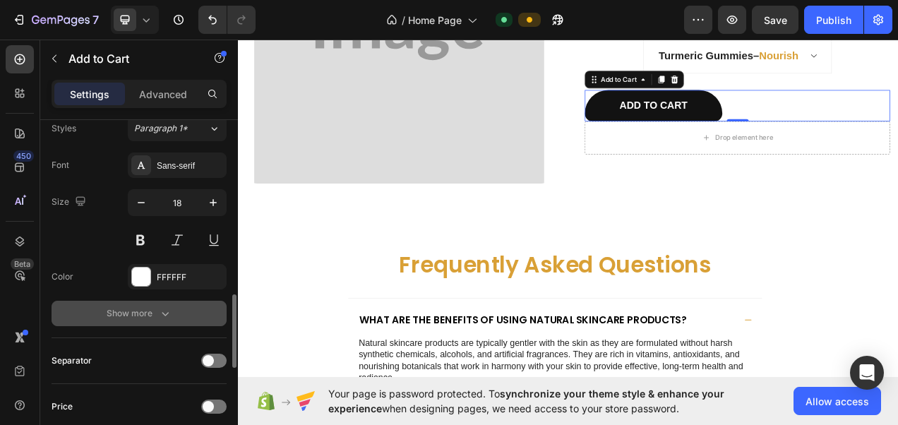
click at [172, 311] on button "Show more" at bounding box center [139, 313] width 175 height 25
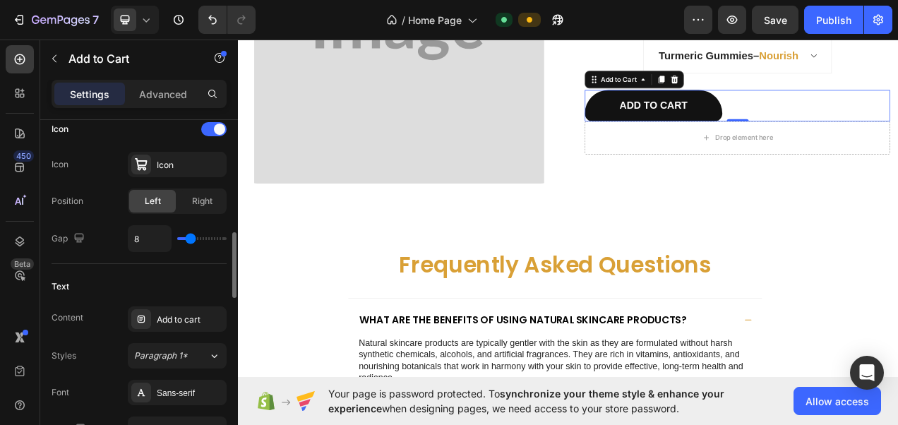
scroll to position [592, 0]
click at [694, 122] on button "Add to cart" at bounding box center [770, 125] width 176 height 40
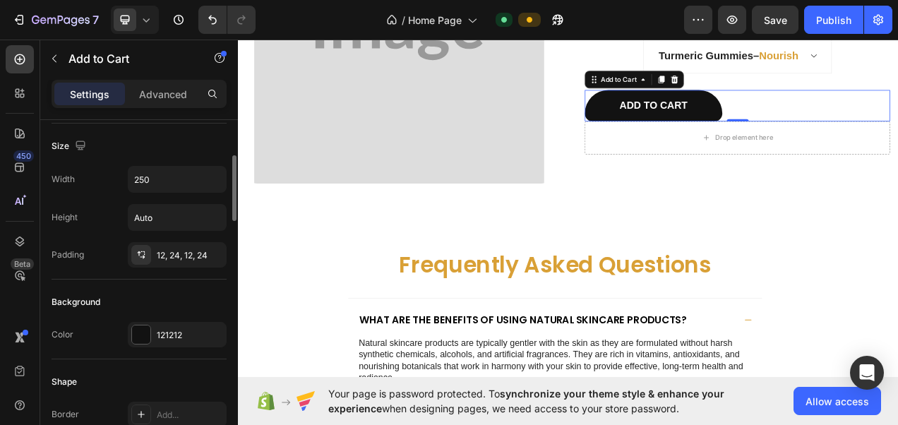
scroll to position [186, 0]
click at [165, 342] on div "121212" at bounding box center [177, 335] width 99 height 25
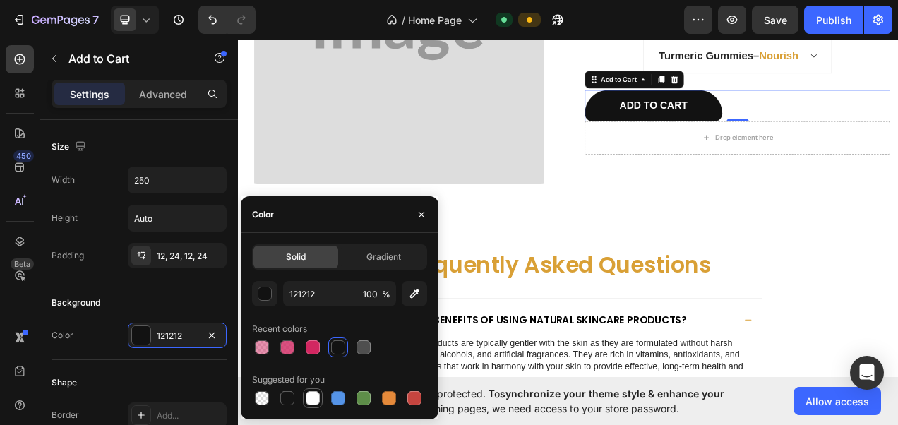
click at [319, 398] on div at bounding box center [313, 398] width 14 height 14
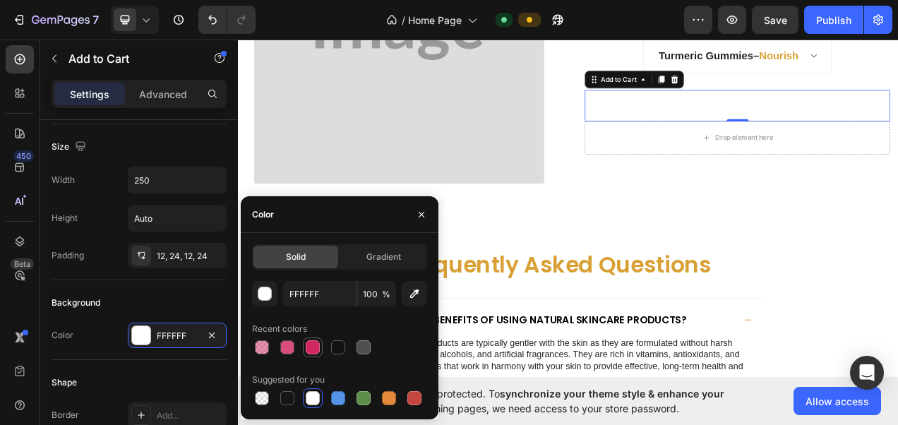
click at [313, 343] on div at bounding box center [313, 347] width 14 height 14
type input "D22761"
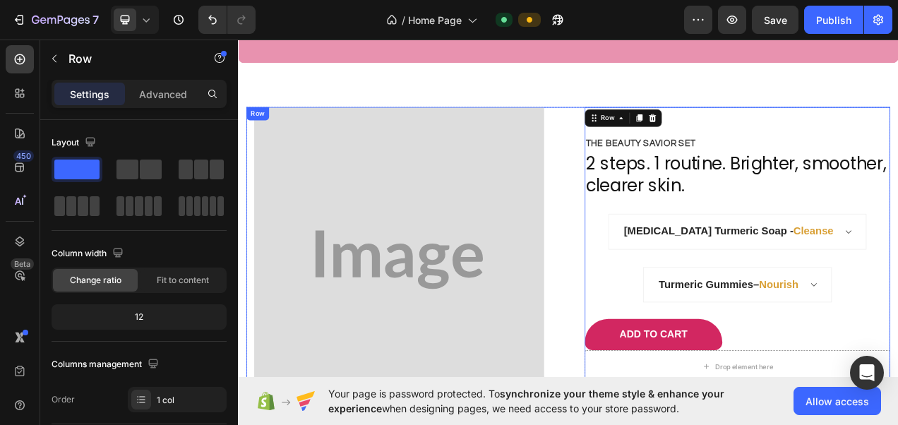
scroll to position [2215, 0]
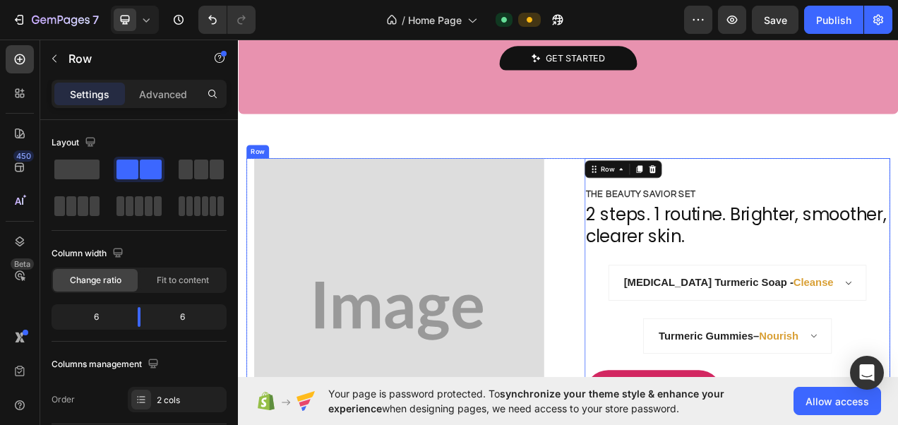
click at [646, 223] on div "The Beauty Savior Set Text Block 2 steps. 1 routine. Brighter, smoother, cleare…" at bounding box center [661, 389] width 826 height 392
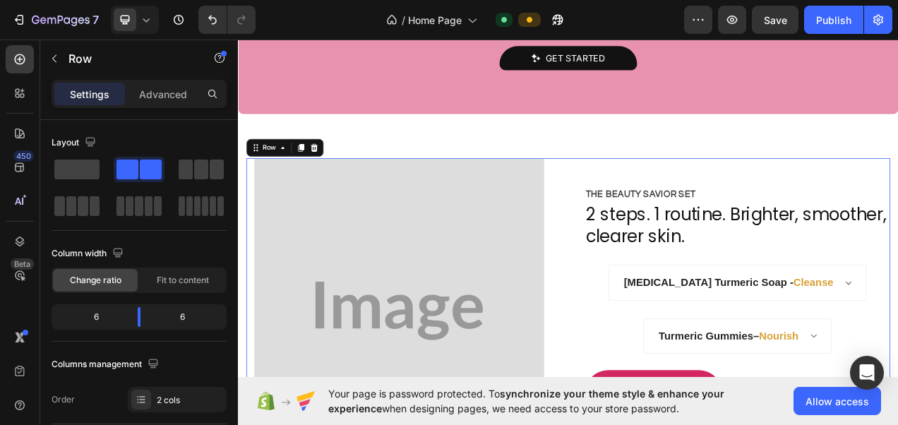
click at [646, 223] on div "The Beauty Savior Set Text Block 2 steps. 1 routine. Brighter, smoother, cleare…" at bounding box center [661, 389] width 826 height 392
click at [337, 176] on icon at bounding box center [335, 179] width 9 height 10
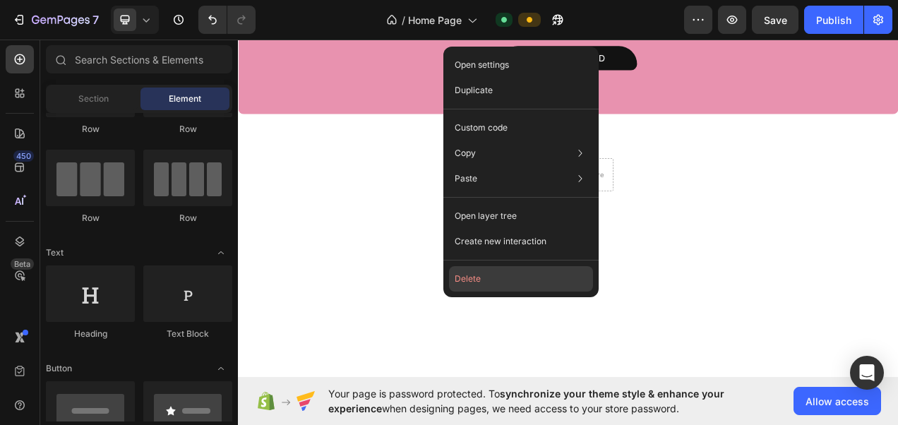
click at [504, 278] on button "Delete" at bounding box center [521, 278] width 144 height 25
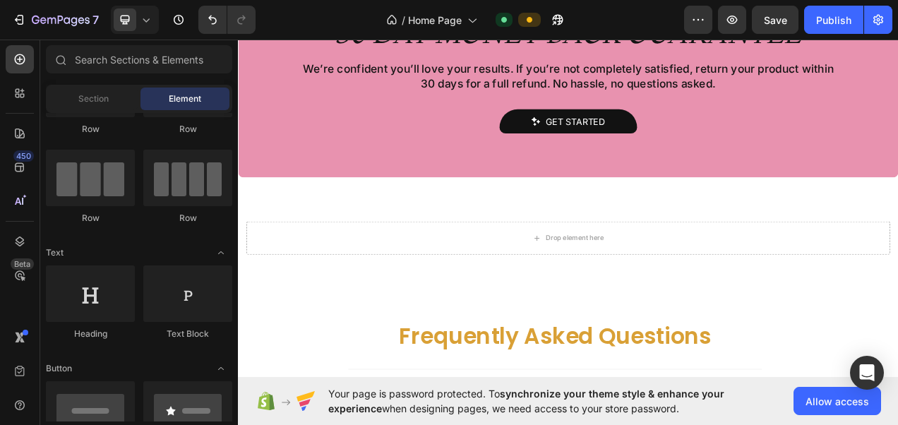
scroll to position [2136, 0]
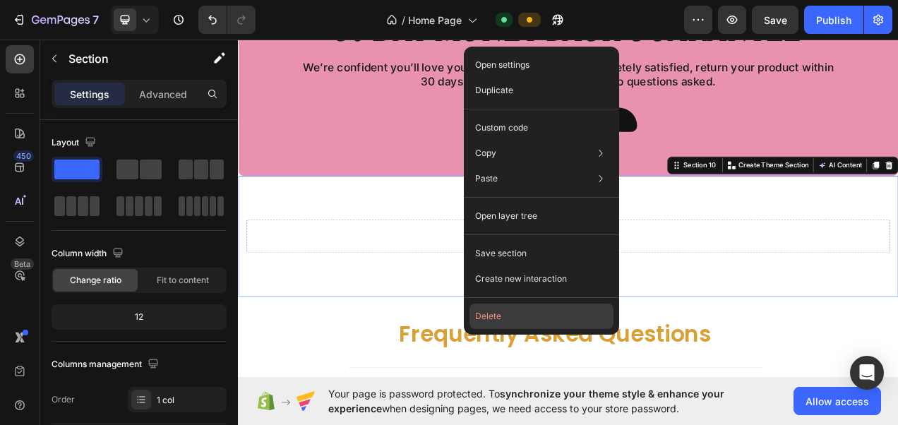
click at [529, 313] on button "Delete" at bounding box center [541, 315] width 144 height 25
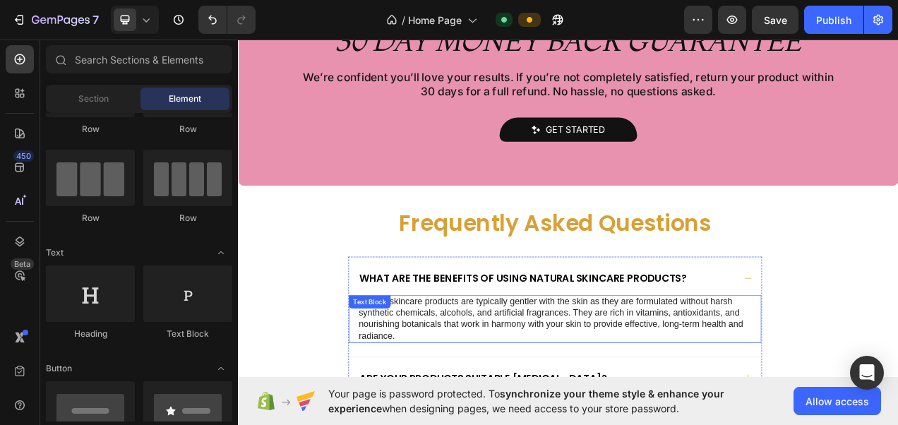
scroll to position [2121, 0]
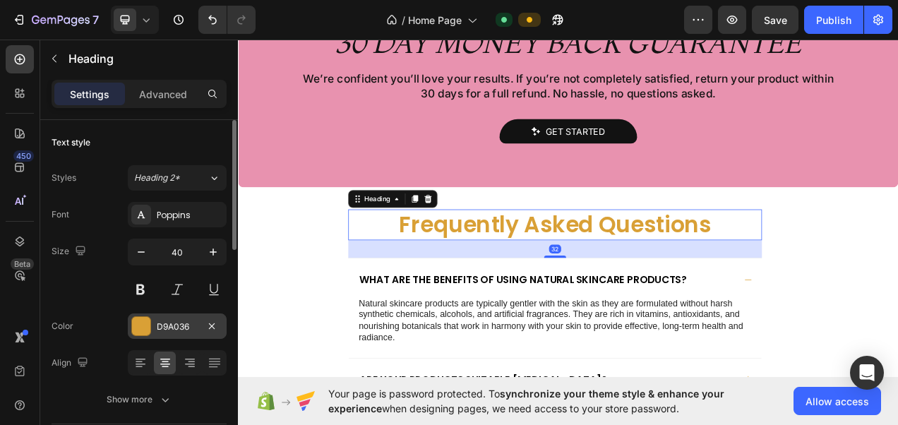
click at [165, 324] on div "D9A036" at bounding box center [177, 326] width 41 height 13
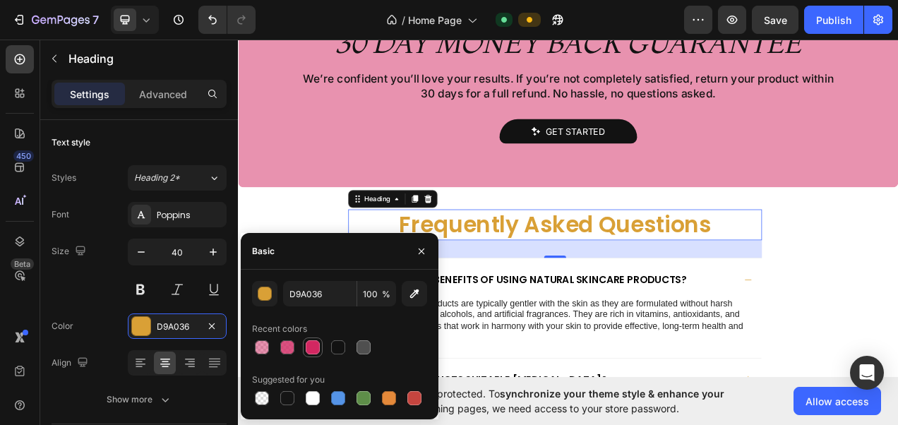
click at [307, 347] on div at bounding box center [313, 347] width 14 height 14
type input "D22761"
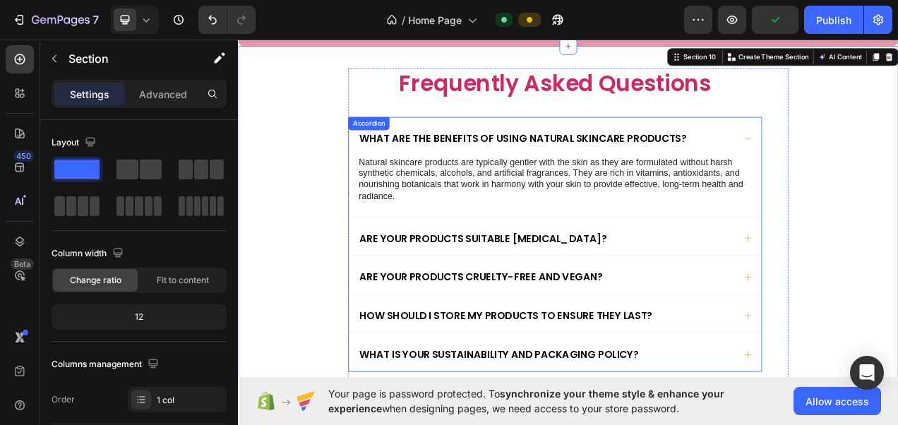
scroll to position [2302, 0]
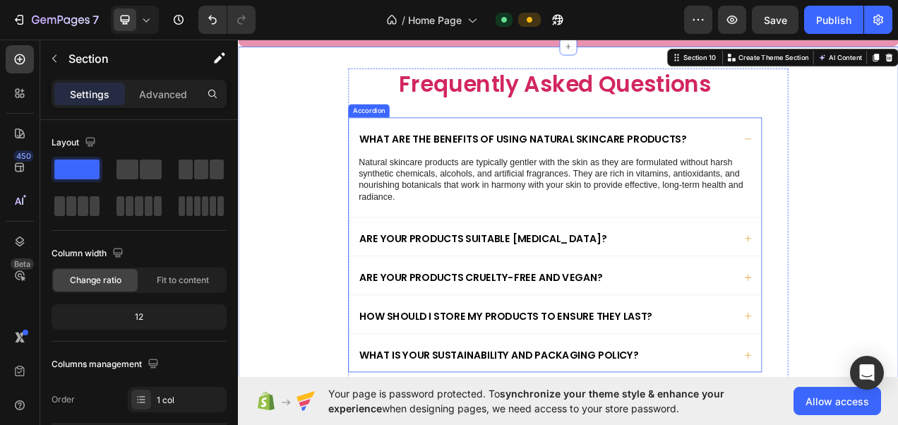
click at [586, 167] on p "What are the benefits of using natural skincare products?" at bounding box center [603, 168] width 420 height 16
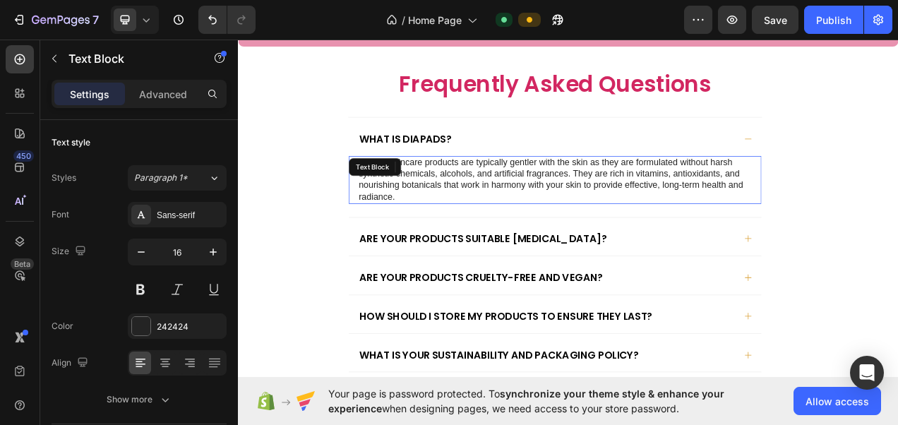
click at [629, 217] on p "Natural skincare products are typically gentler with the skin as they are formu…" at bounding box center [644, 220] width 504 height 59
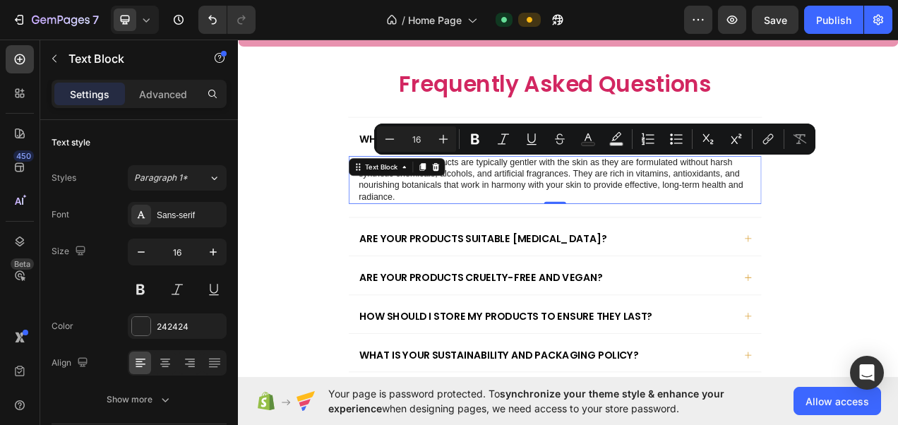
click at [512, 226] on p "Natural skincare products are typically gentler with the skin as they are formu…" at bounding box center [644, 220] width 504 height 59
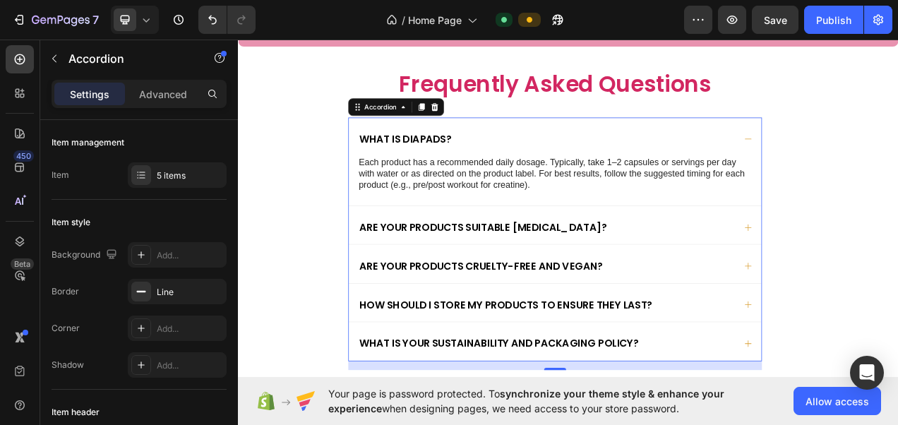
click at [511, 164] on div "What is DIAPADS?" at bounding box center [633, 167] width 484 height 20
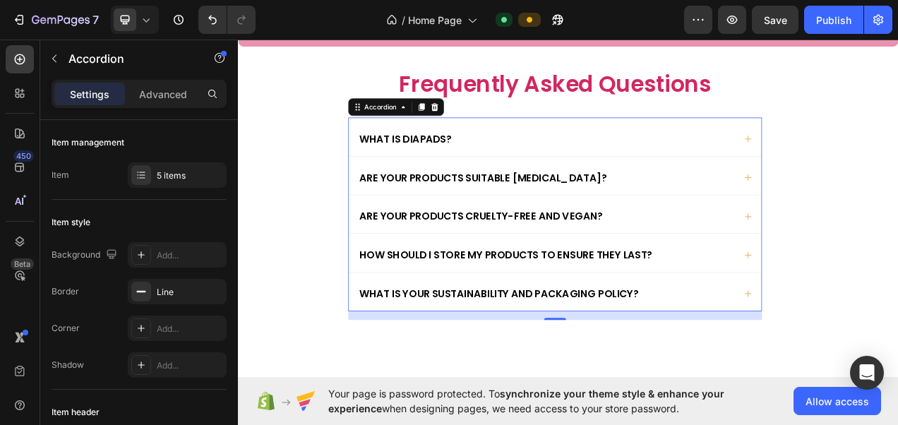
click at [511, 164] on div "What is DIAPADS?" at bounding box center [633, 167] width 484 height 20
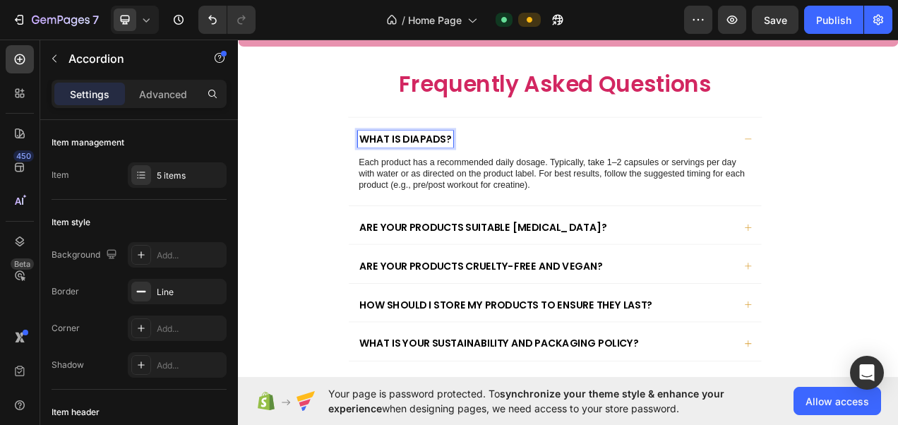
click at [503, 164] on p "What is DIAPADS?" at bounding box center [452, 168] width 119 height 16
click at [538, 274] on p "Are your products suitable [MEDICAL_DATA]?" at bounding box center [552, 281] width 318 height 16
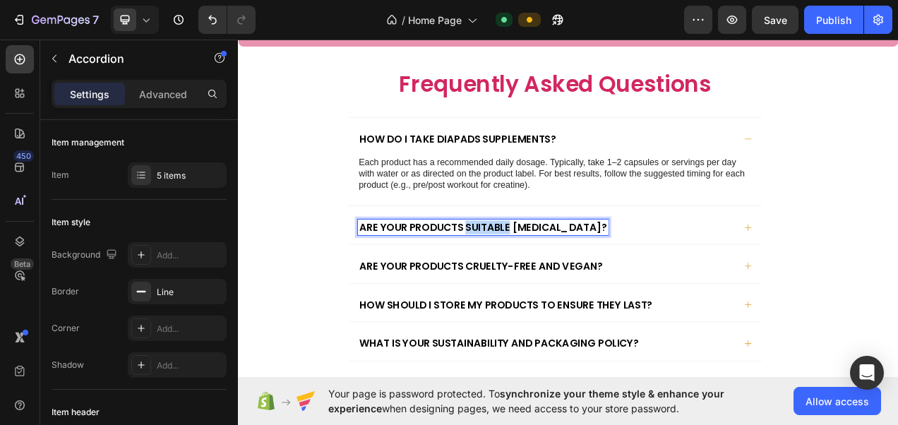
click at [538, 274] on p "Are your products suitable [MEDICAL_DATA]?" at bounding box center [552, 281] width 318 height 16
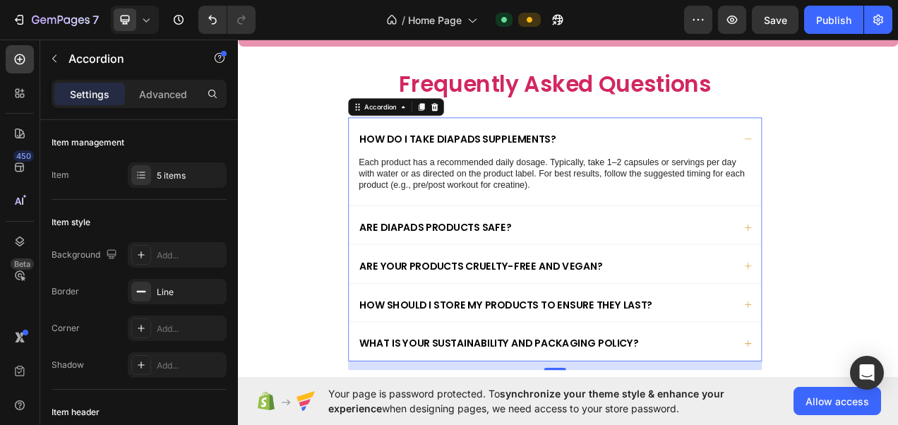
click at [888, 279] on icon at bounding box center [892, 281] width 8 height 8
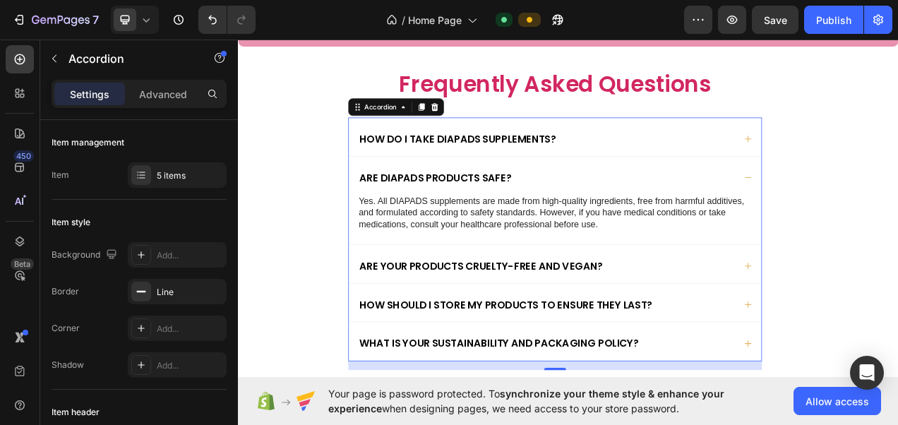
click at [886, 330] on icon at bounding box center [891, 330] width 11 height 11
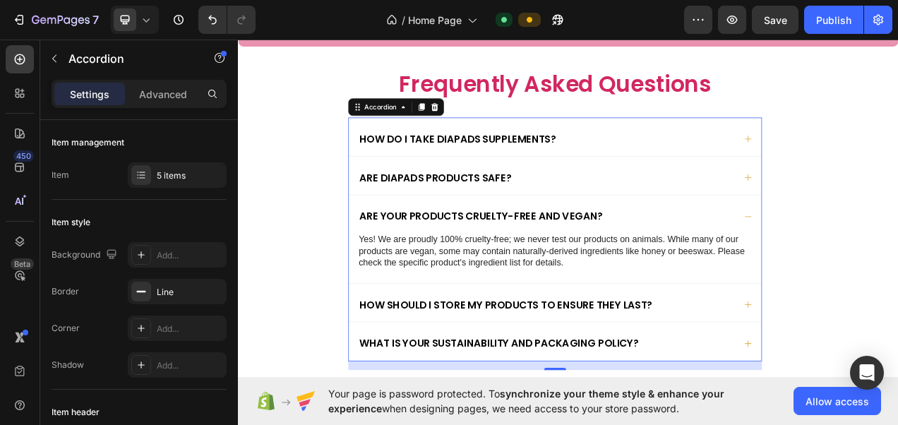
click at [887, 379] on icon at bounding box center [891, 380] width 11 height 11
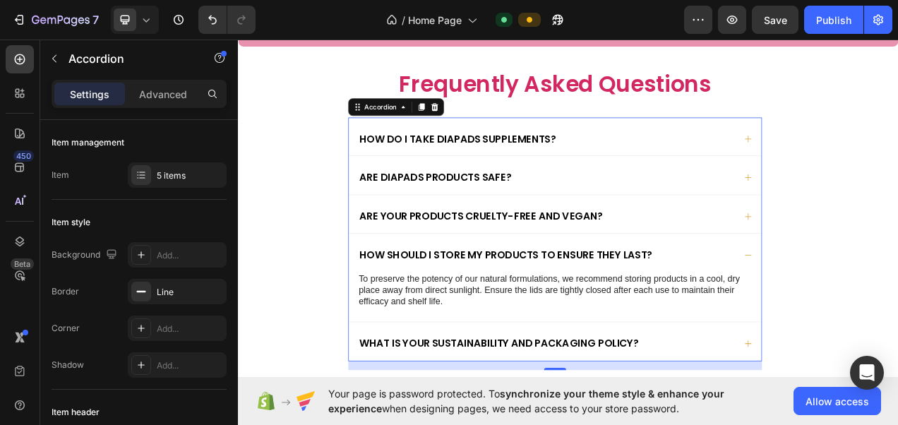
scroll to position [2342, 0]
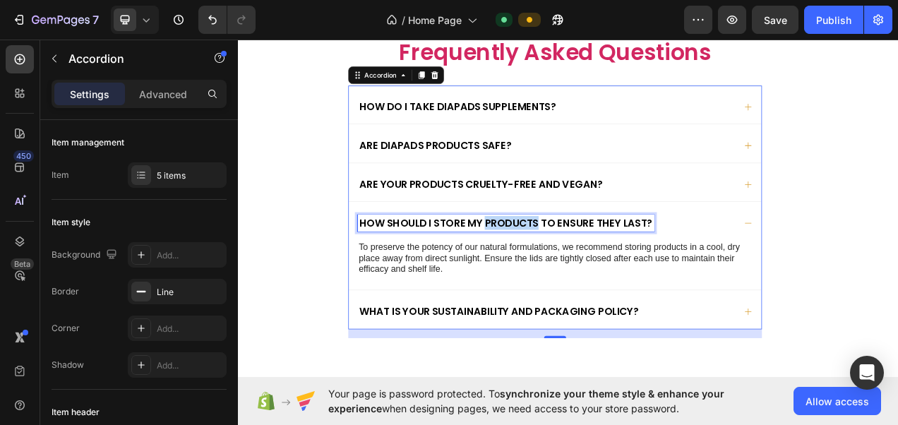
click at [554, 272] on p "How should I store my products to ensure they last?" at bounding box center [581, 275] width 376 height 16
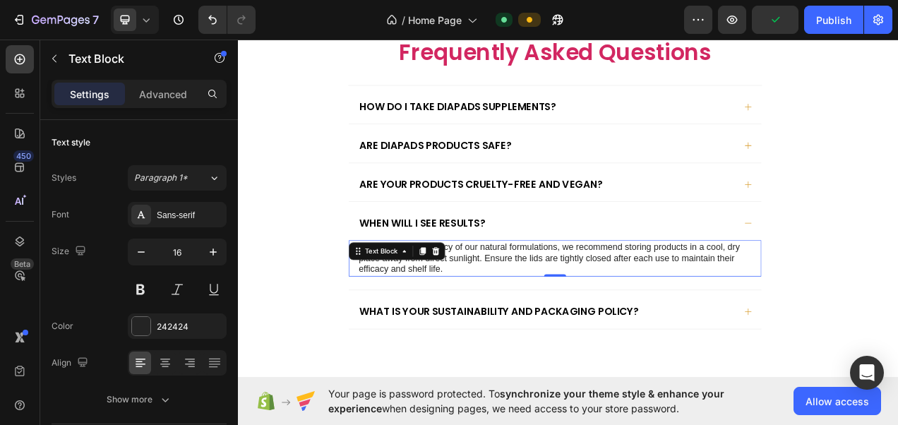
click at [477, 310] on div "To preserve the potency of our natural formulations, we recommend storing produ…" at bounding box center [644, 321] width 529 height 47
click at [483, 310] on div at bounding box center [491, 311] width 17 height 17
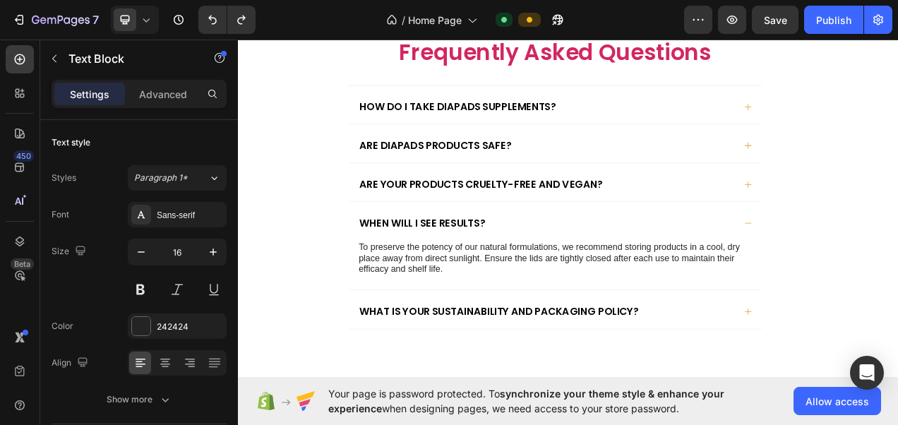
click at [477, 310] on div "To preserve the potency of our natural formulations, we recommend storing produ…" at bounding box center [644, 321] width 529 height 47
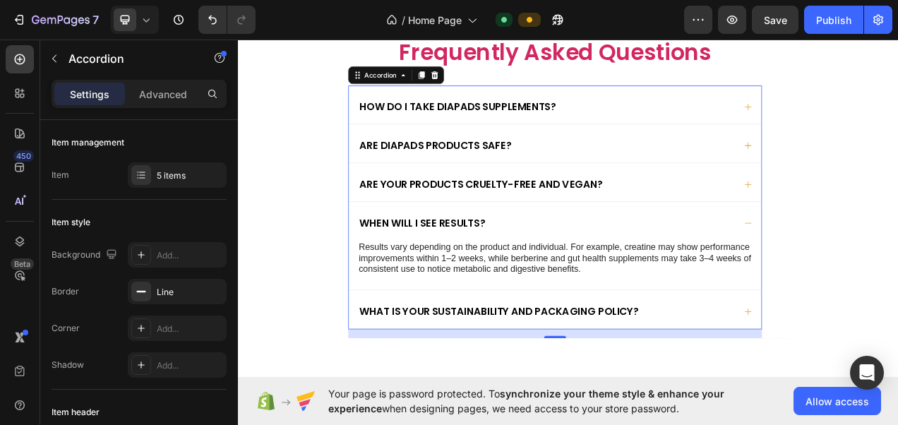
click at [886, 390] on icon at bounding box center [891, 389] width 11 height 11
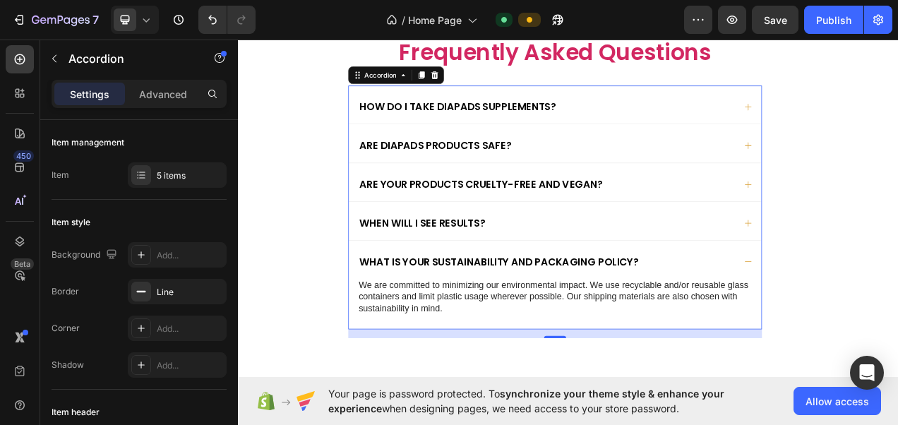
click at [887, 122] on icon at bounding box center [891, 126] width 11 height 11
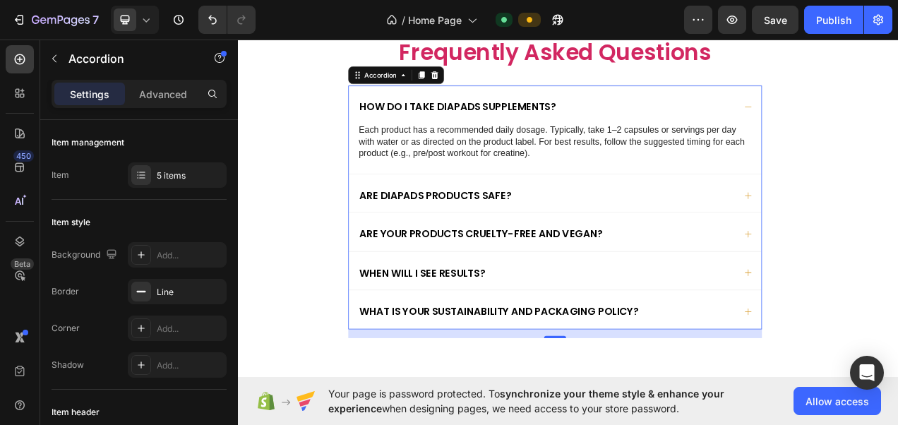
click at [887, 122] on icon at bounding box center [891, 126] width 11 height 11
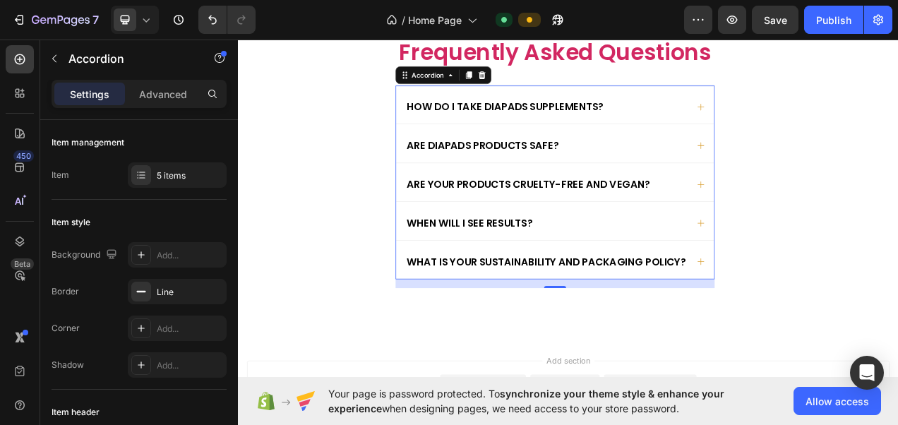
click at [826, 124] on icon at bounding box center [831, 126] width 11 height 11
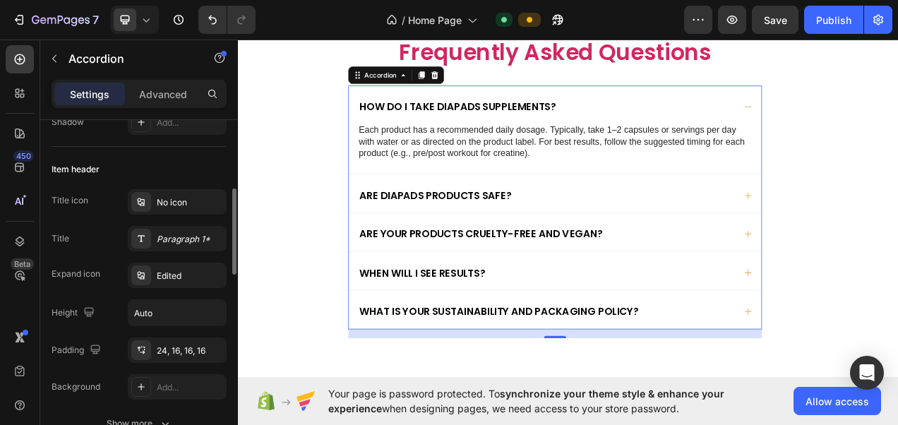
scroll to position [251, 0]
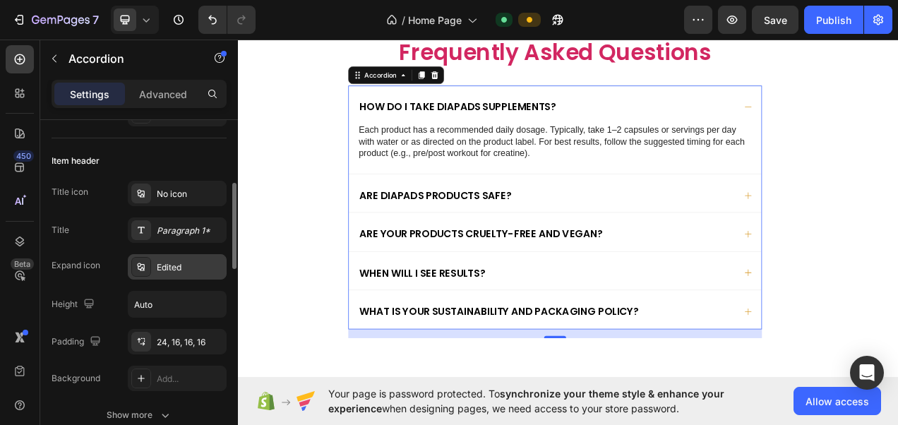
click at [169, 270] on div "Edited" at bounding box center [190, 267] width 66 height 13
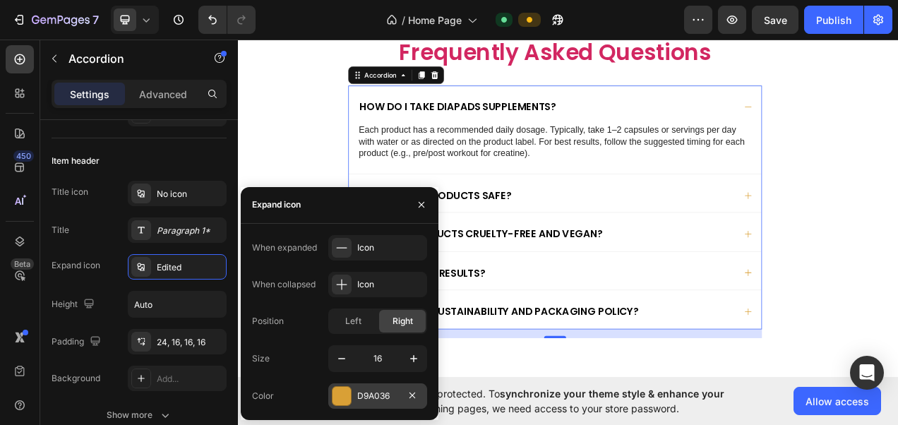
click at [358, 394] on div "D9A036" at bounding box center [377, 396] width 41 height 13
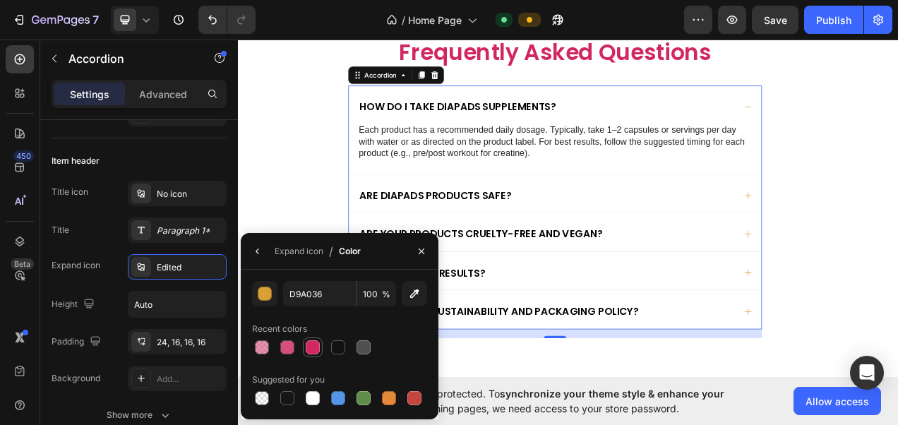
click at [315, 354] on div at bounding box center [313, 347] width 14 height 14
type input "D22761"
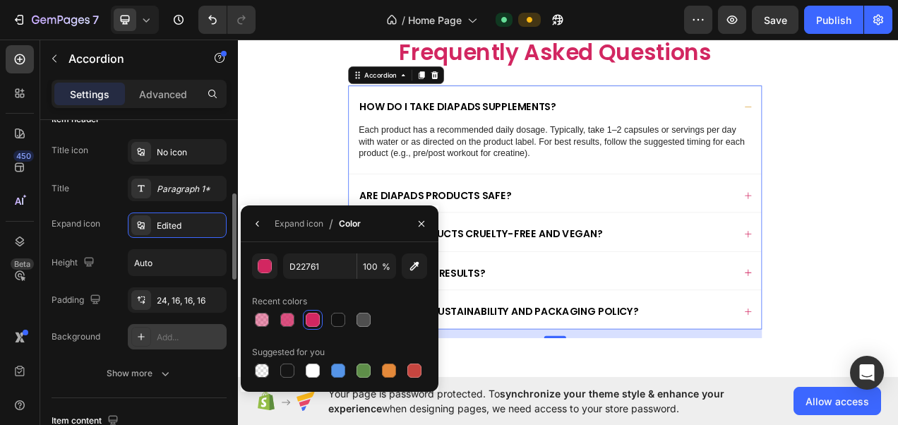
scroll to position [294, 0]
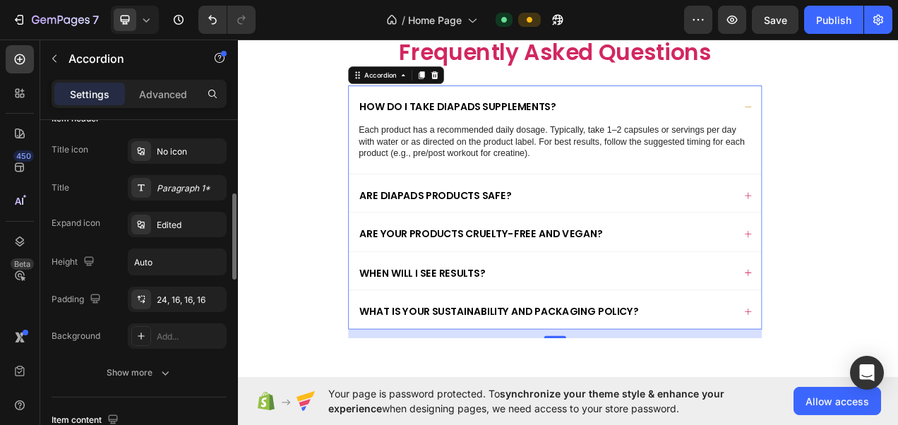
click at [167, 357] on div "Title icon No icon Title Paragraph 1* Expand icon Edited Height Auto Padding 24…" at bounding box center [139, 261] width 175 height 247
click at [168, 368] on icon "button" at bounding box center [165, 373] width 14 height 14
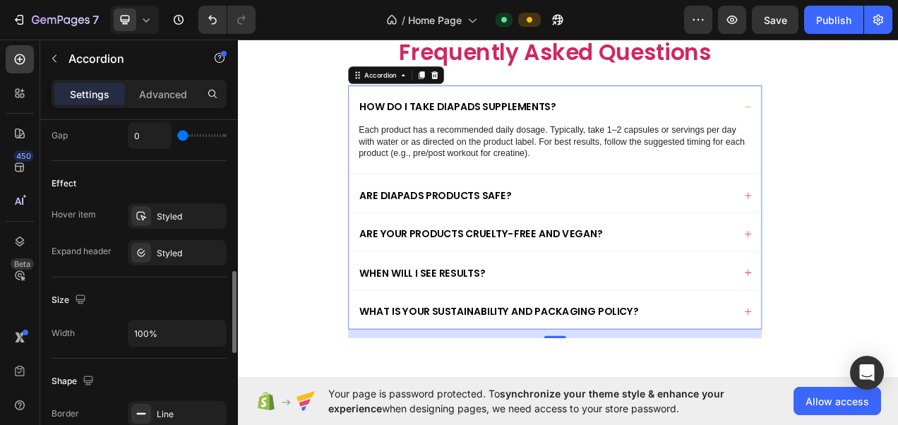
scroll to position [774, 0]
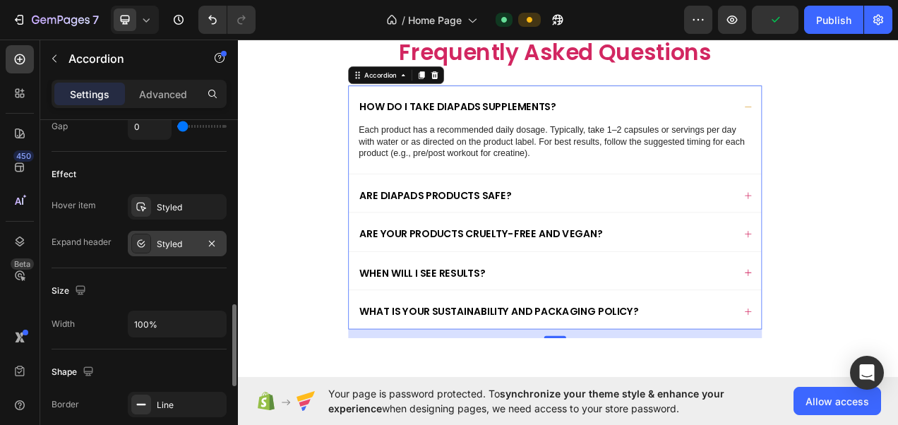
click at [151, 231] on div "Styled" at bounding box center [177, 243] width 99 height 25
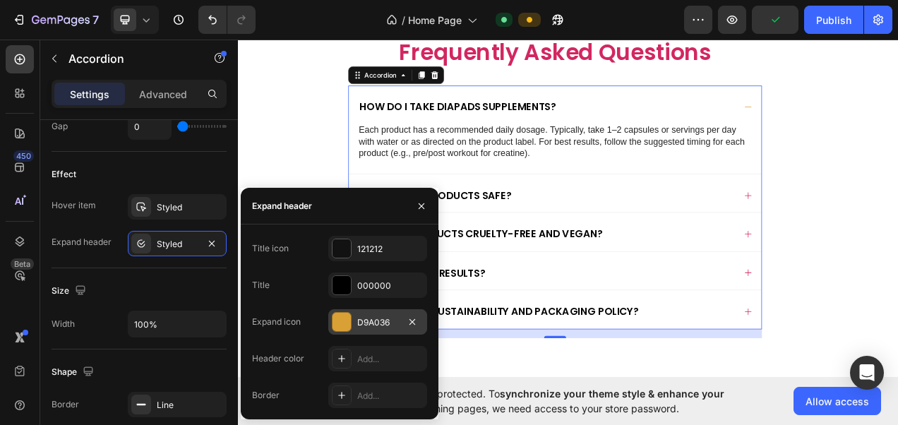
click at [359, 314] on div "D9A036" at bounding box center [377, 321] width 99 height 25
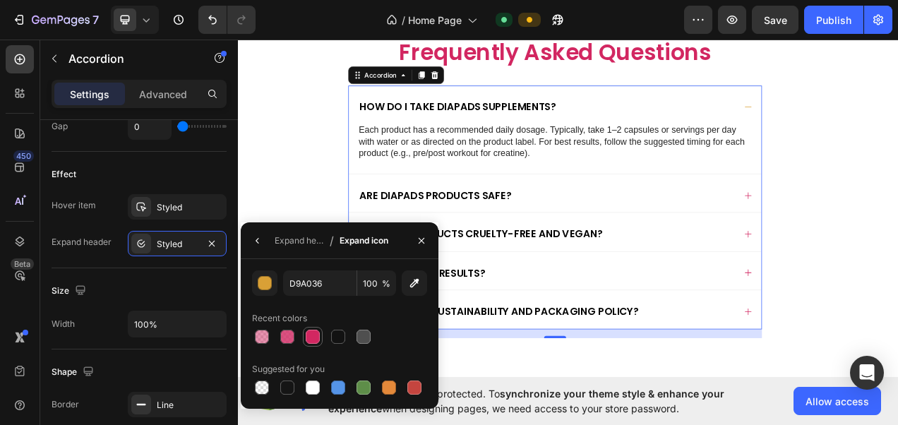
click at [314, 335] on div at bounding box center [313, 337] width 14 height 14
type input "D22761"
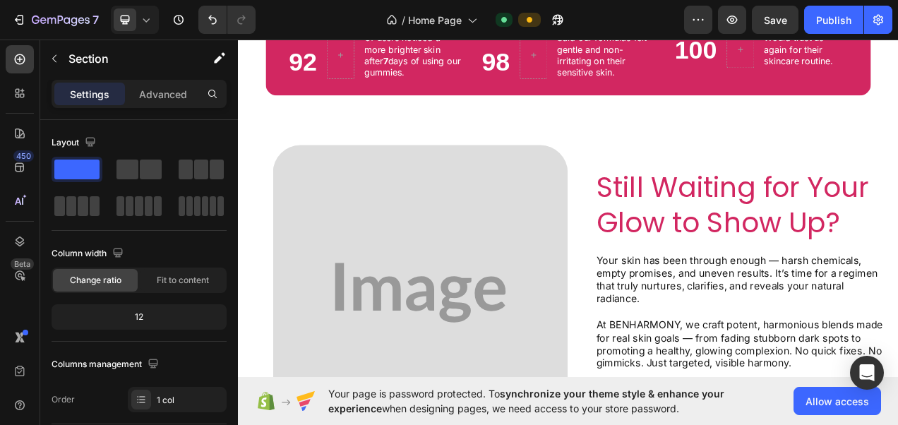
scroll to position [961, 0]
click at [721, 230] on h2 "Still Waiting for Your Glow to Show Up?" at bounding box center [885, 253] width 378 height 95
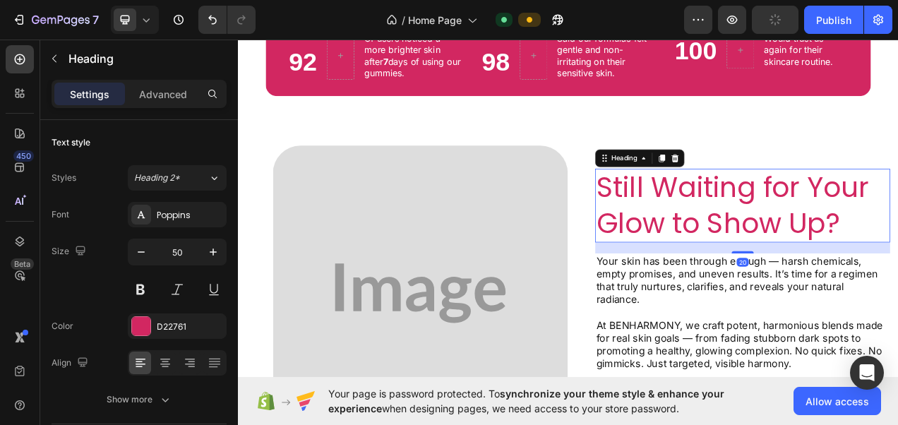
scroll to position [934, 0]
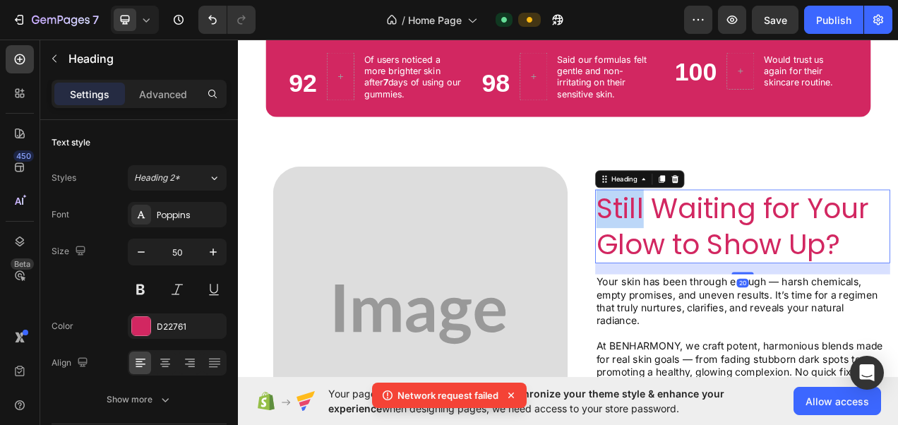
click at [725, 264] on p "Still Waiting for Your Glow to Show Up?" at bounding box center [884, 280] width 375 height 92
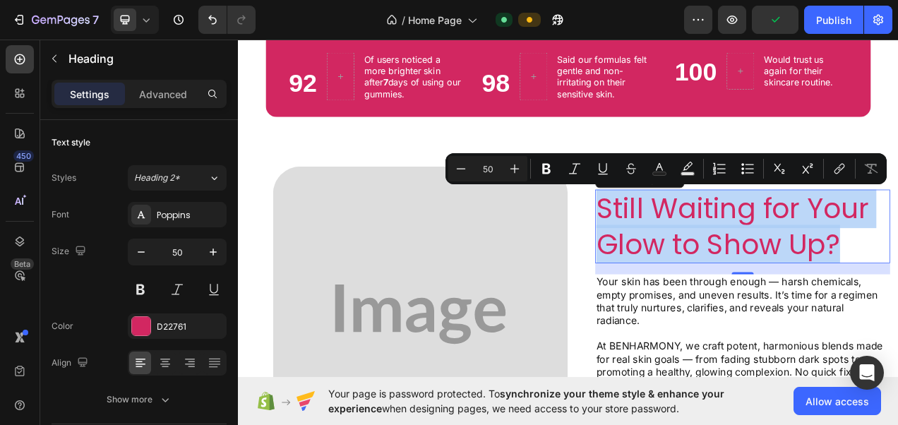
copy p "Still Waiting for Your Glow to Show Up?"
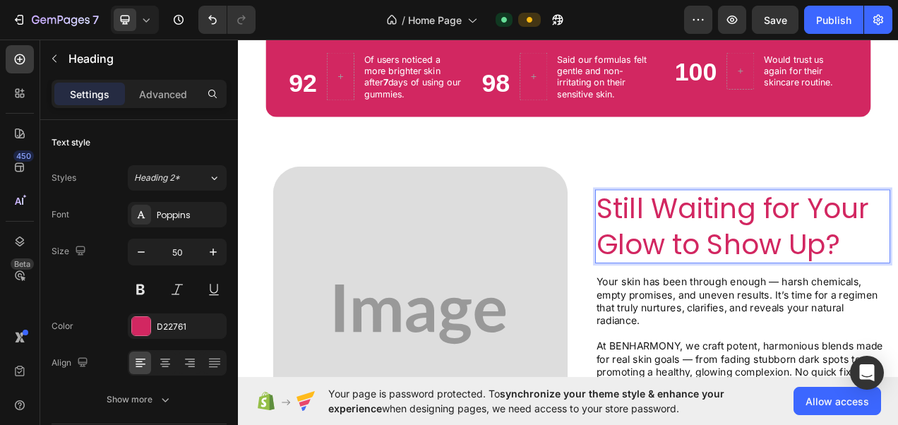
scroll to position [0, 0]
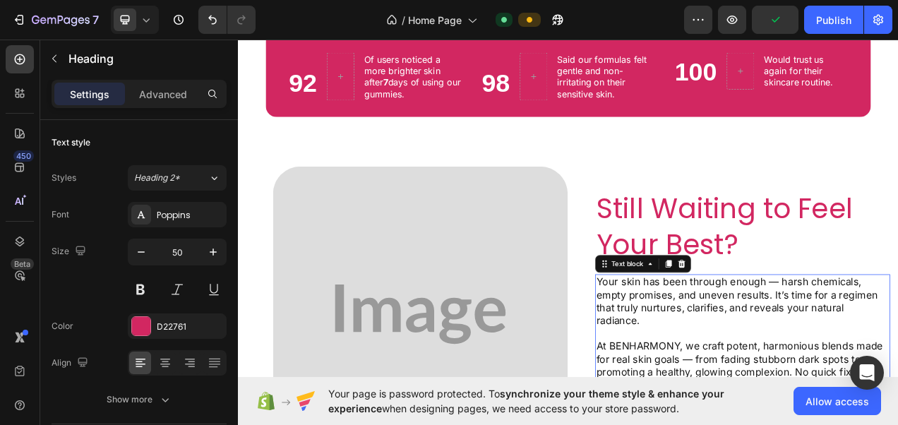
click at [762, 368] on p "Your skin has been through enough — harsh chemicals, empty promises, and uneven…" at bounding box center [884, 376] width 375 height 66
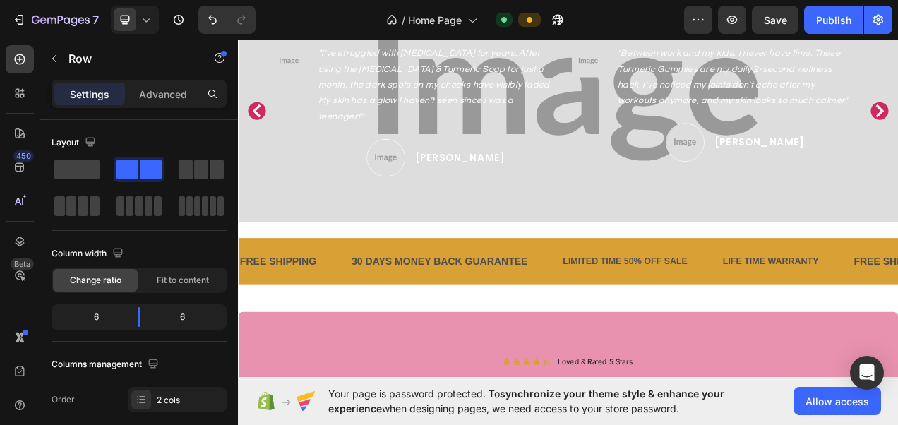
scroll to position [1670, 0]
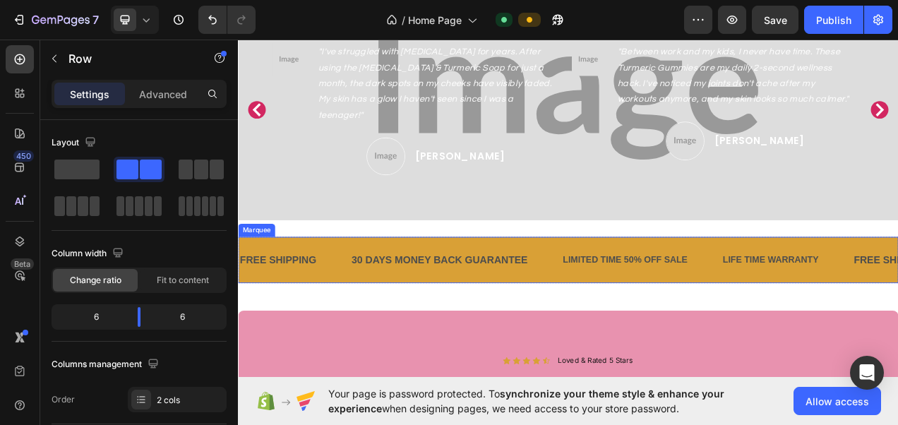
click at [630, 345] on div "FREE SHIPPING Text Block 30 DAYS MONEY BACK GUARANTEE Text Block LIMITED TIME 5…" at bounding box center [661, 323] width 847 height 59
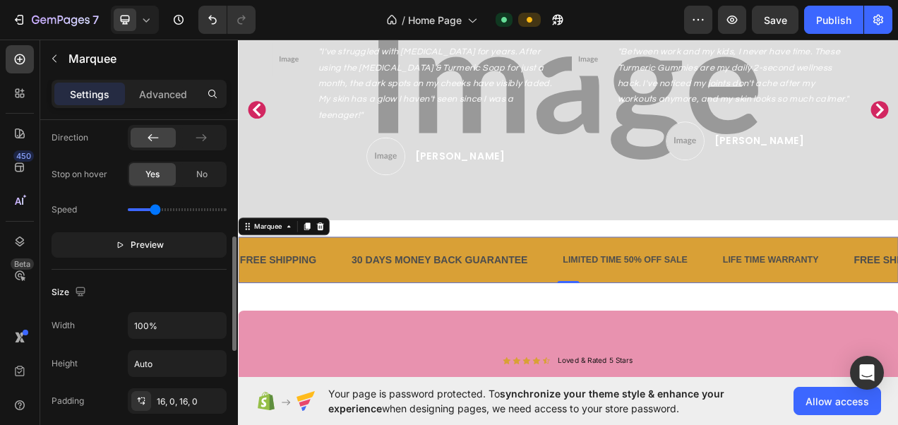
scroll to position [362, 0]
click at [128, 233] on button "Preview" at bounding box center [139, 243] width 175 height 25
click at [128, 233] on button "Pause" at bounding box center [139, 243] width 175 height 25
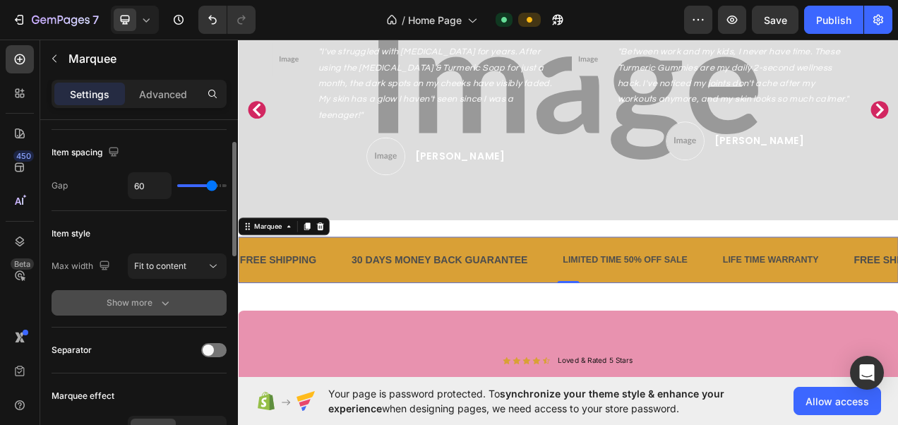
scroll to position [69, 0]
click at [156, 291] on button "Show more" at bounding box center [139, 303] width 175 height 25
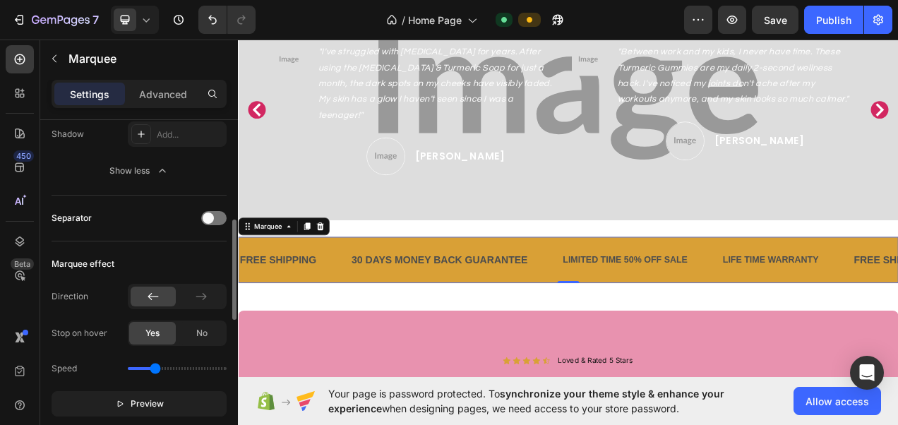
scroll to position [337, 0]
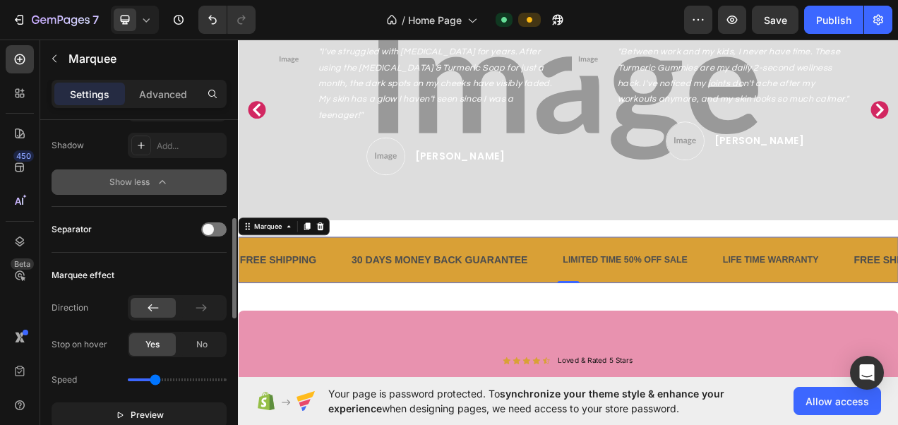
click at [158, 179] on icon "button" at bounding box center [162, 182] width 14 height 14
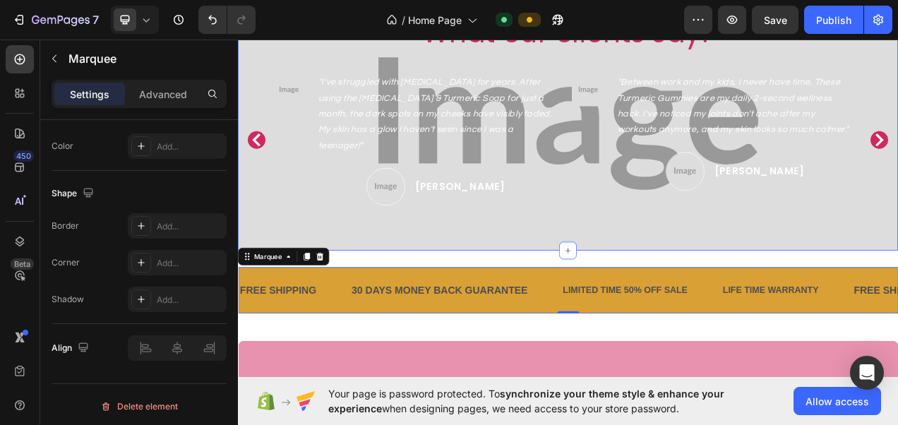
scroll to position [1580, 0]
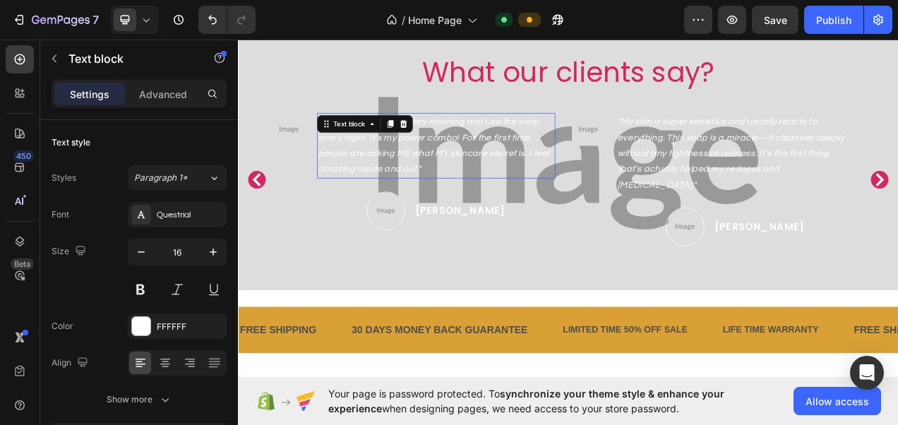
click at [435, 167] on icon ""I take the gummies every morning and use the soap every night. It's my power c…" at bounding box center [489, 176] width 296 height 72
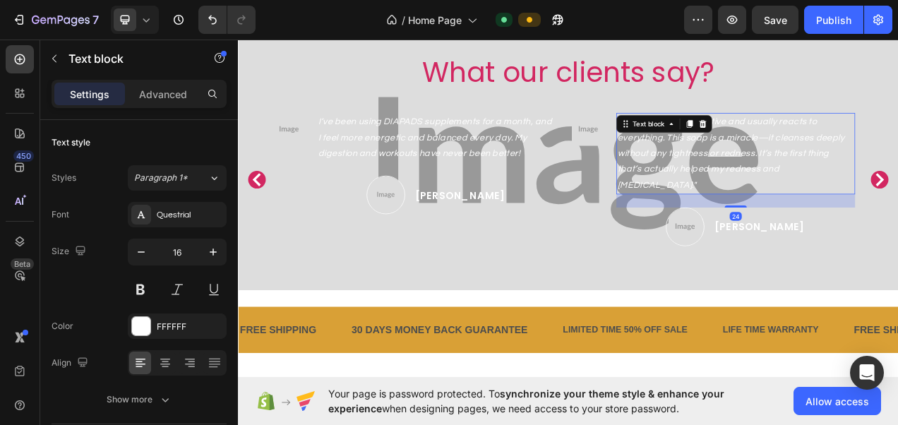
click at [781, 192] on icon ""My skin is super sensitive and usually reacts to everything. This soap is a mi…" at bounding box center [870, 186] width 291 height 92
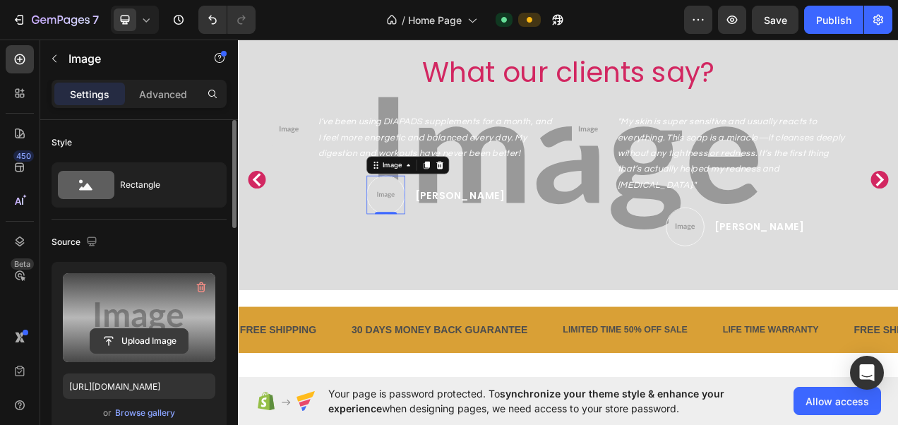
click at [154, 347] on input "file" at bounding box center [138, 341] width 97 height 24
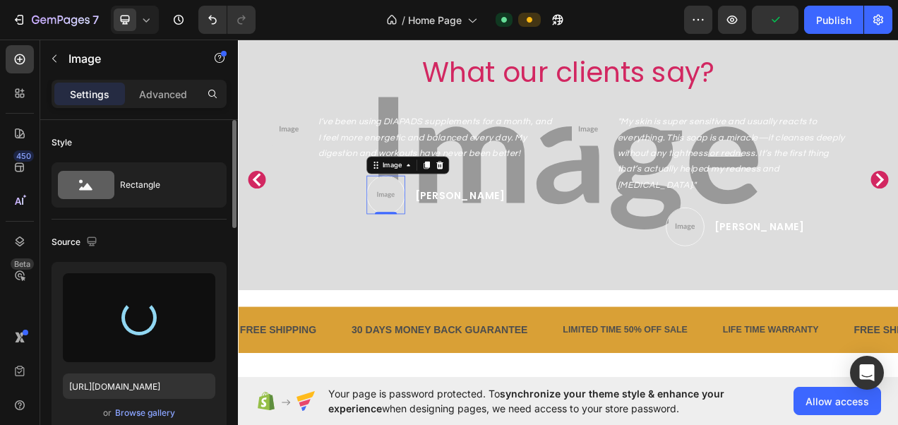
type input "[URL][DOMAIN_NAME]"
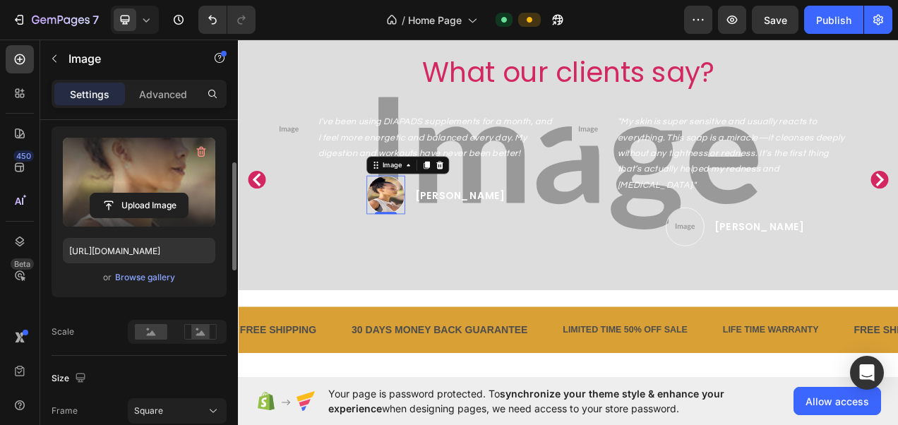
scroll to position [186, 0]
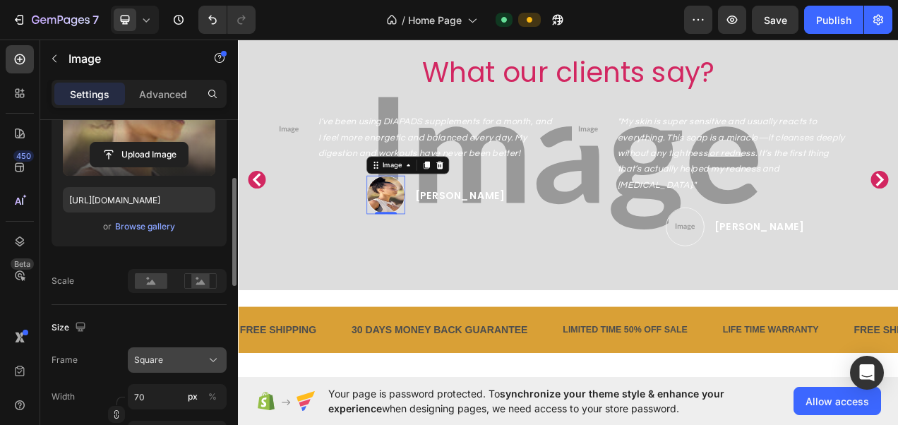
click at [210, 359] on icon at bounding box center [213, 361] width 7 height 4
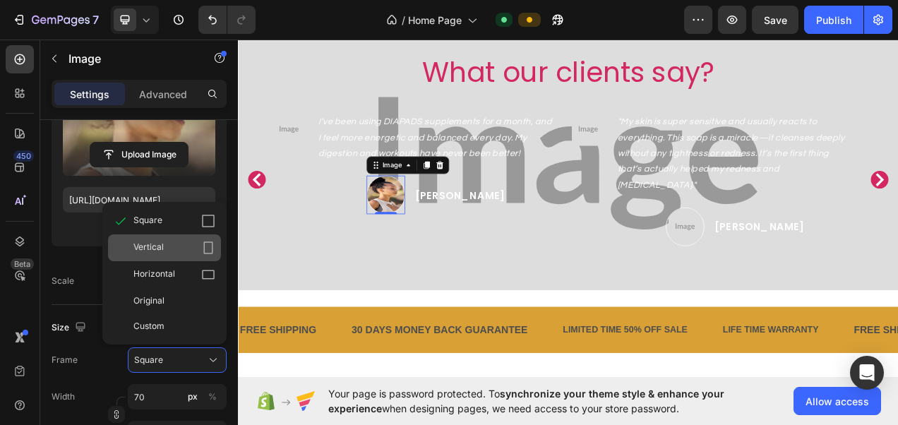
click at [206, 246] on icon at bounding box center [208, 248] width 14 height 14
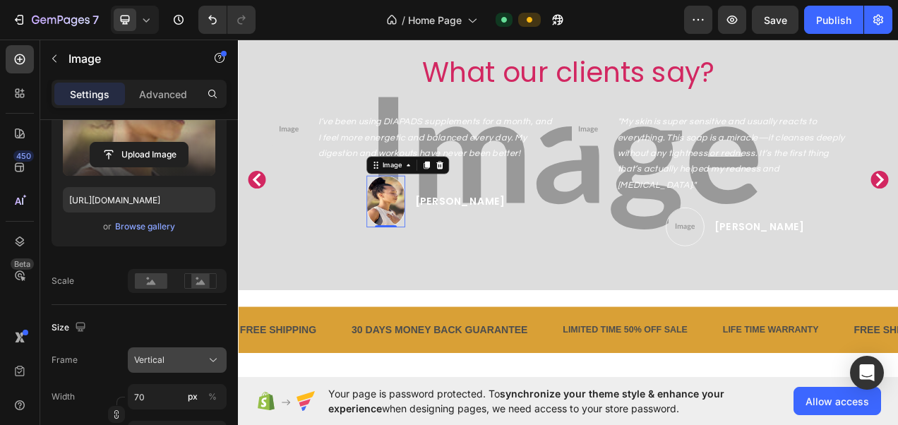
click at [208, 366] on icon at bounding box center [213, 360] width 14 height 14
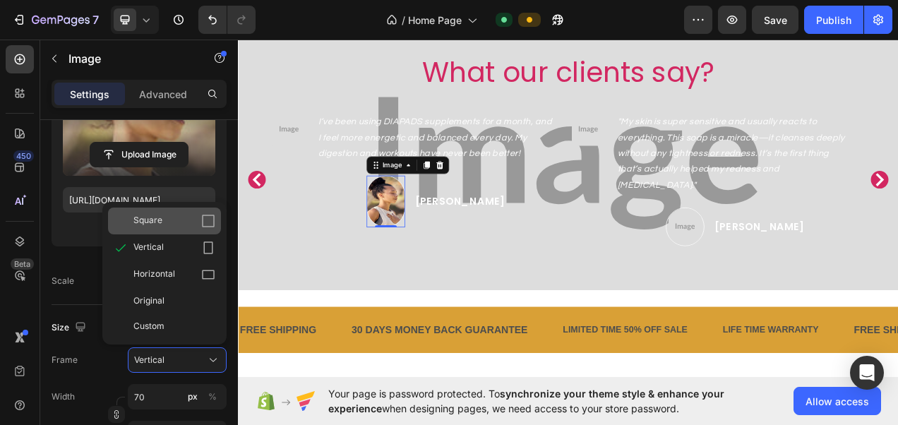
click at [206, 214] on icon at bounding box center [208, 221] width 14 height 14
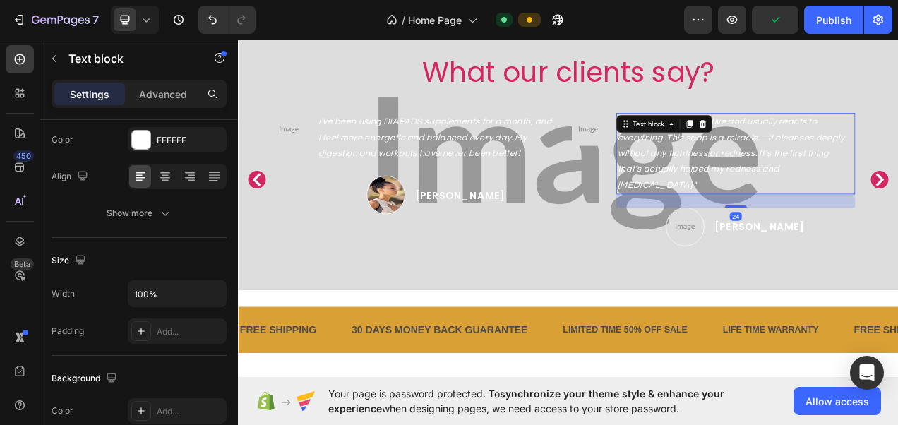
scroll to position [0, 0]
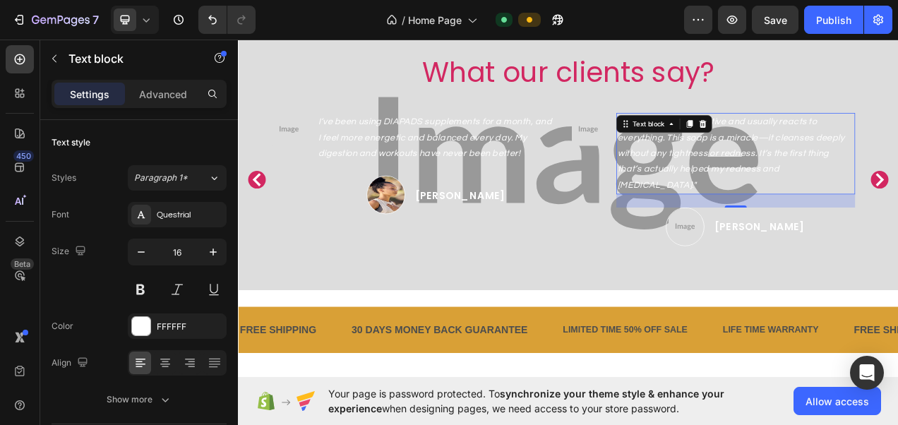
click at [814, 210] on icon ""My skin is super sensitive and usually reacts to everything. This soap is a mi…" at bounding box center [870, 186] width 291 height 92
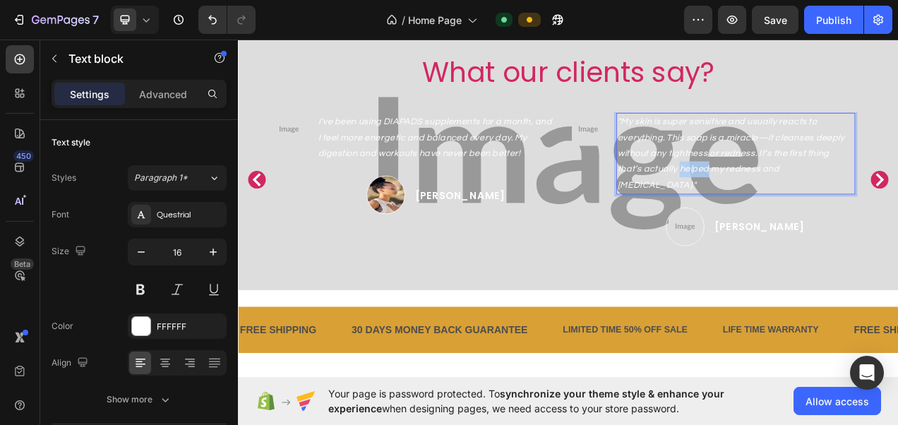
click at [814, 210] on icon ""My skin is super sensitive and usually reacts to everything. This soap is a mi…" at bounding box center [870, 186] width 291 height 92
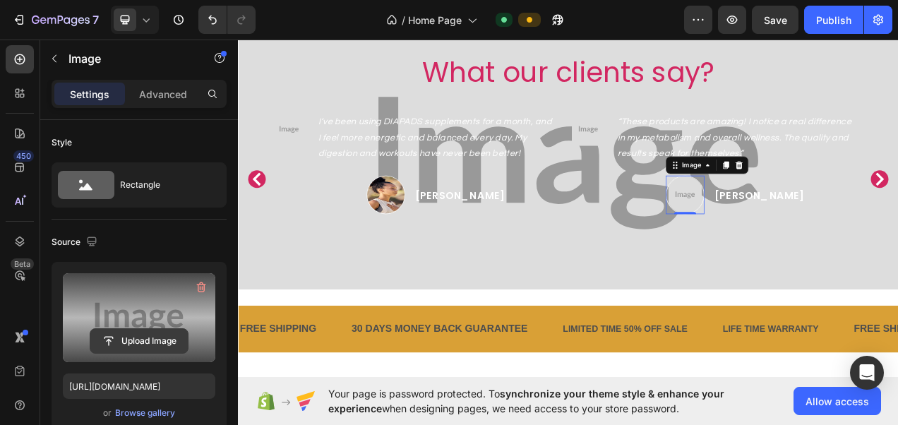
click at [161, 344] on input "file" at bounding box center [138, 341] width 97 height 24
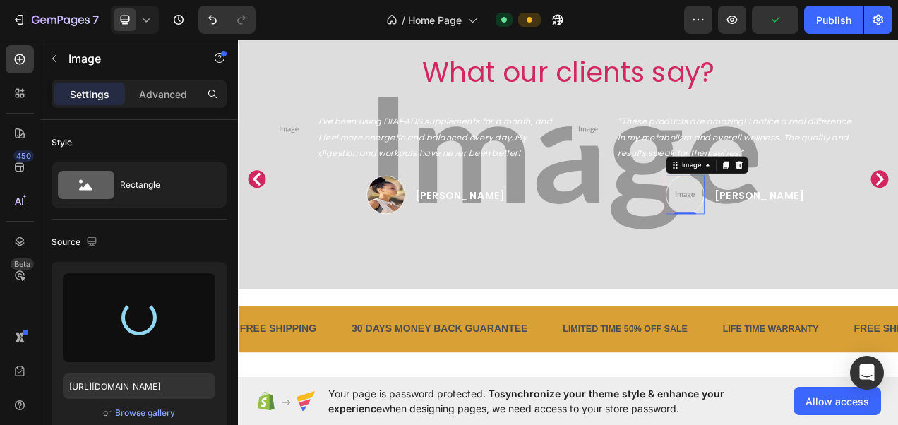
type input "[URL][DOMAIN_NAME]"
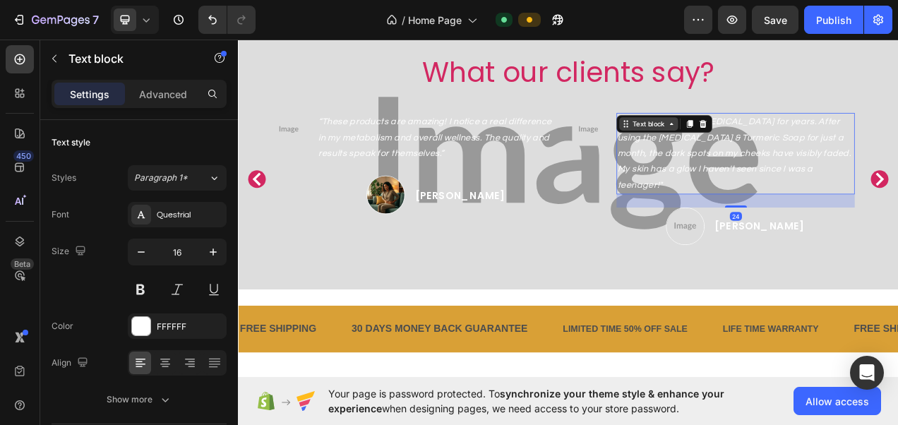
click at [752, 145] on div "Text block" at bounding box center [764, 149] width 47 height 13
click at [823, 184] on icon ""I've struggled with [MEDICAL_DATA] for years. After using the [MEDICAL_DATA] &…" at bounding box center [874, 186] width 299 height 92
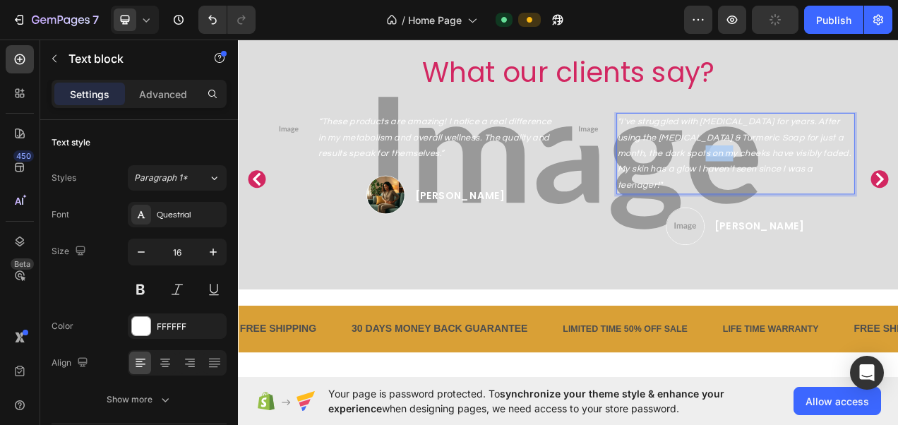
click at [823, 184] on icon ""I've struggled with [MEDICAL_DATA] for years. After using the [MEDICAL_DATA] &…" at bounding box center [874, 186] width 299 height 92
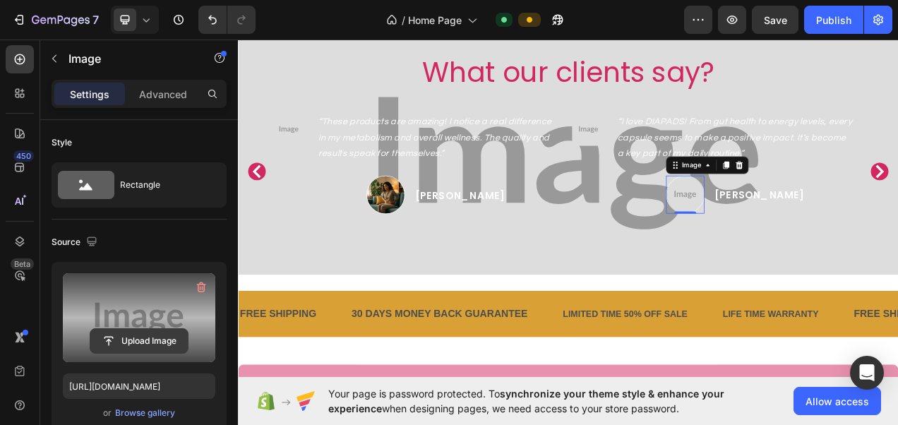
click at [162, 336] on input "file" at bounding box center [138, 341] width 97 height 24
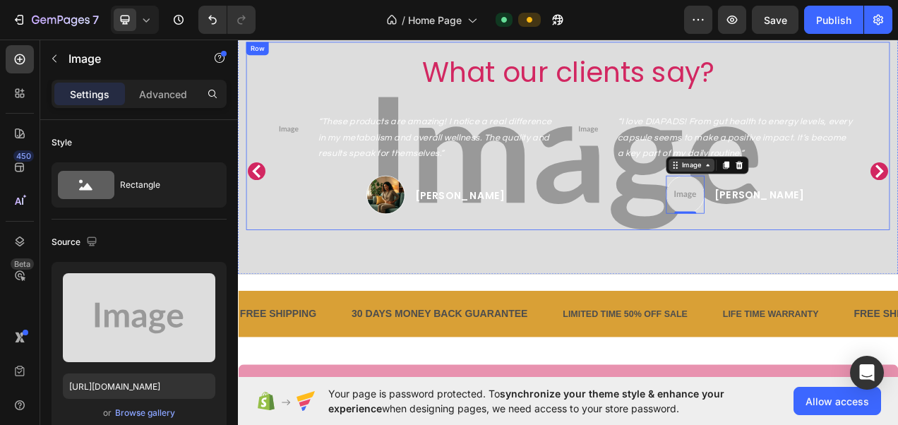
type input "[URL][DOMAIN_NAME]"
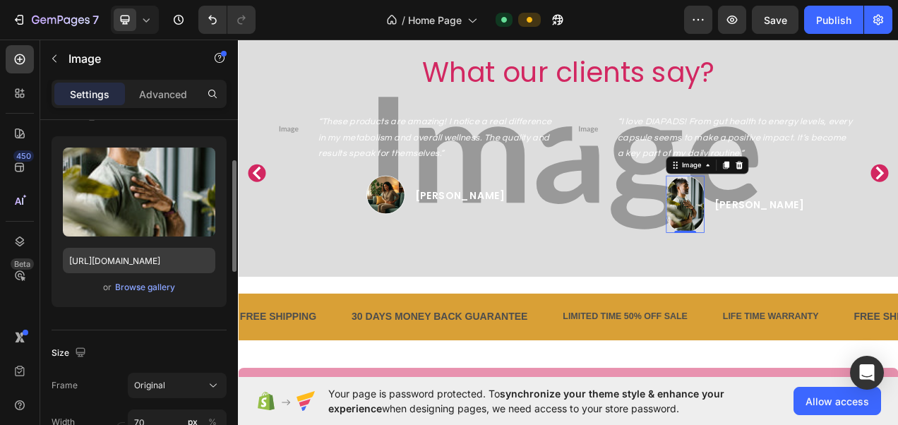
scroll to position [127, 0]
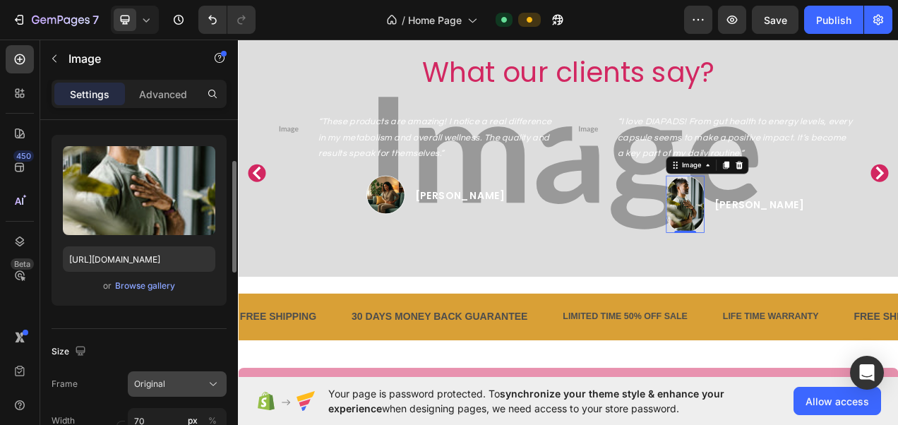
click at [210, 383] on icon at bounding box center [213, 384] width 14 height 14
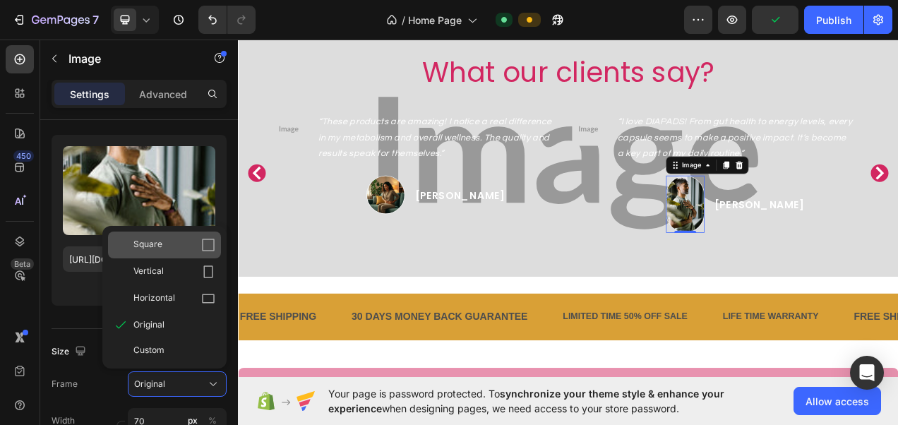
click at [210, 250] on icon at bounding box center [208, 245] width 14 height 14
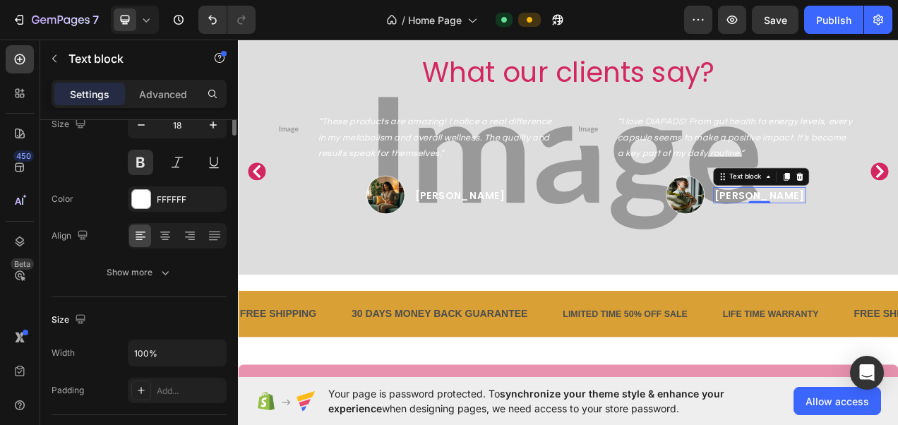
click at [897, 239] on p "[PERSON_NAME]" at bounding box center [907, 240] width 116 height 18
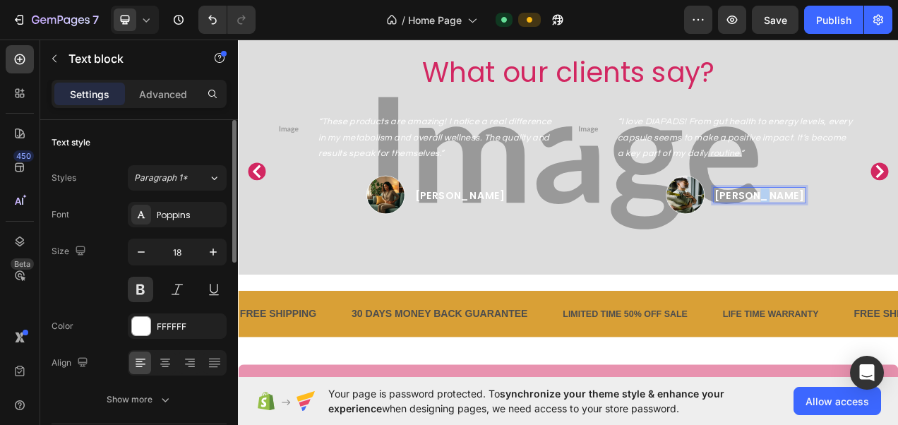
scroll to position [1570, 0]
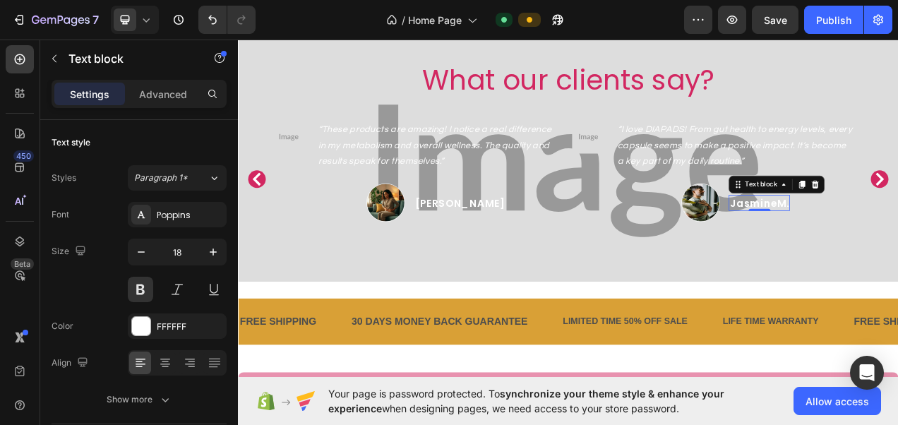
click at [897, 241] on div "JasmineM." at bounding box center [907, 250] width 78 height 20
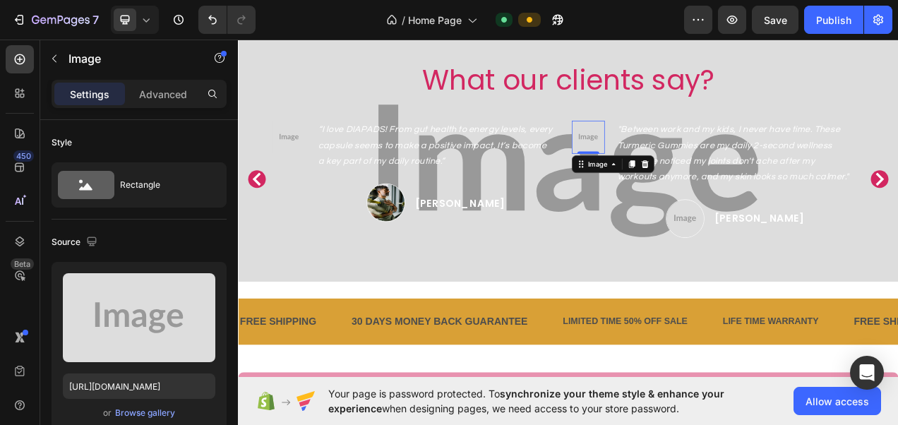
click at [695, 164] on img at bounding box center [687, 166] width 42 height 42
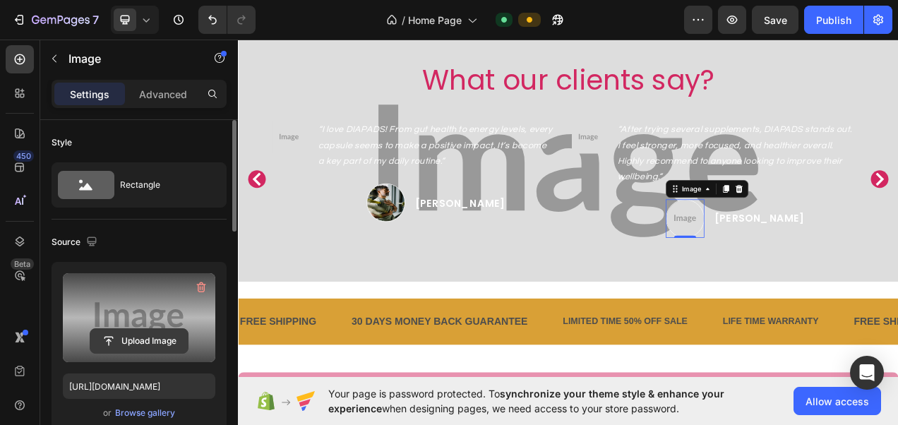
click at [171, 345] on input "file" at bounding box center [138, 341] width 97 height 24
type input "[URL][DOMAIN_NAME]"
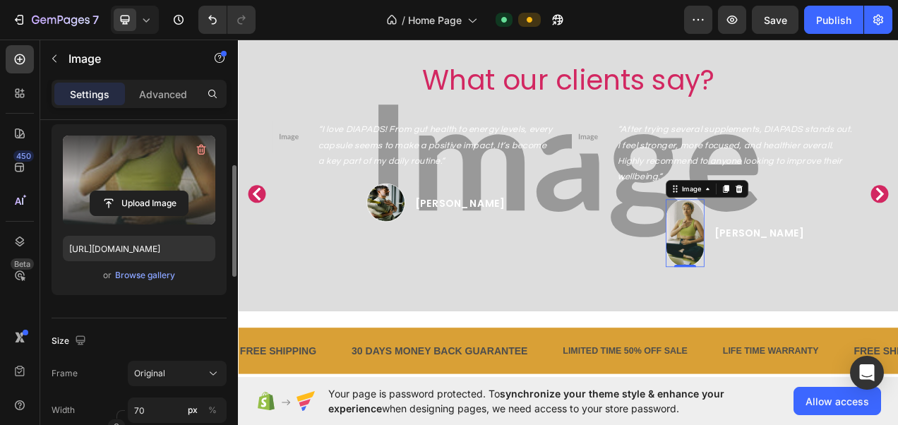
scroll to position [138, 0]
click at [212, 367] on icon at bounding box center [213, 373] width 14 height 14
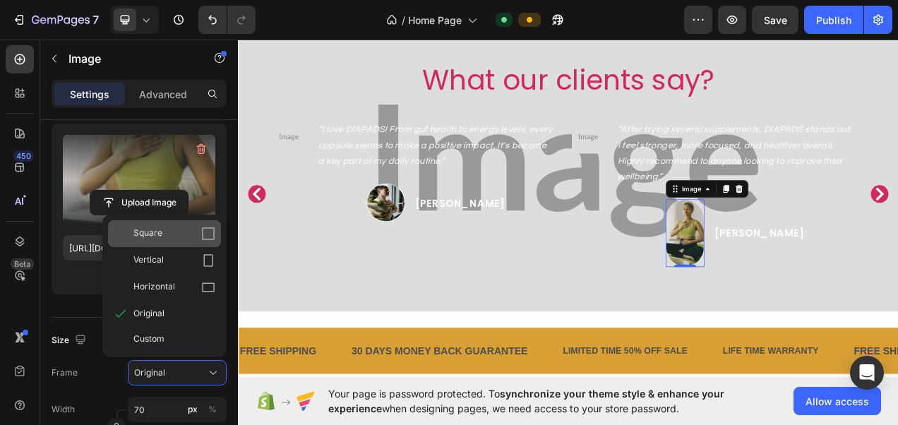
click at [200, 236] on div "Square" at bounding box center [174, 234] width 82 height 14
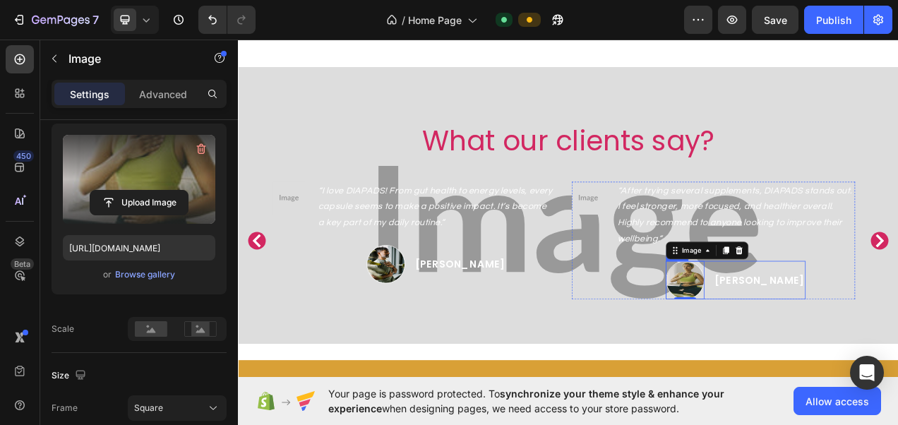
scroll to position [1455, 0]
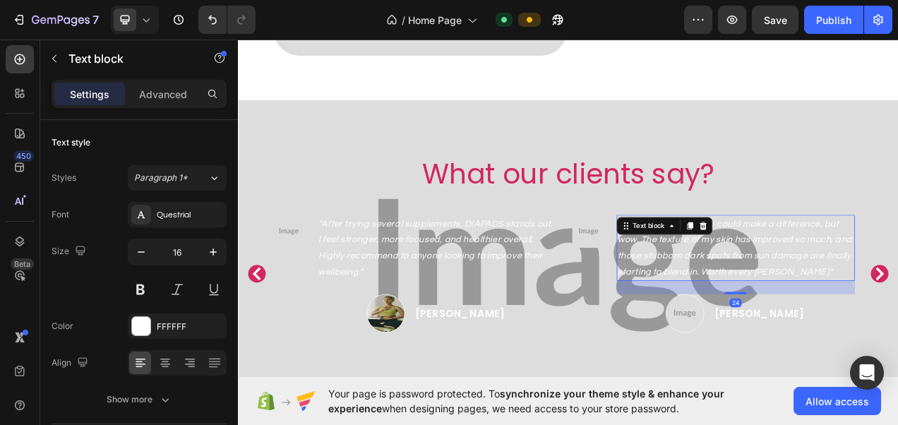
click at [725, 299] on p ""I was skeptical a soap could make a difference, but wow. The texture of my ski…" at bounding box center [876, 307] width 303 height 81
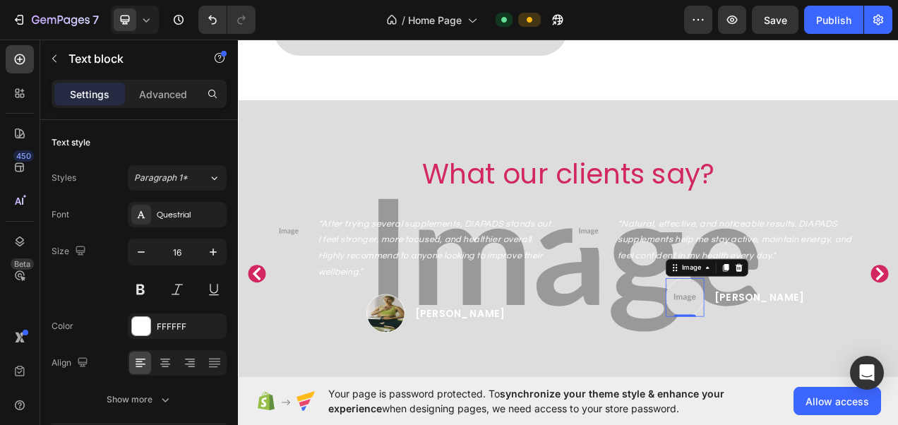
click at [825, 365] on img at bounding box center [811, 371] width 49 height 49
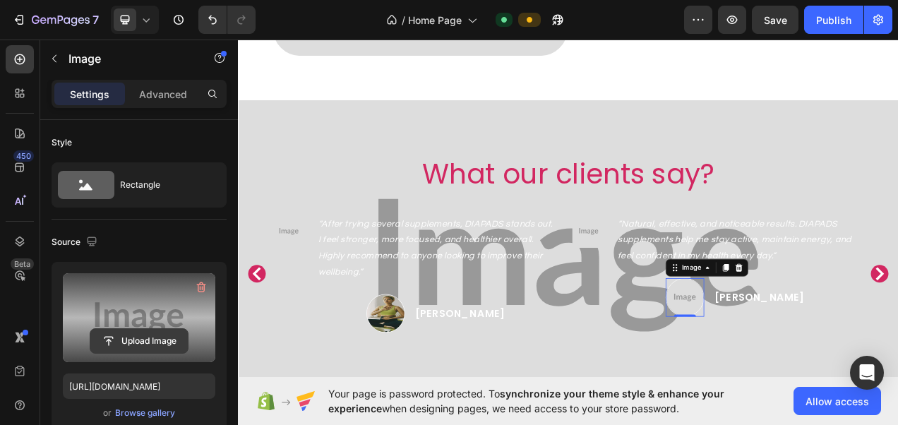
click at [145, 347] on input "file" at bounding box center [138, 341] width 97 height 24
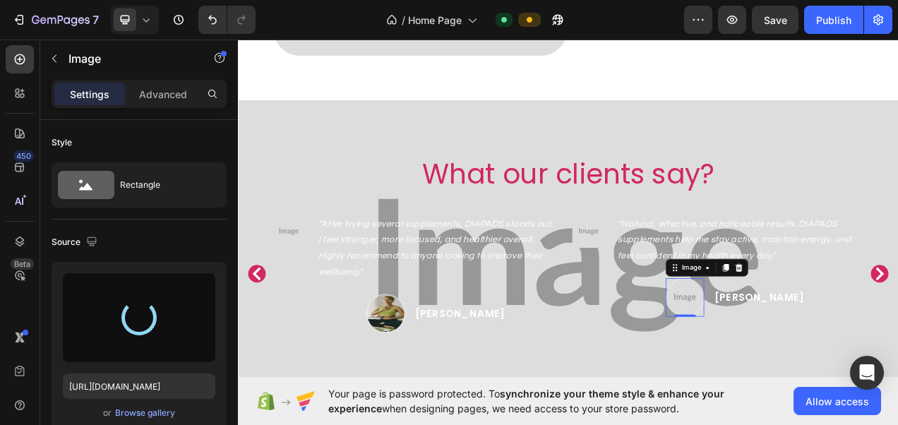
type input "[URL][DOMAIN_NAME]"
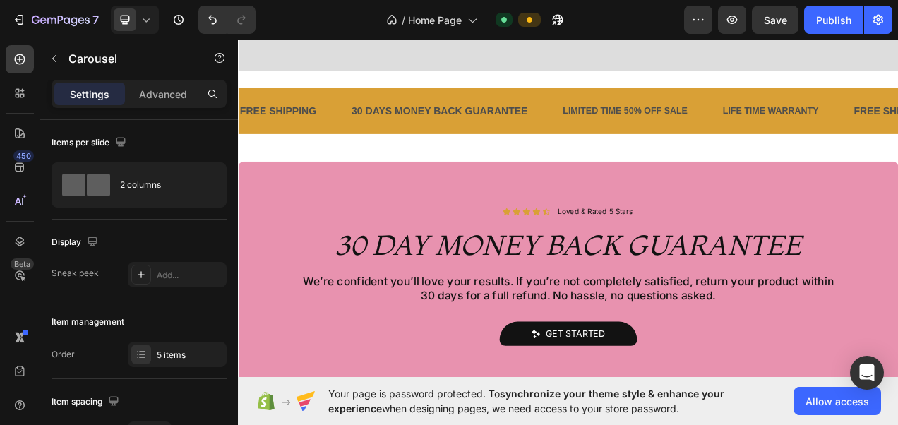
scroll to position [1837, 0]
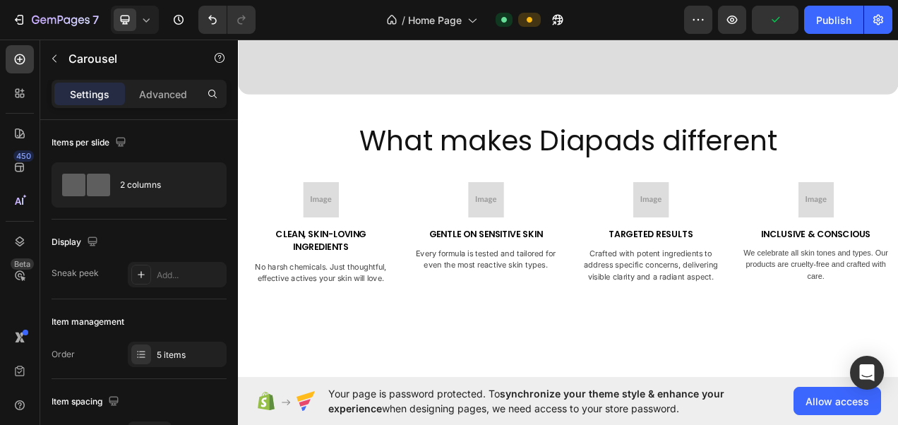
scroll to position [257, 0]
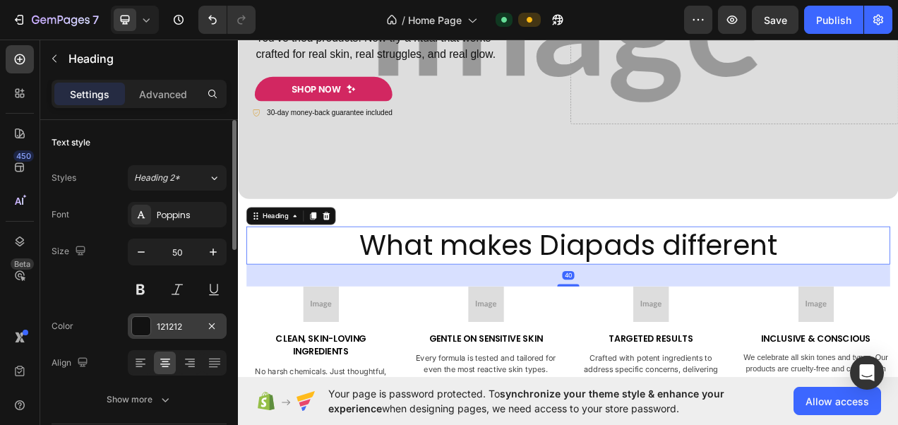
click at [167, 334] on div "121212" at bounding box center [177, 325] width 99 height 25
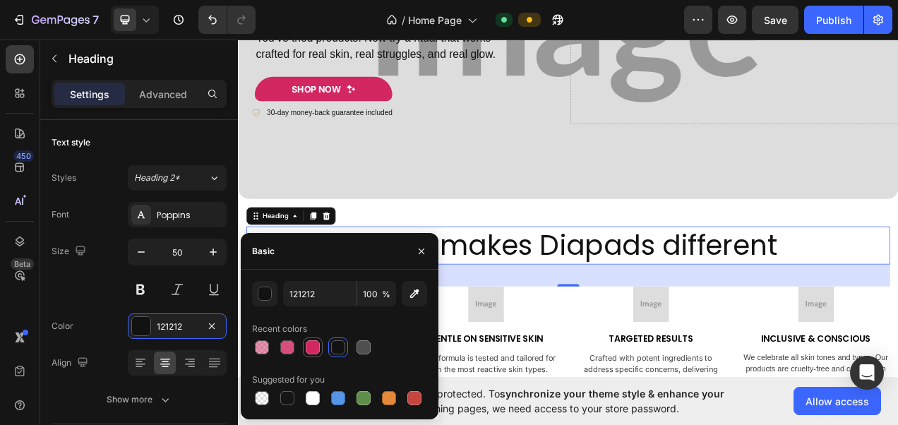
click at [309, 346] on div at bounding box center [313, 347] width 14 height 14
type input "D22761"
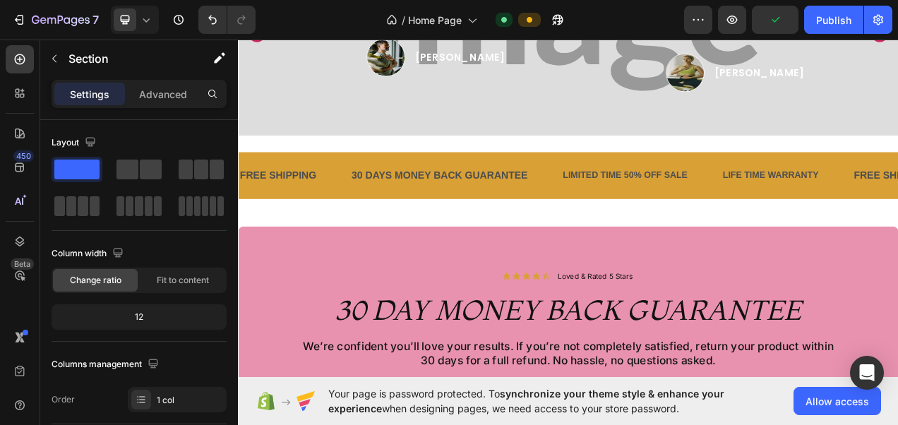
scroll to position [1742, 0]
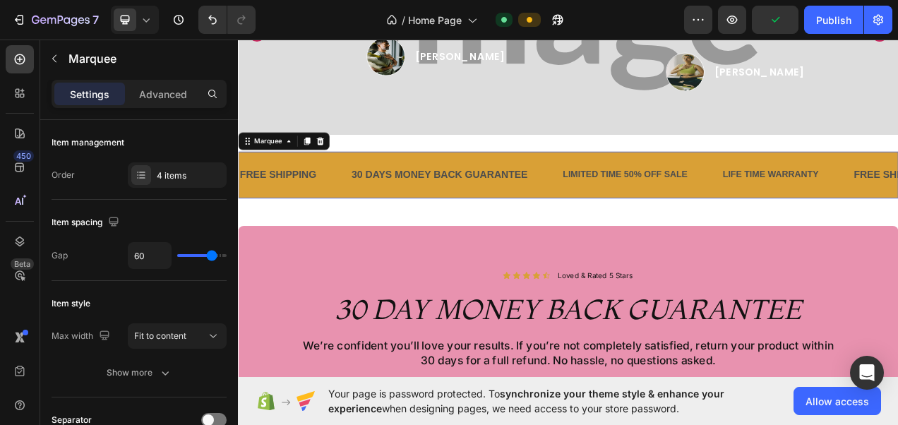
click at [641, 231] on div "30 DAYS MONEY BACK GUARANTEE Text Block" at bounding box center [517, 213] width 271 height 37
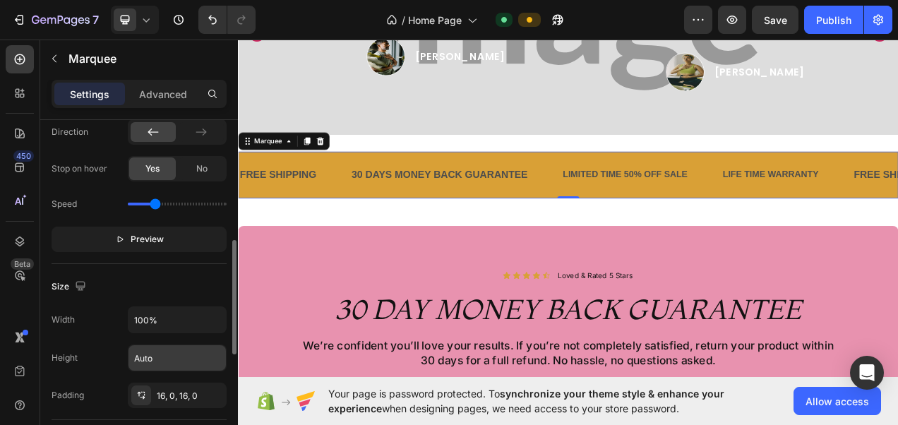
scroll to position [366, 0]
click at [221, 363] on button "button" at bounding box center [212, 358] width 25 height 25
drag, startPoint x: 100, startPoint y: 206, endPoint x: 171, endPoint y: 279, distance: 101.8
click at [171, 279] on div "Item management Order 4 items Item spacing Gap 60 Item style Max width Fit to c…" at bounding box center [139, 227] width 175 height 947
click at [171, 279] on div "Size" at bounding box center [139, 287] width 175 height 23
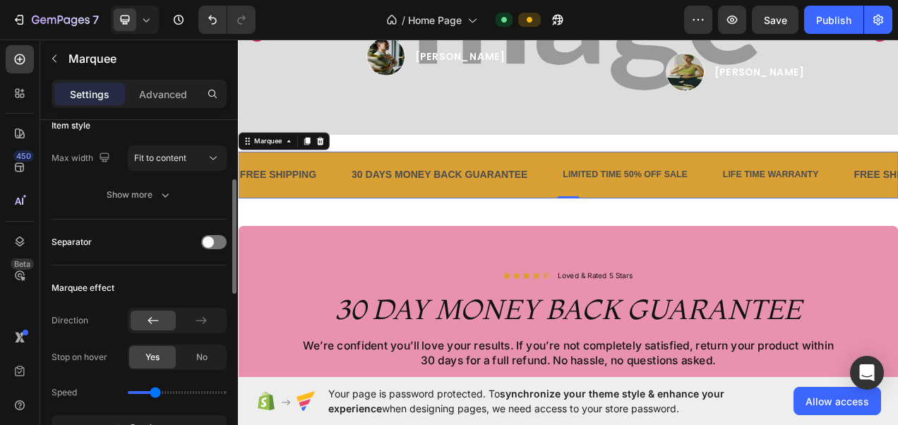
scroll to position [178, 0]
click at [188, 353] on div "No" at bounding box center [202, 357] width 47 height 23
click at [158, 356] on span "Yes" at bounding box center [152, 357] width 14 height 13
click at [167, 193] on icon "button" at bounding box center [165, 195] width 7 height 4
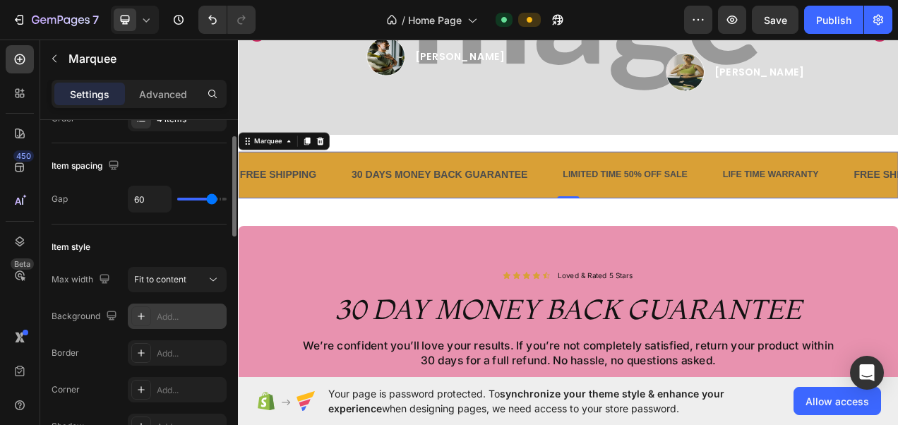
scroll to position [56, 0]
click at [88, 248] on div "Item style" at bounding box center [71, 247] width 39 height 13
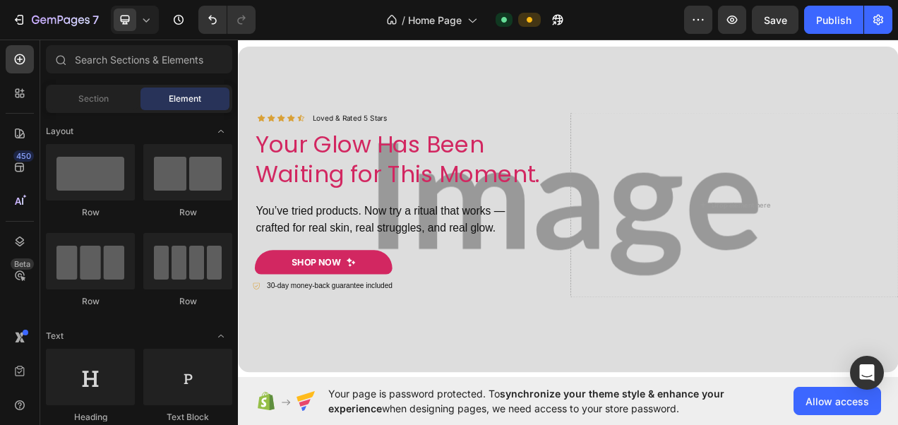
scroll to position [34, 0]
